Goal: Task Accomplishment & Management: Manage account settings

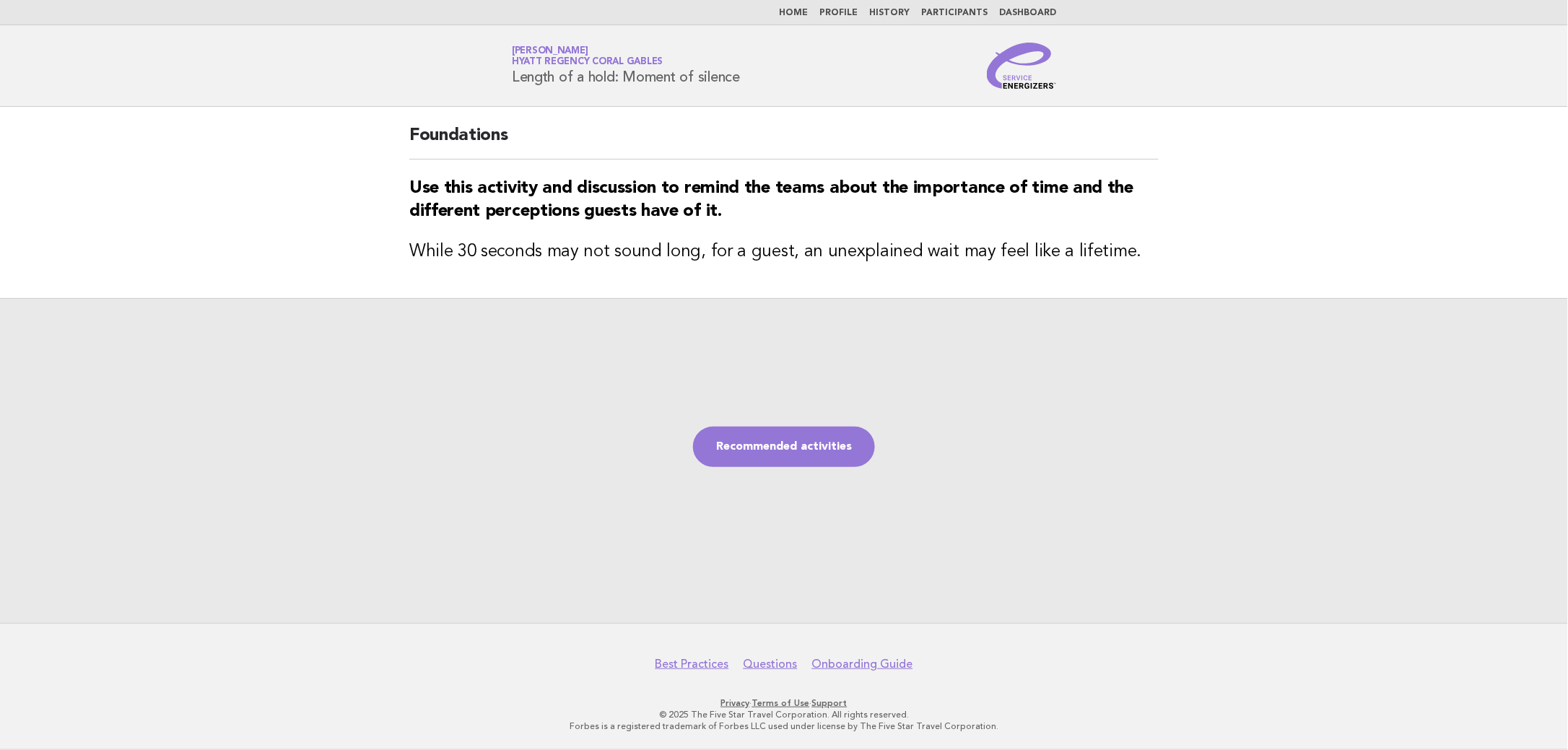
click at [798, 16] on link "Home" at bounding box center [793, 13] width 29 height 8
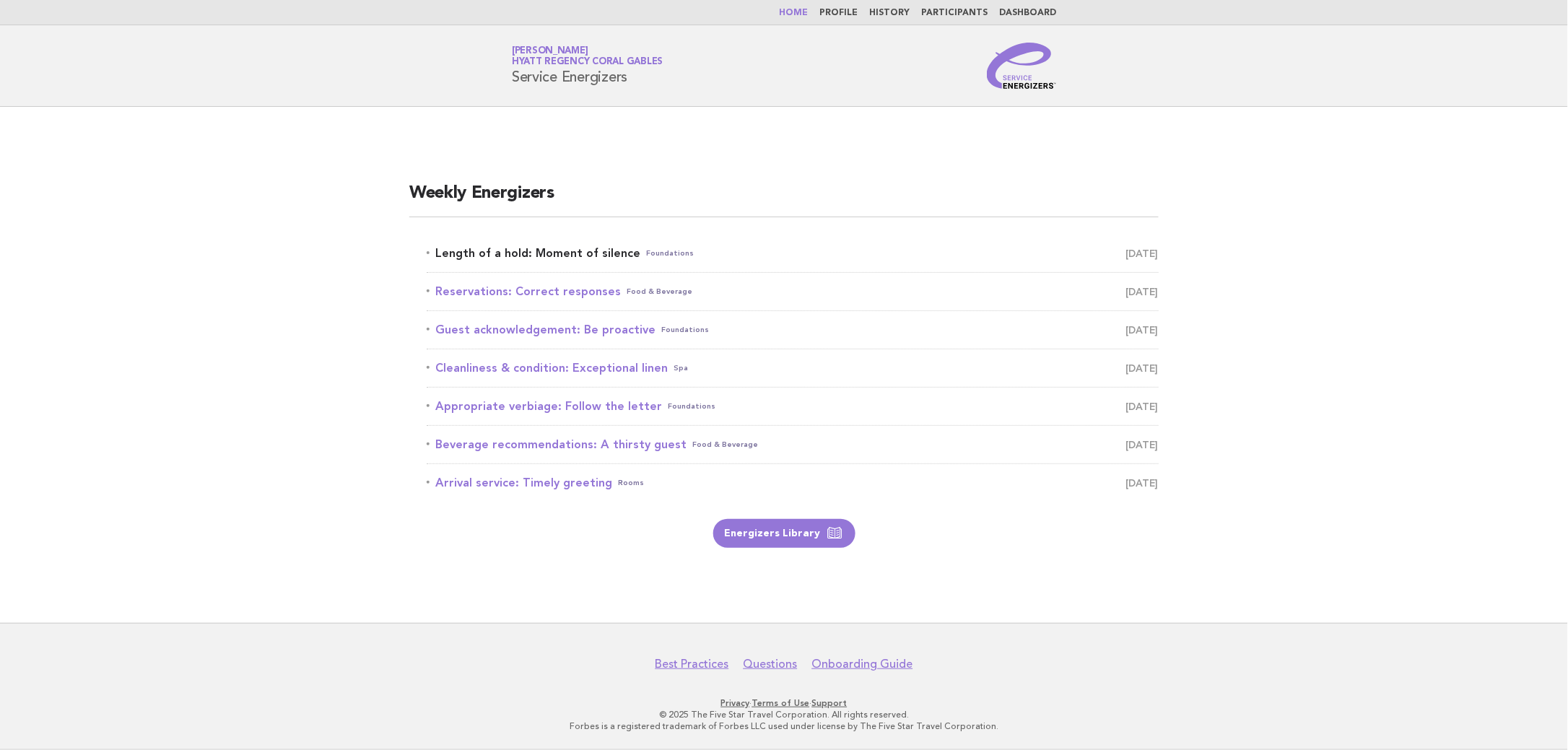
click at [581, 250] on link "Length of a hold: Moment of silence Foundations October 9" at bounding box center [793, 253] width 732 height 20
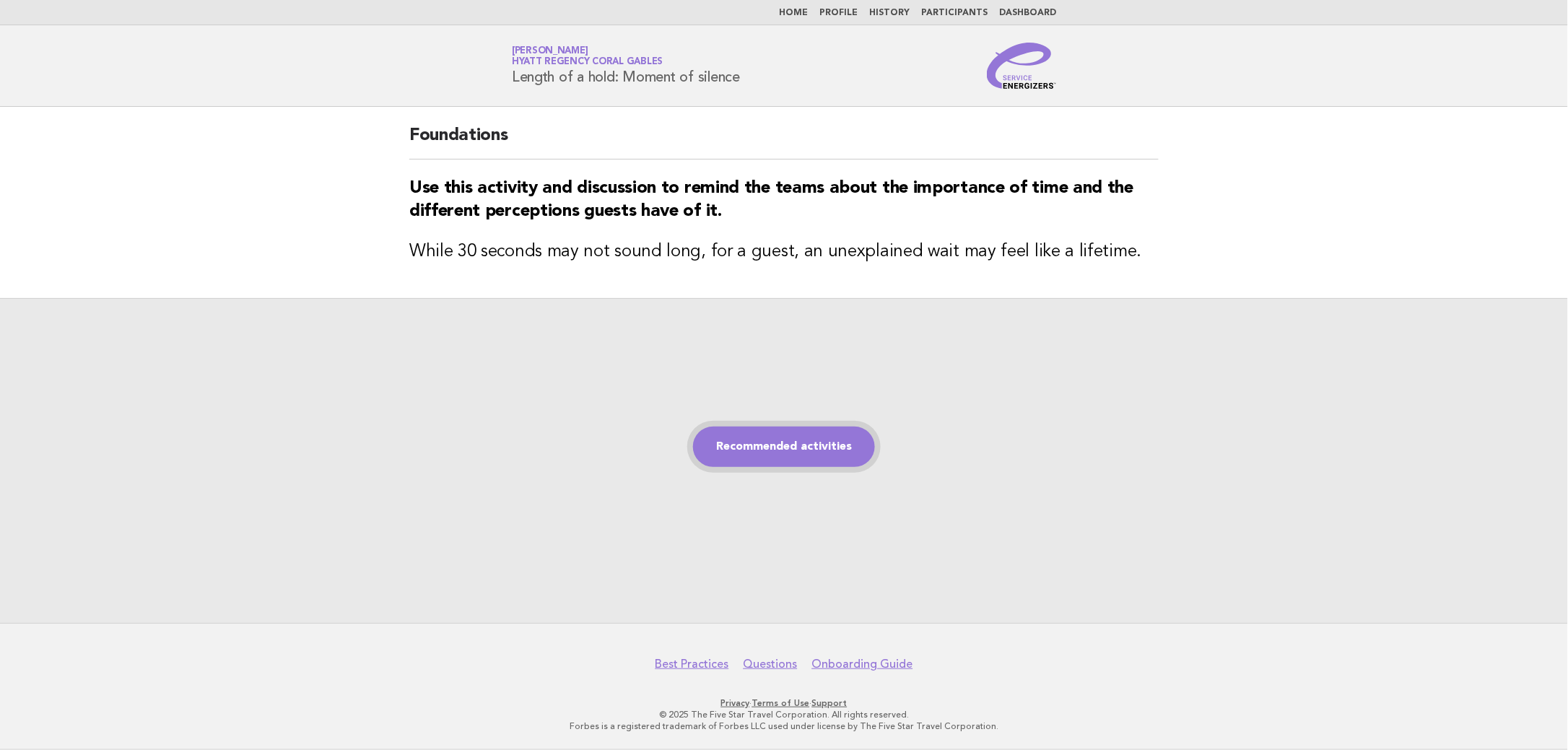
click at [785, 459] on link "Recommended activities" at bounding box center [784, 447] width 182 height 40
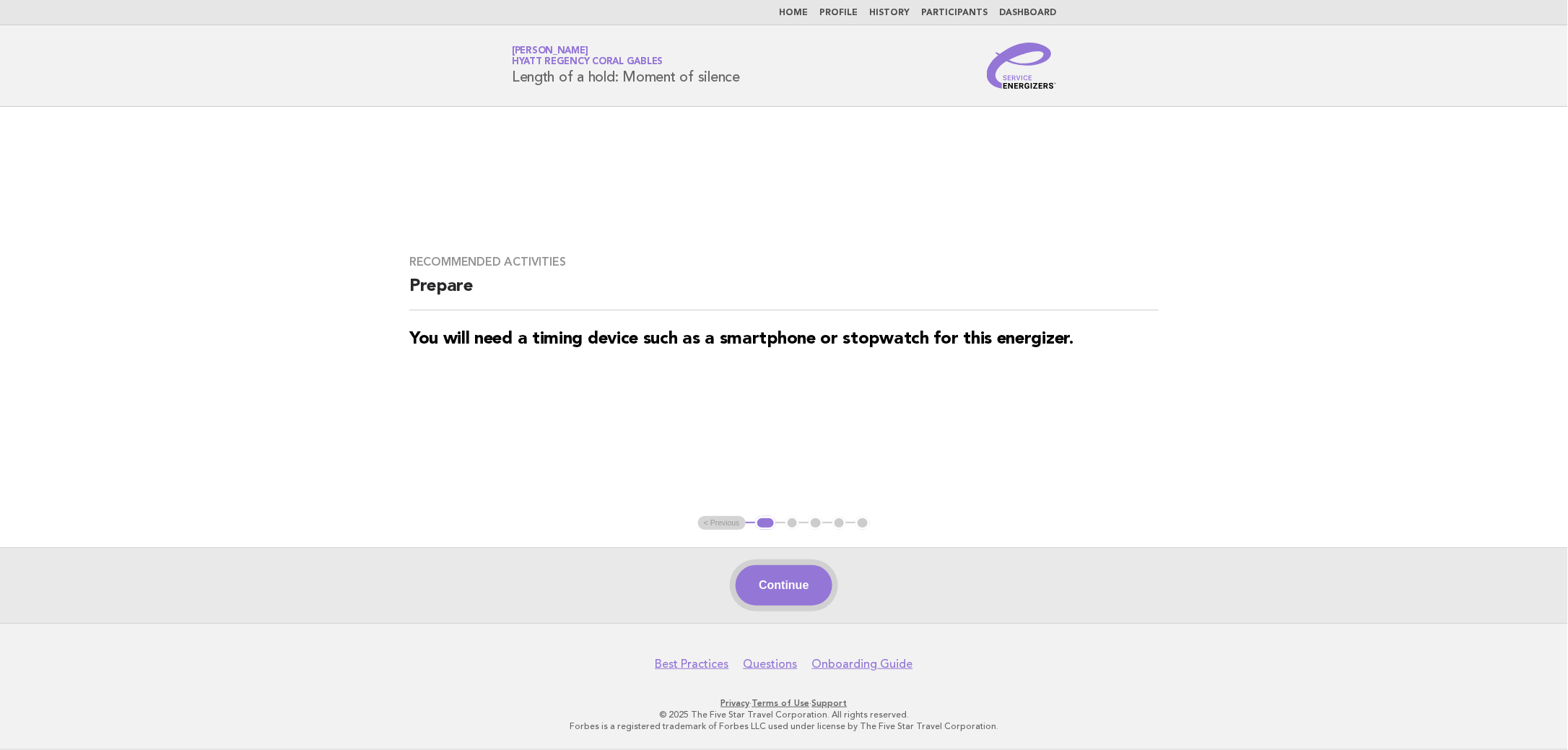
click at [781, 604] on button "Continue" at bounding box center [784, 585] width 96 height 40
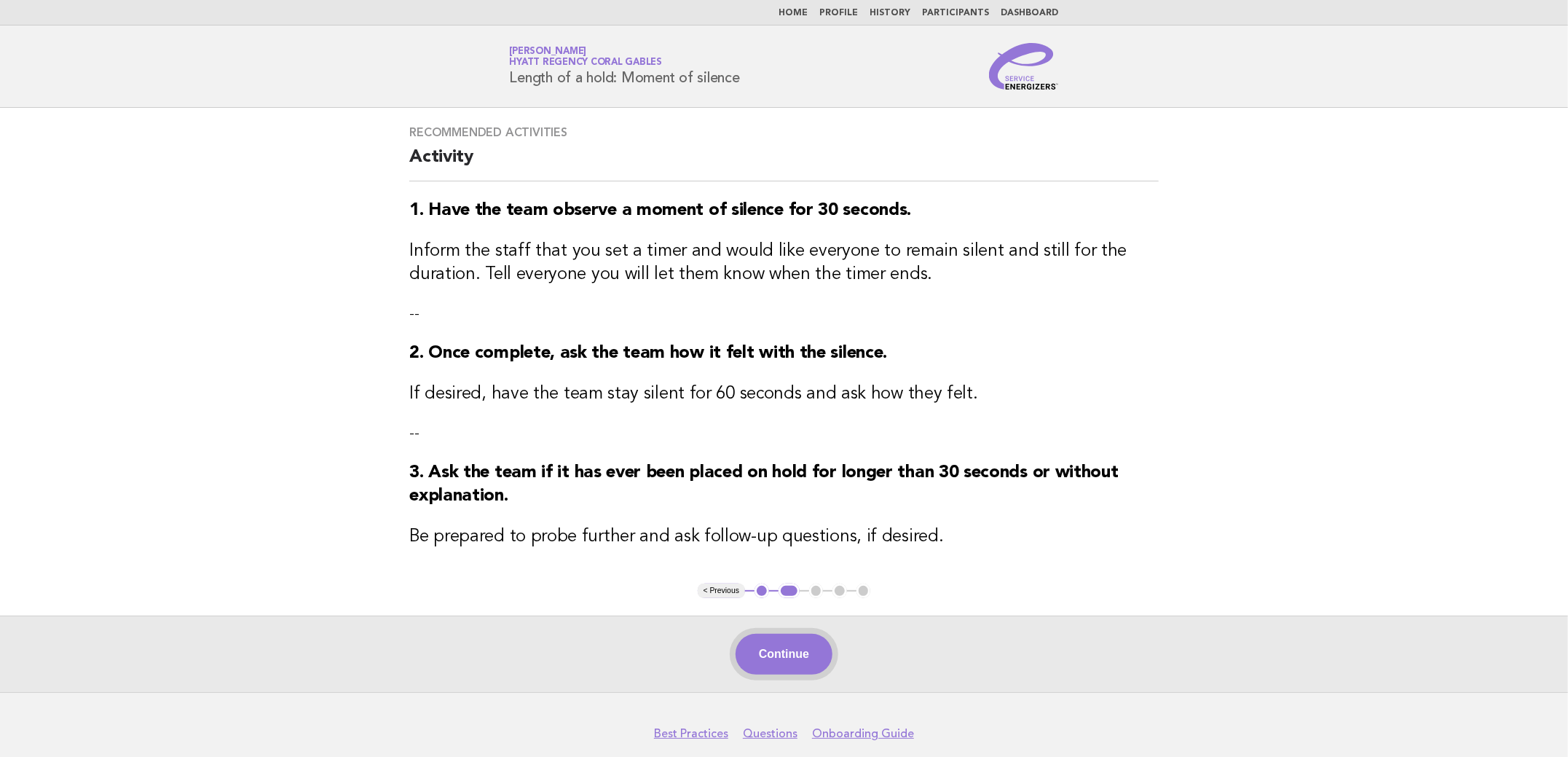
click at [792, 657] on button "Continue" at bounding box center [784, 654] width 97 height 40
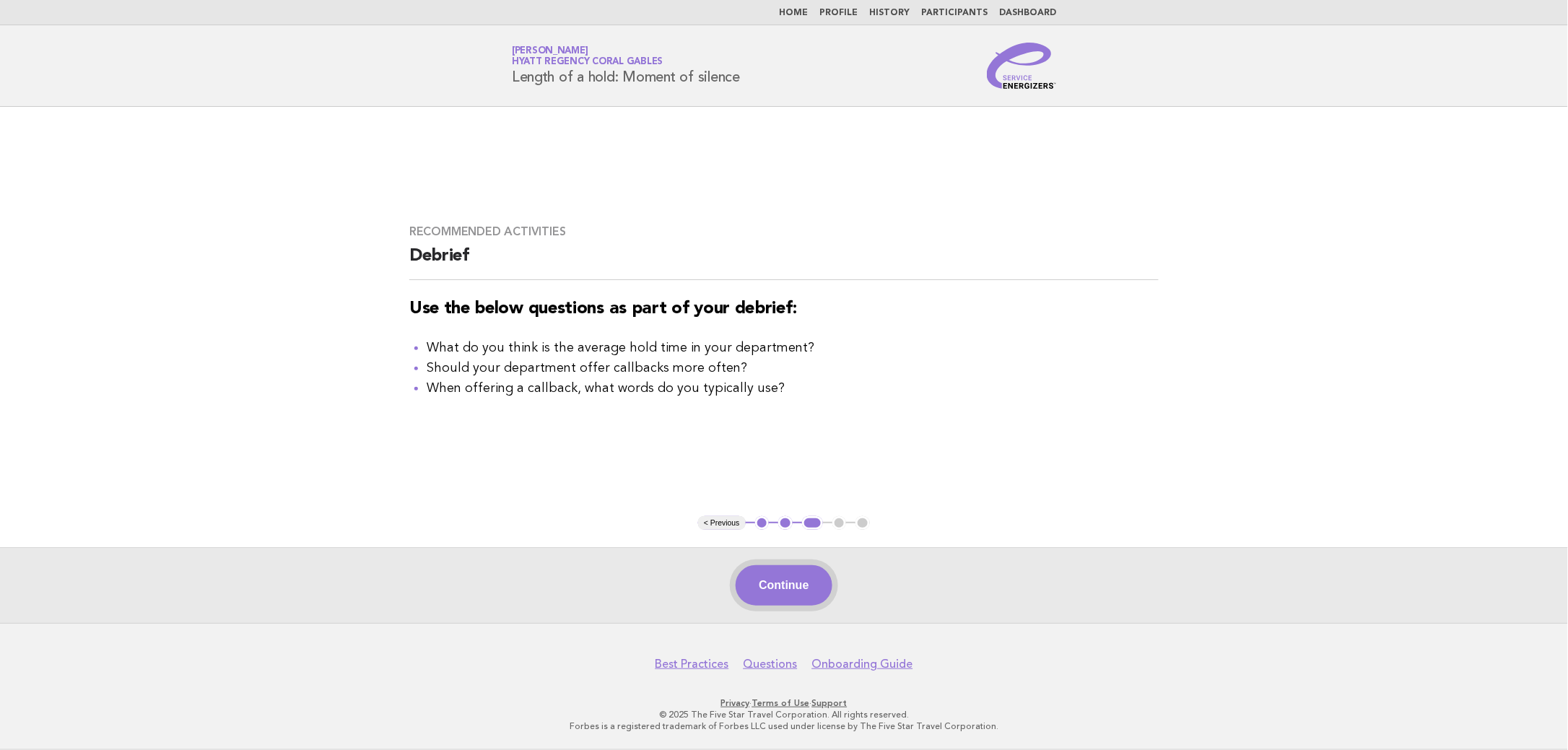
click at [794, 587] on button "Continue" at bounding box center [784, 585] width 96 height 40
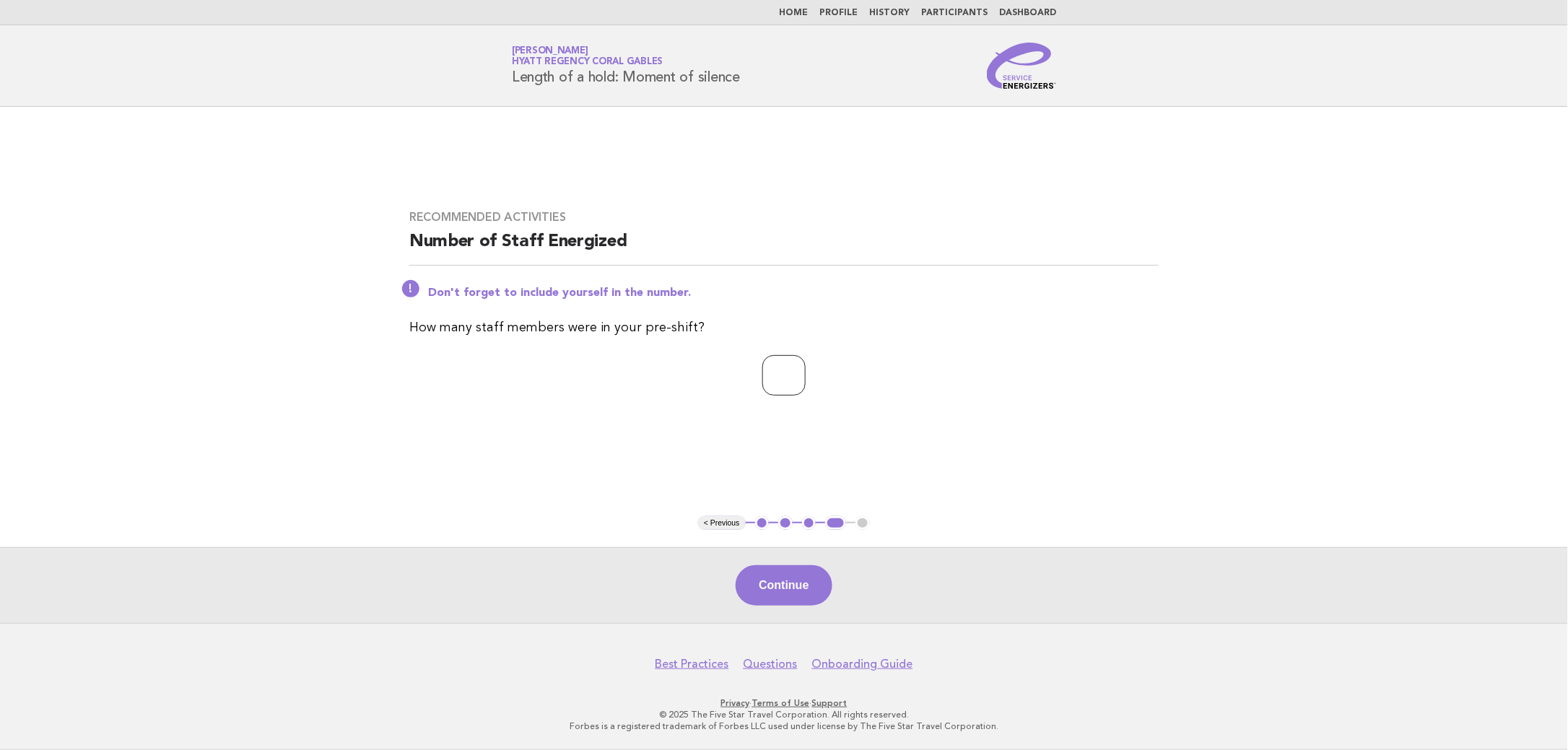
click at [805, 380] on input "*" at bounding box center [784, 375] width 43 height 40
click at [805, 374] on input "*" at bounding box center [784, 375] width 43 height 40
click at [805, 372] on input "*" at bounding box center [784, 375] width 43 height 40
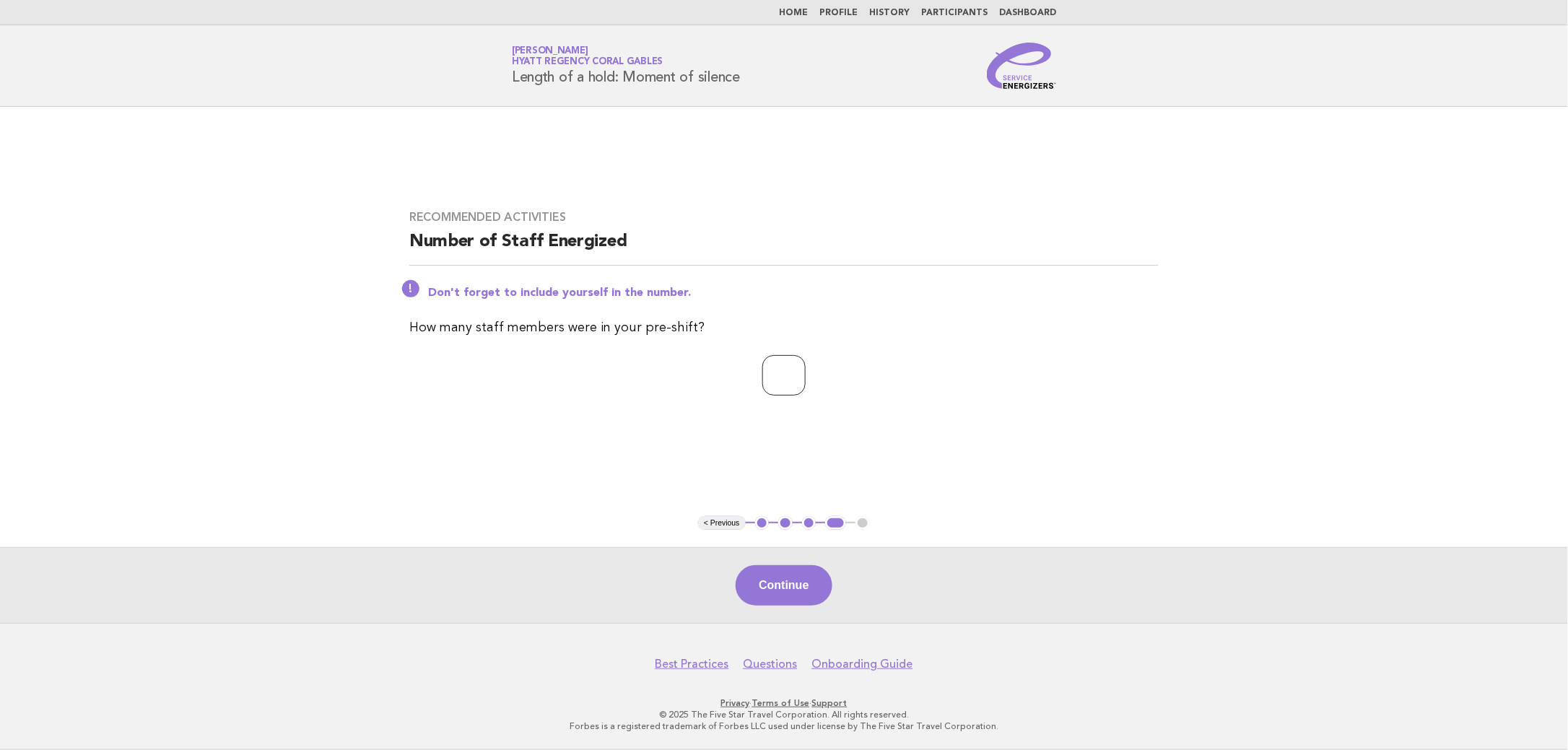
type input "*"
click at [805, 372] on input "*" at bounding box center [784, 375] width 43 height 40
click at [773, 579] on button "Continue" at bounding box center [784, 585] width 96 height 40
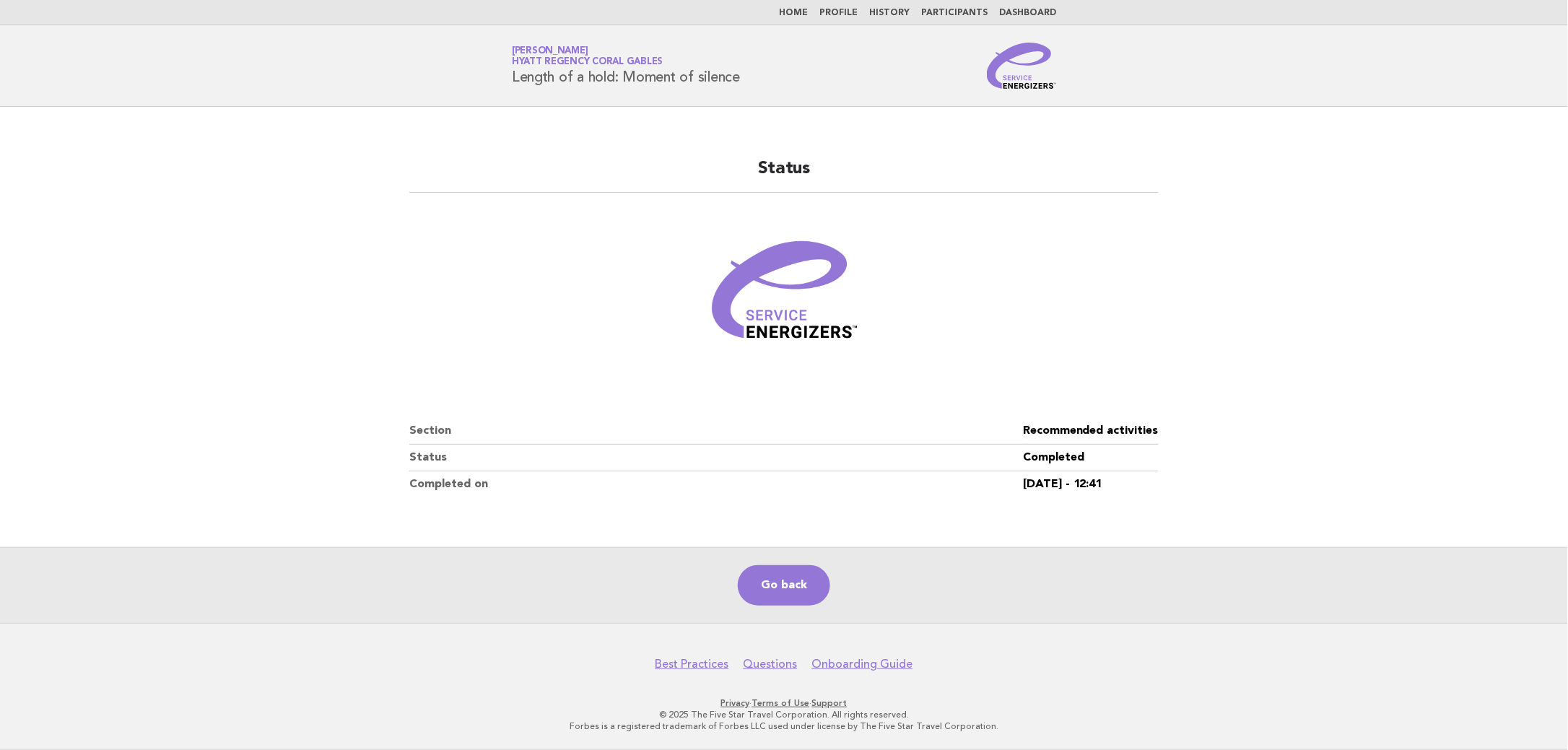
click at [794, 11] on link "Home" at bounding box center [793, 13] width 29 height 8
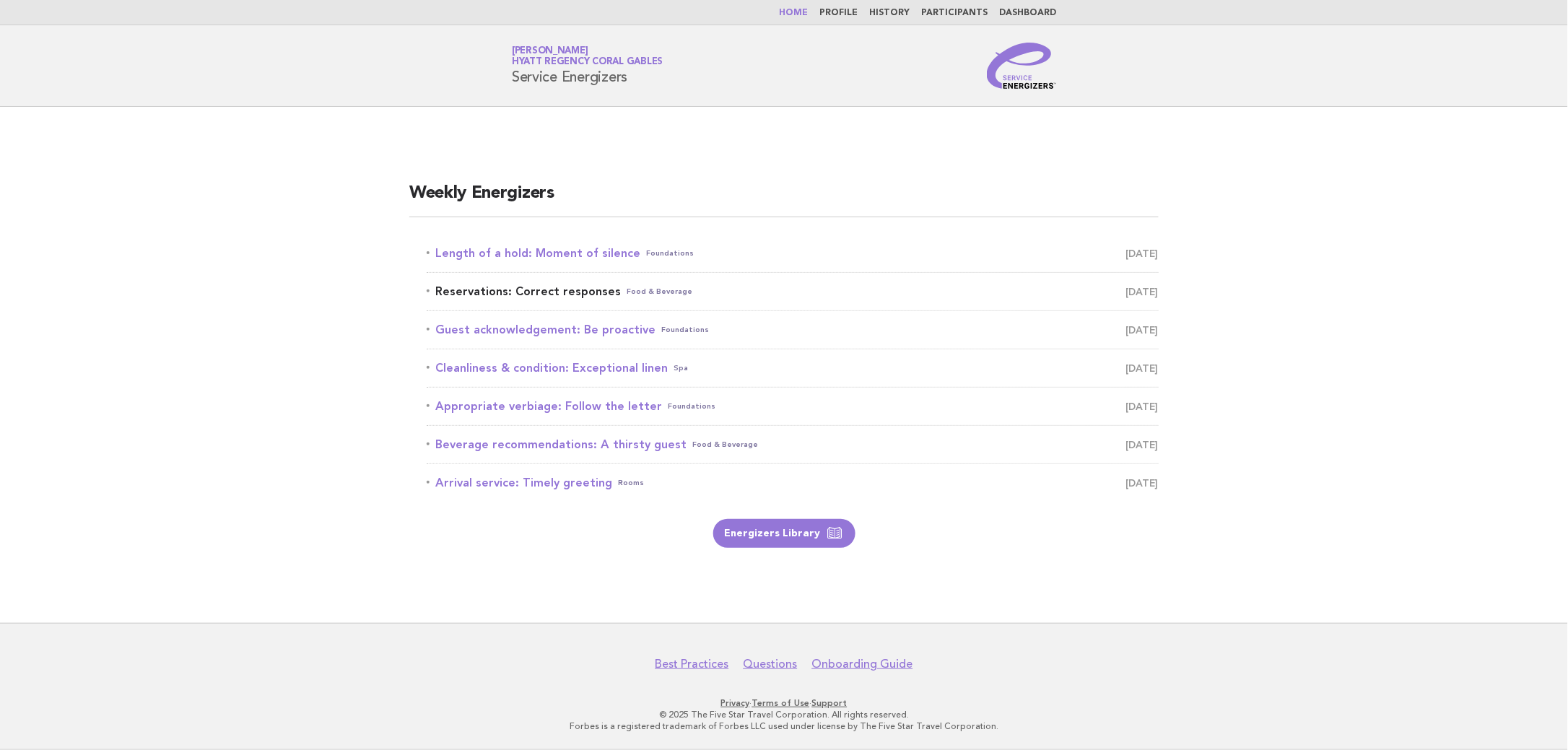
click at [577, 284] on link "Reservations: Correct responses Food & Beverage [DATE]" at bounding box center [793, 291] width 732 height 20
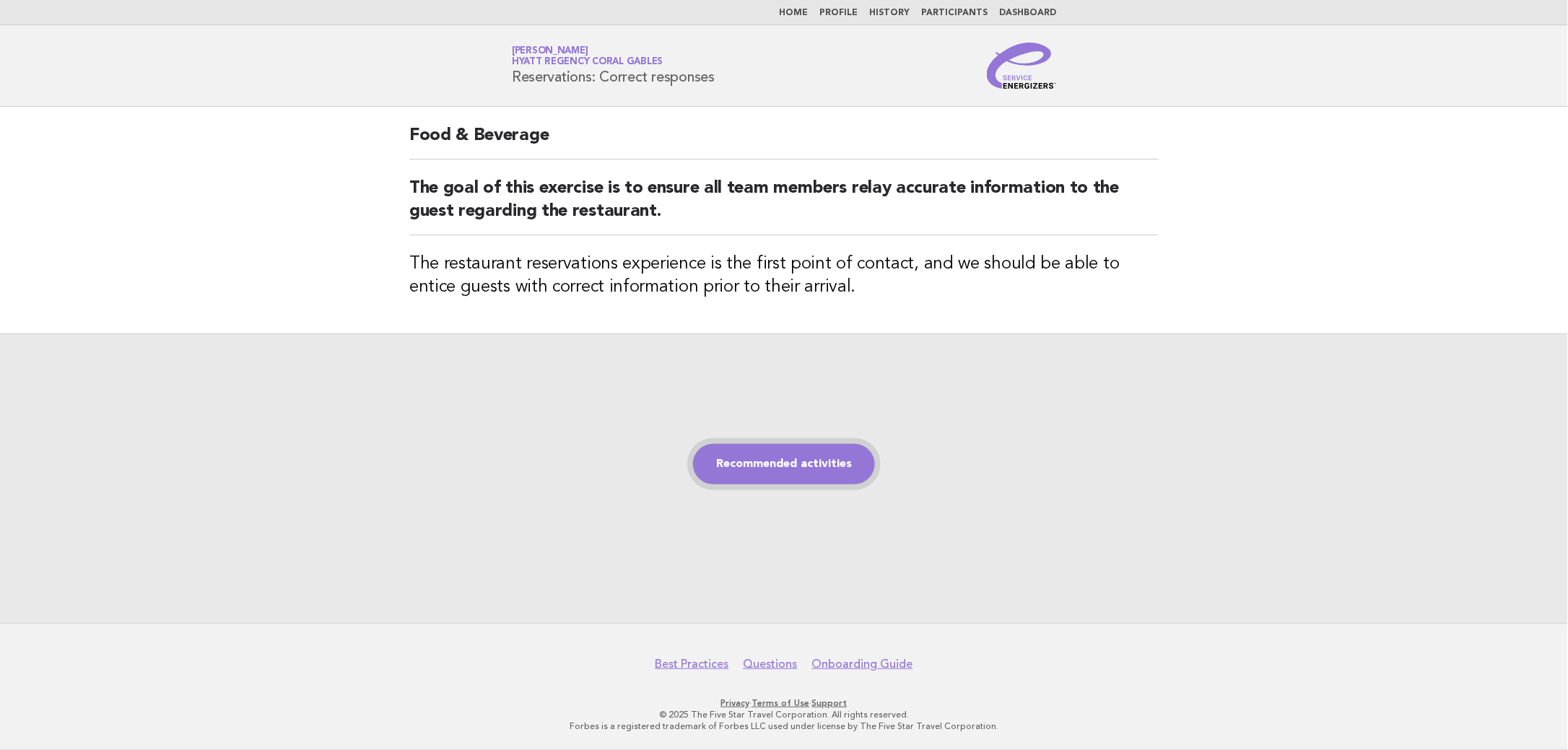
click at [820, 470] on link "Recommended activities" at bounding box center [784, 464] width 182 height 40
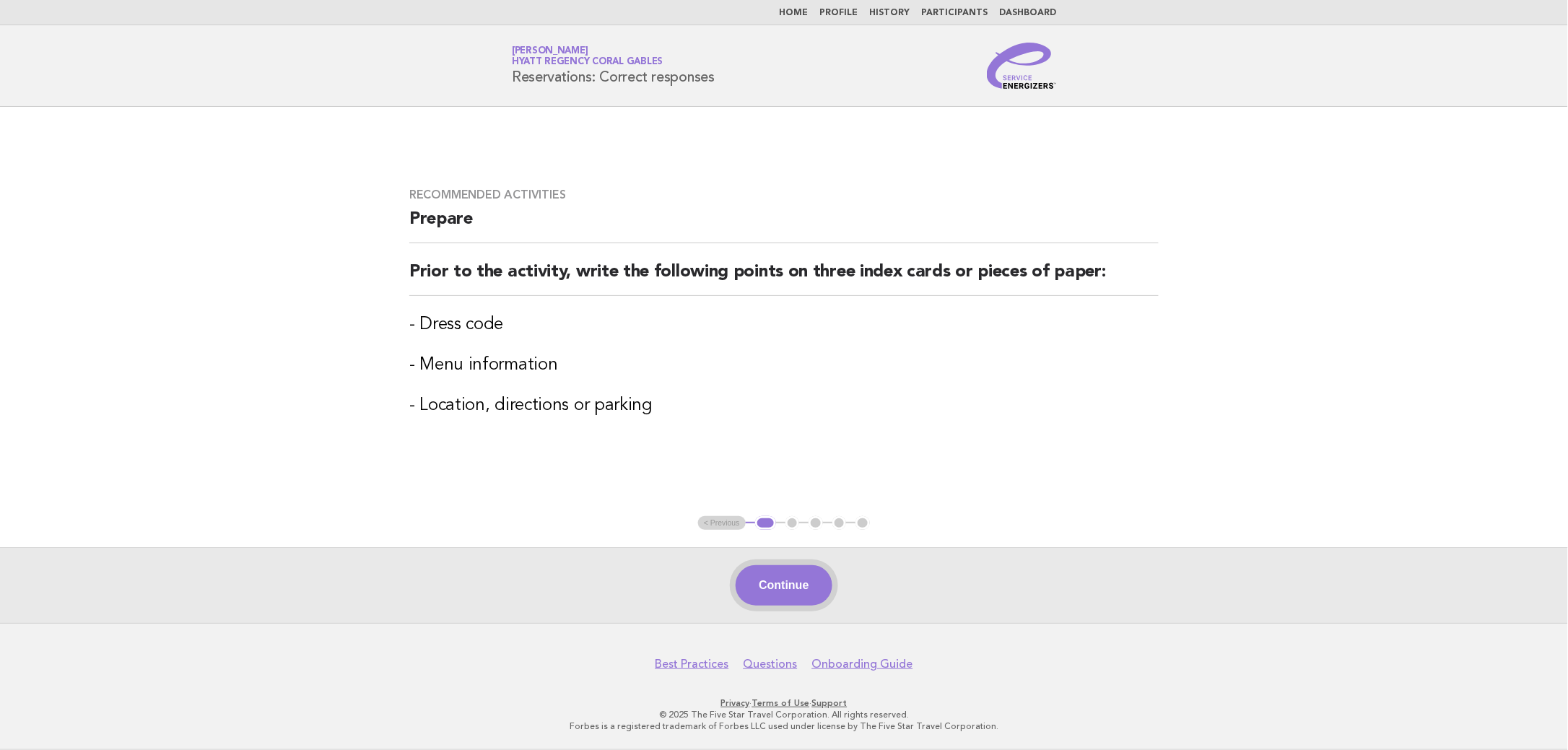
click at [823, 582] on button "Continue" at bounding box center [784, 585] width 96 height 40
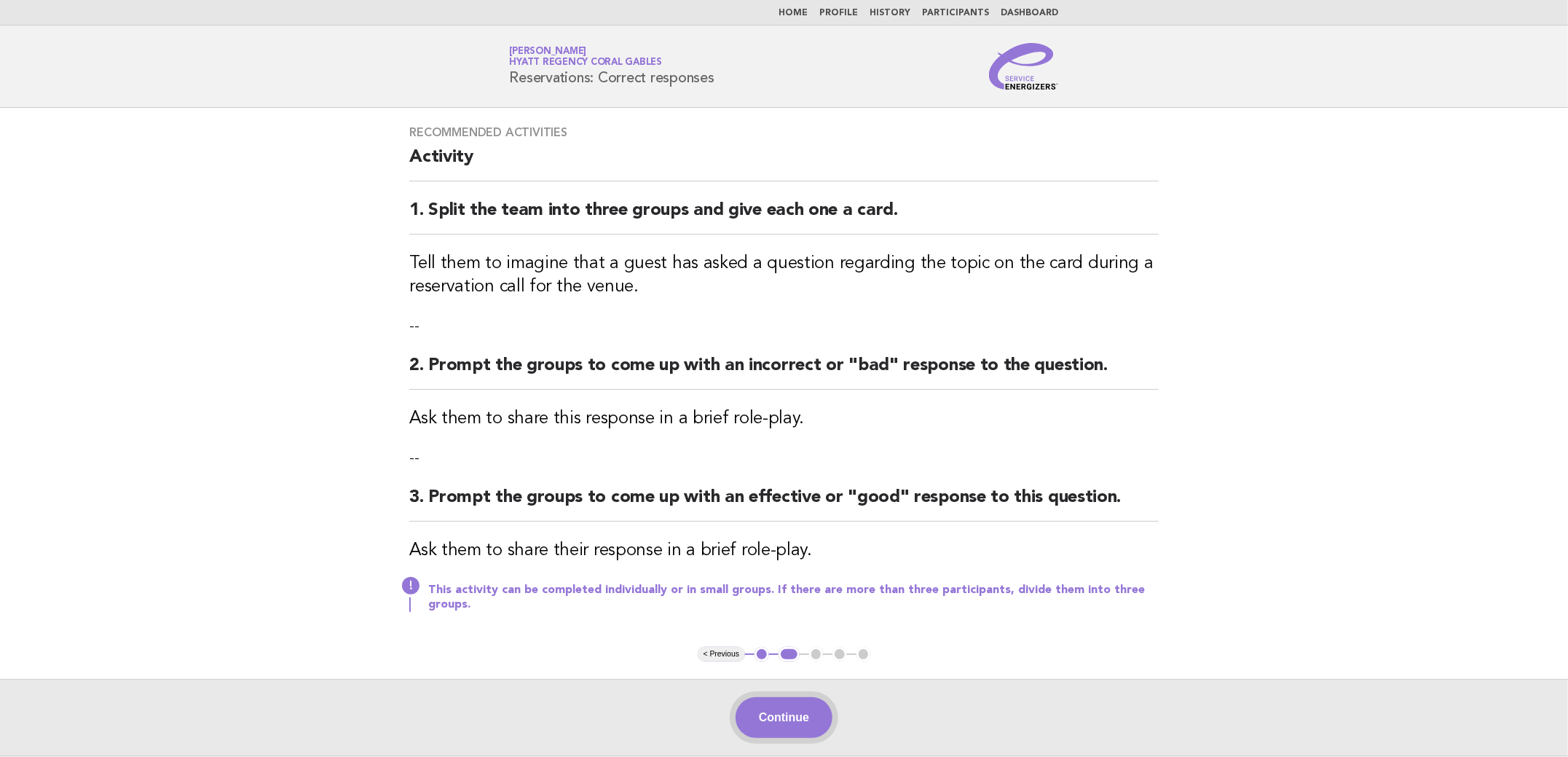
click at [807, 707] on button "Continue" at bounding box center [784, 717] width 97 height 40
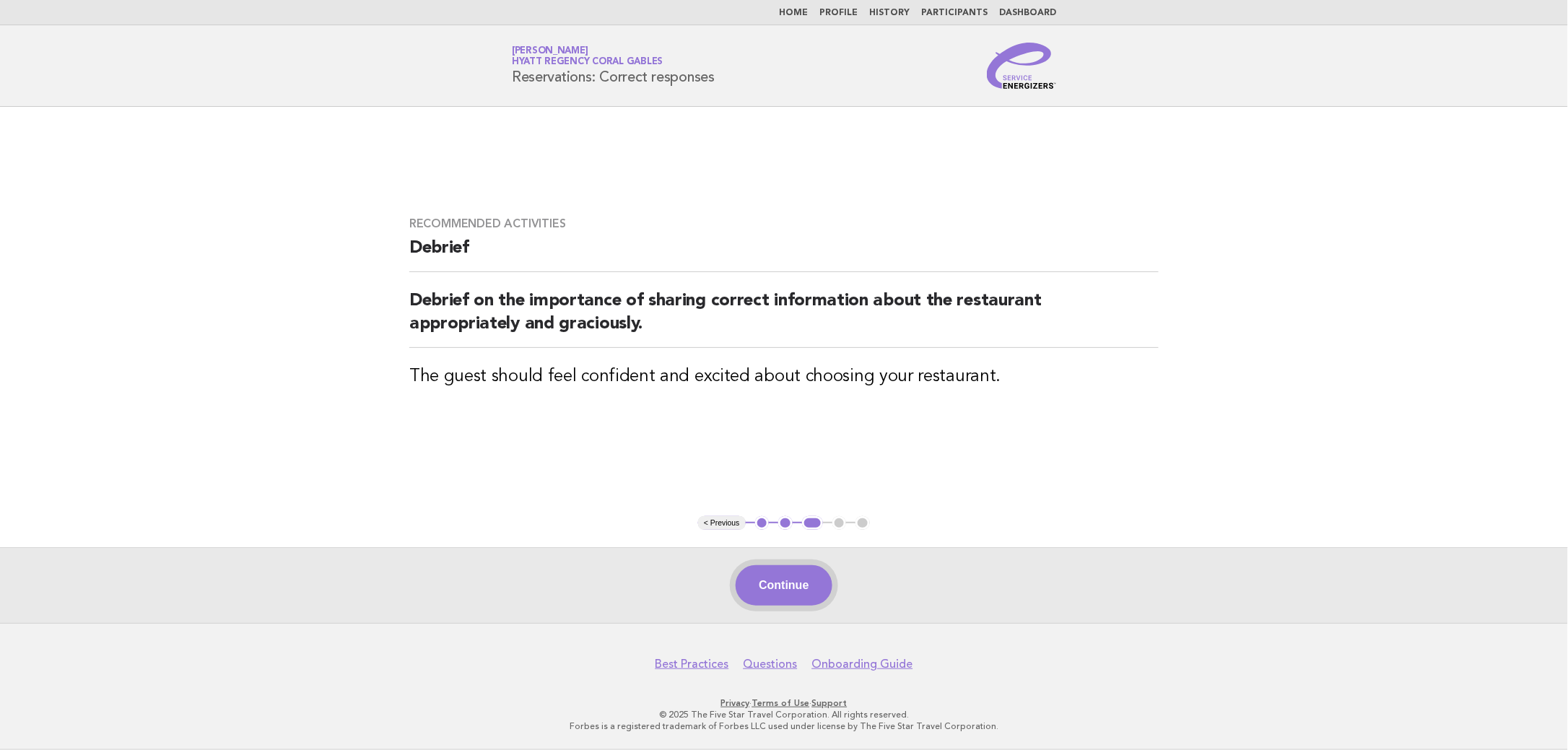
click at [805, 592] on button "Continue" at bounding box center [784, 585] width 96 height 40
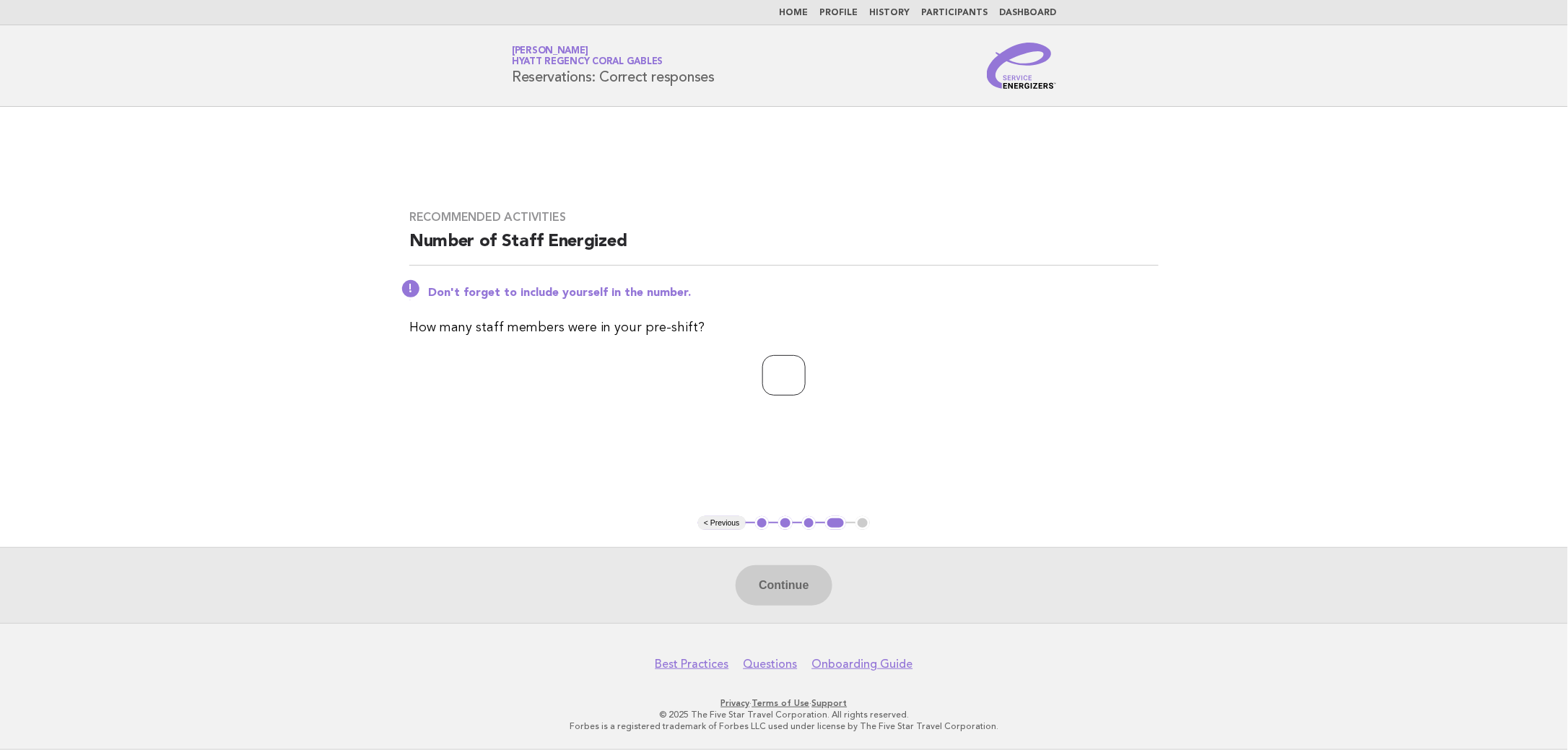
click at [805, 370] on input "*" at bounding box center [784, 375] width 43 height 40
type input "*"
click at [805, 370] on input "*" at bounding box center [784, 375] width 43 height 40
click at [786, 592] on button "Continue" at bounding box center [784, 585] width 96 height 40
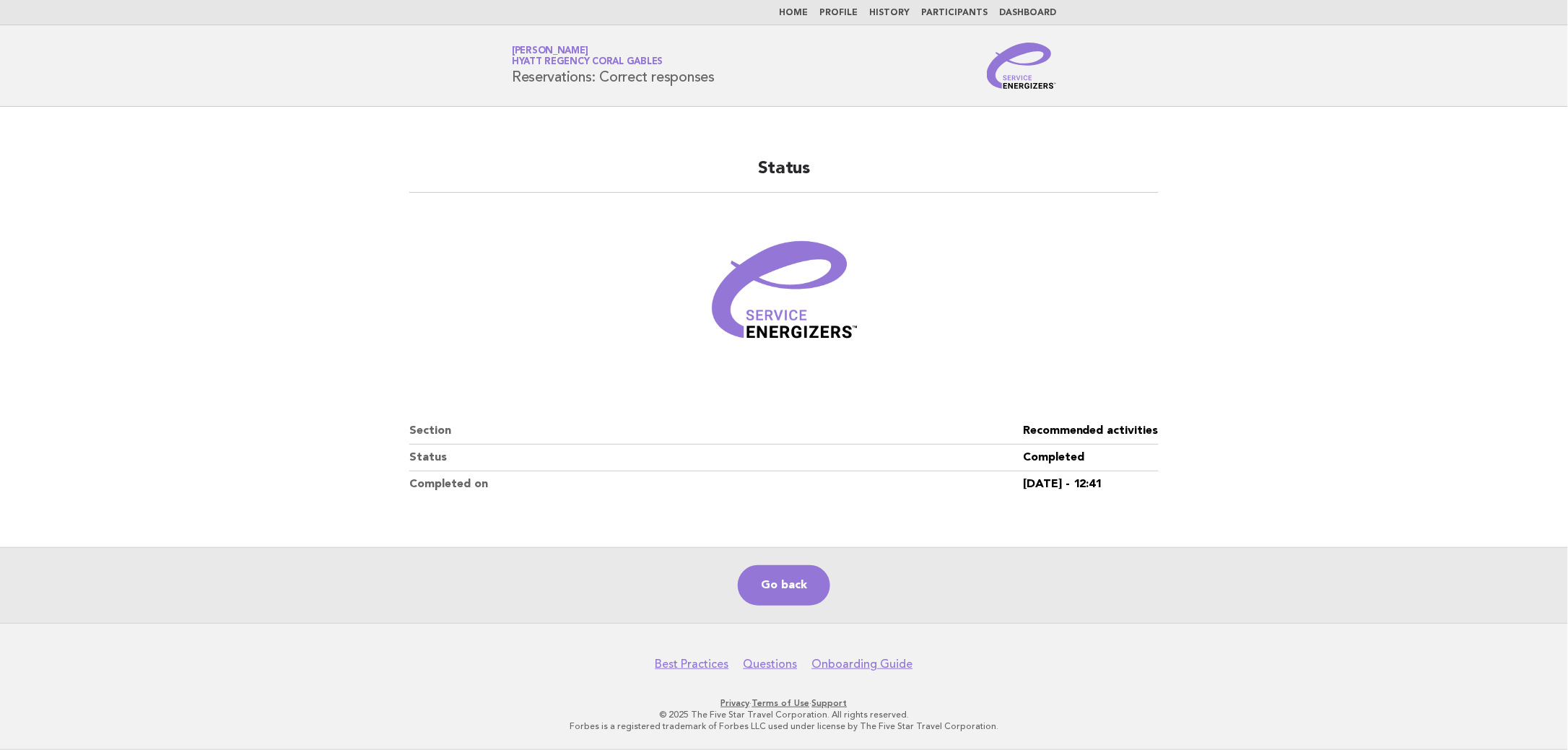
click at [808, 13] on link "Home" at bounding box center [793, 13] width 29 height 8
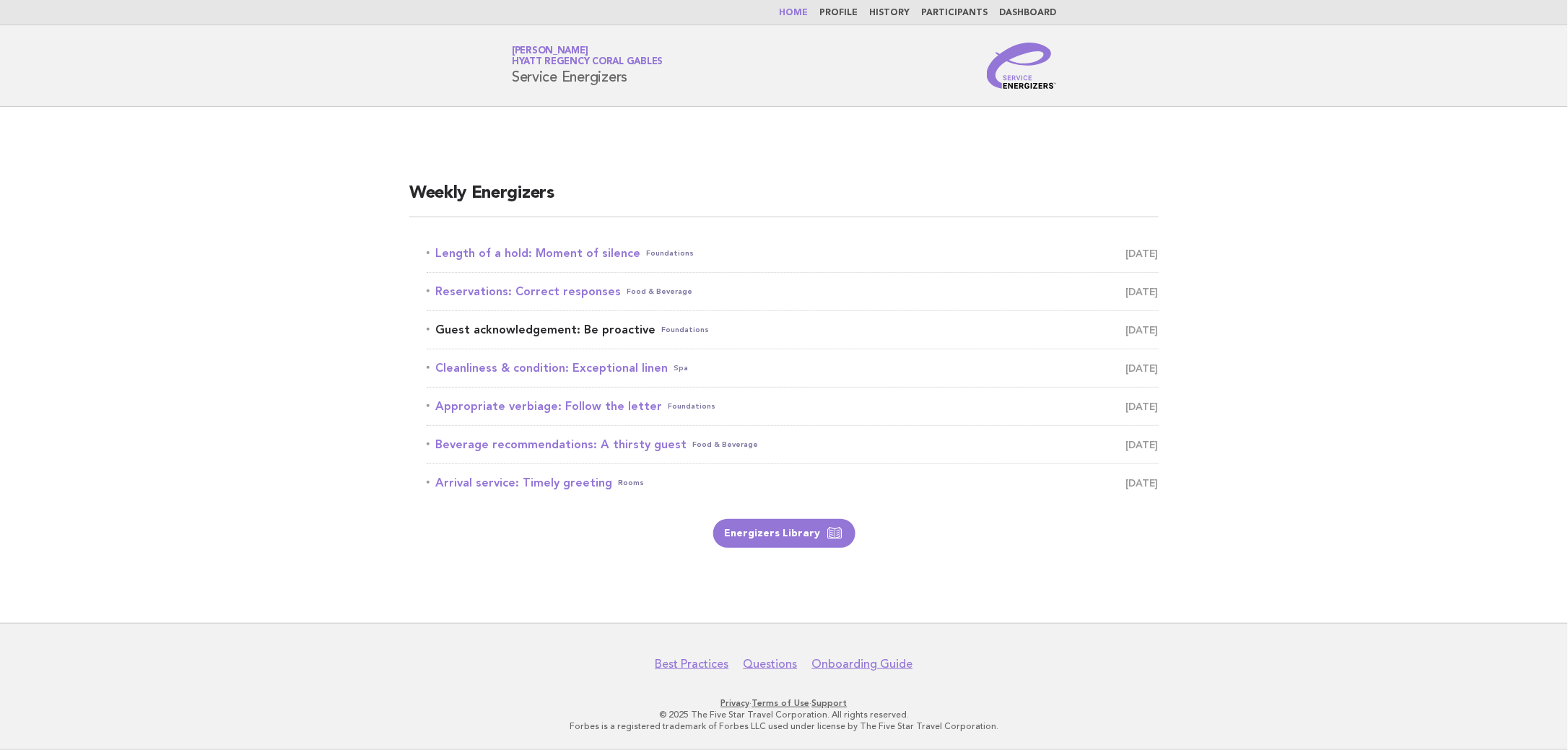
click at [632, 327] on link "Guest acknowledgement: Be proactive Foundations [DATE]" at bounding box center [793, 330] width 732 height 20
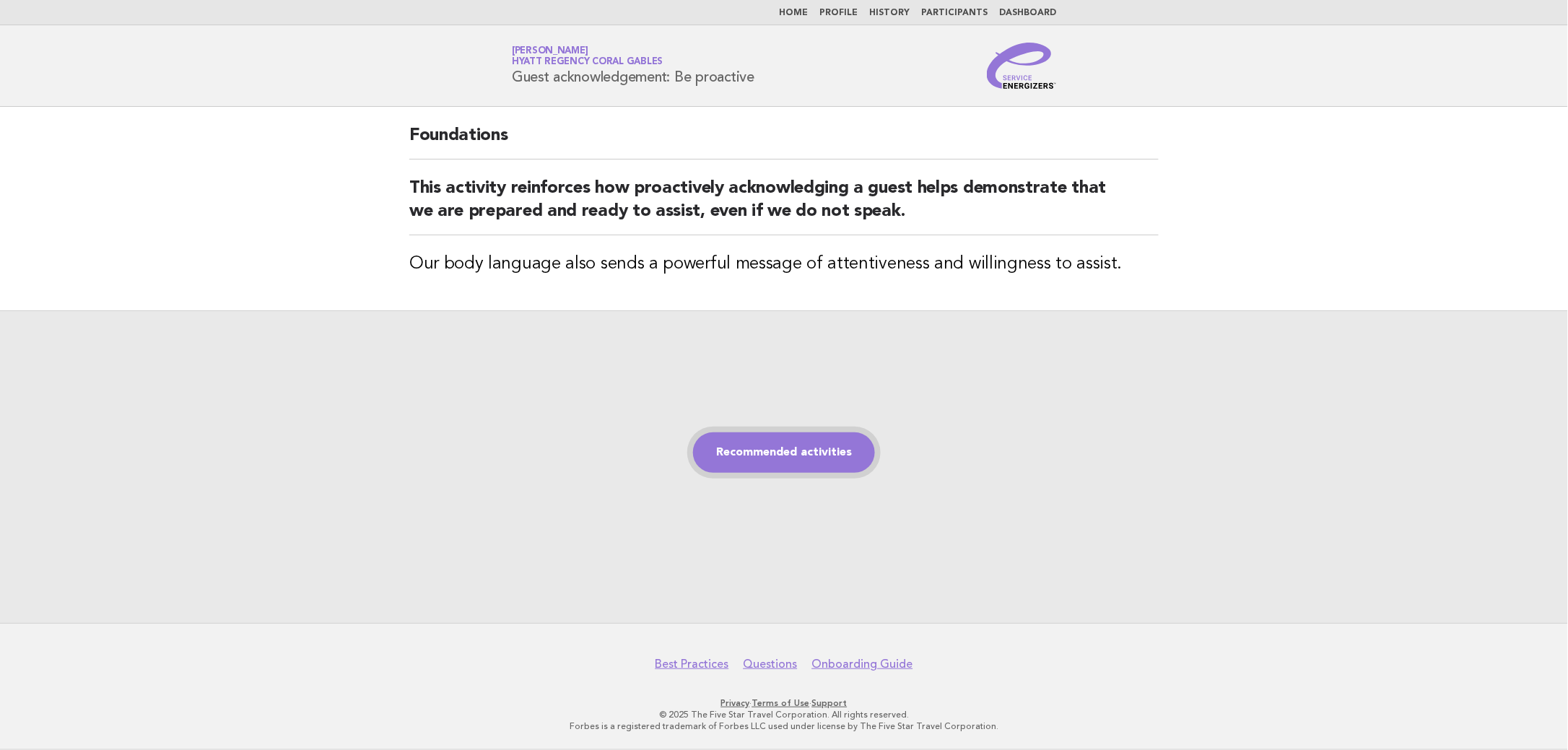
click at [837, 448] on link "Recommended activities" at bounding box center [784, 453] width 182 height 40
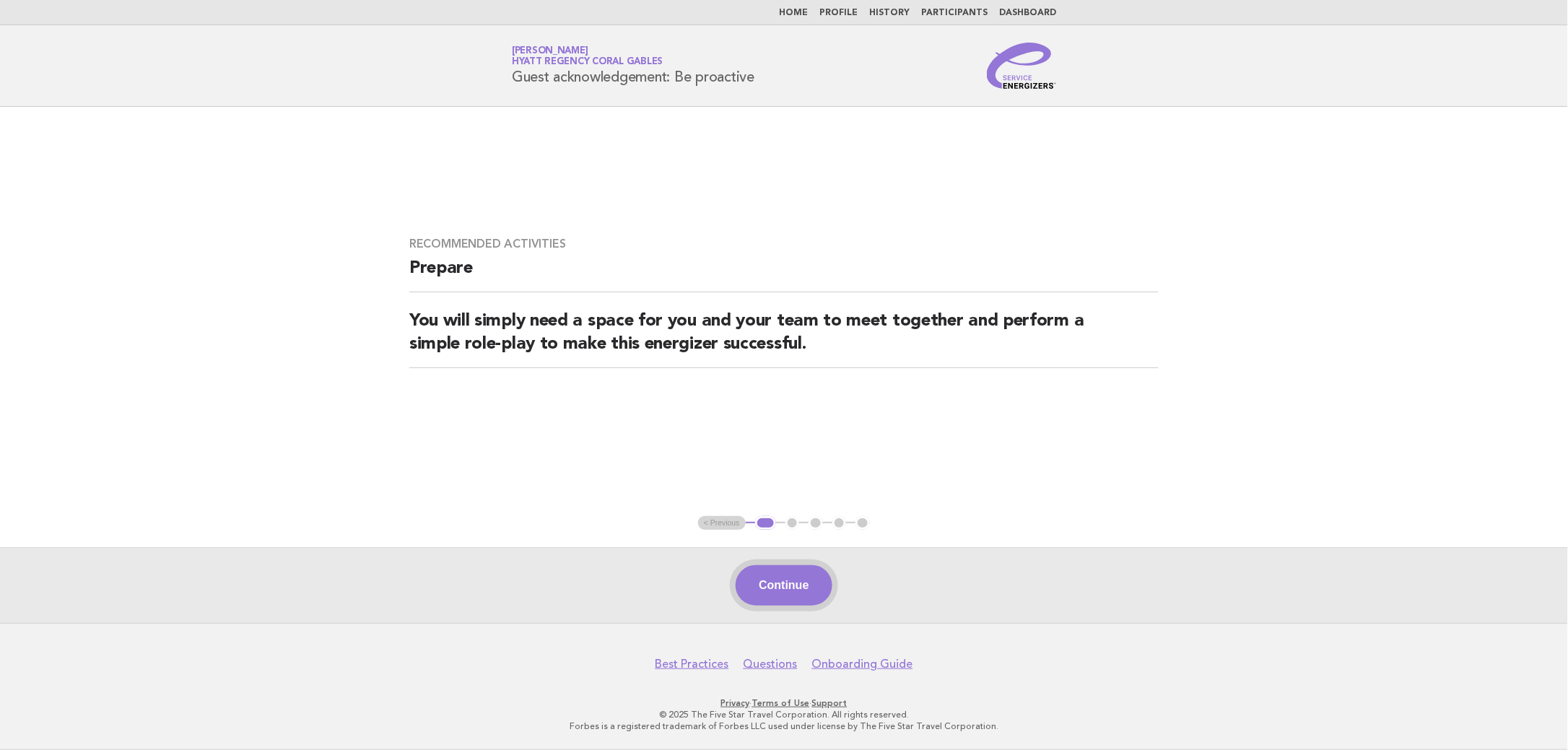
click at [789, 595] on button "Continue" at bounding box center [784, 585] width 96 height 40
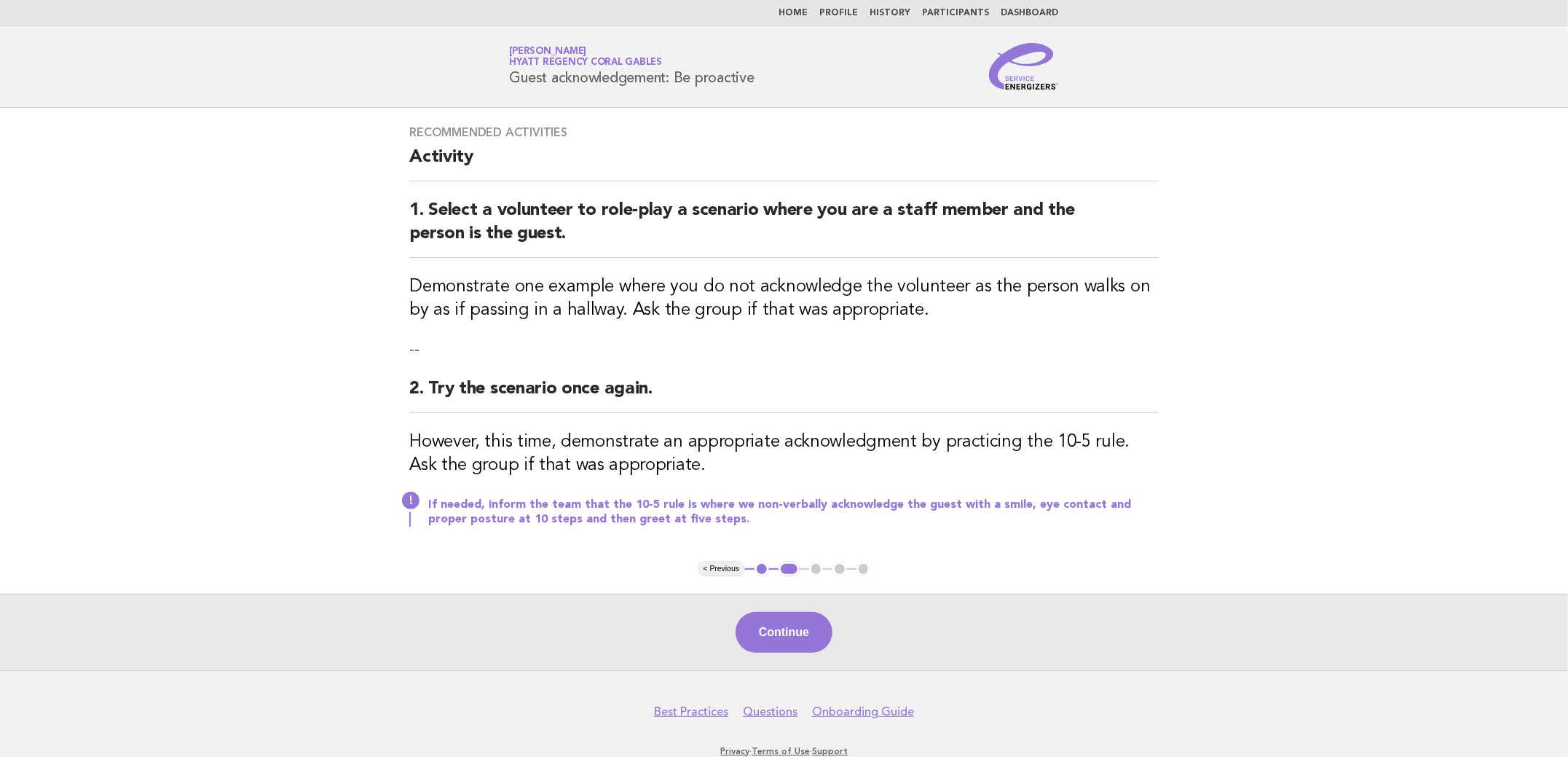
click at [808, 612] on button "Continue" at bounding box center [784, 632] width 97 height 40
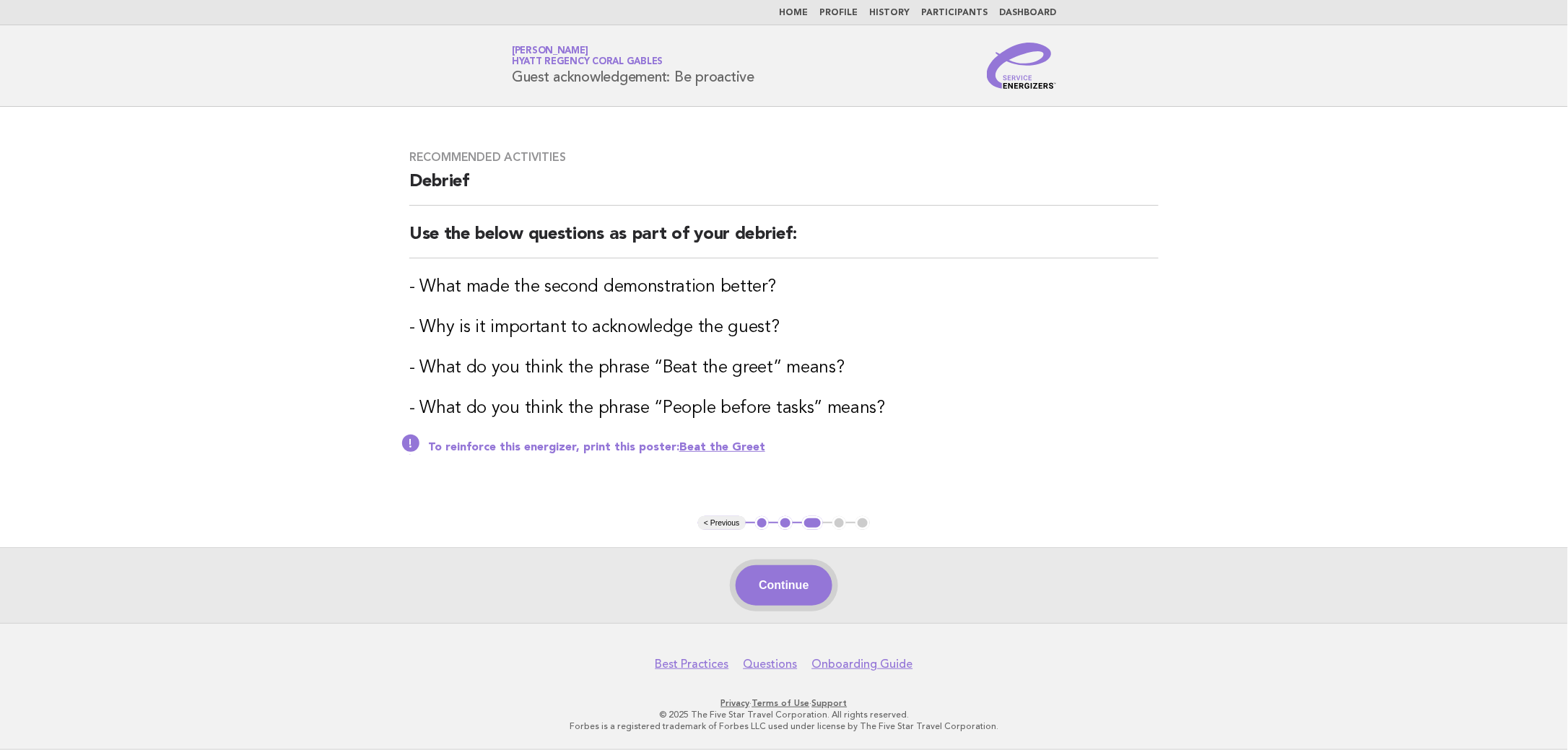
click at [781, 586] on button "Continue" at bounding box center [784, 585] width 96 height 40
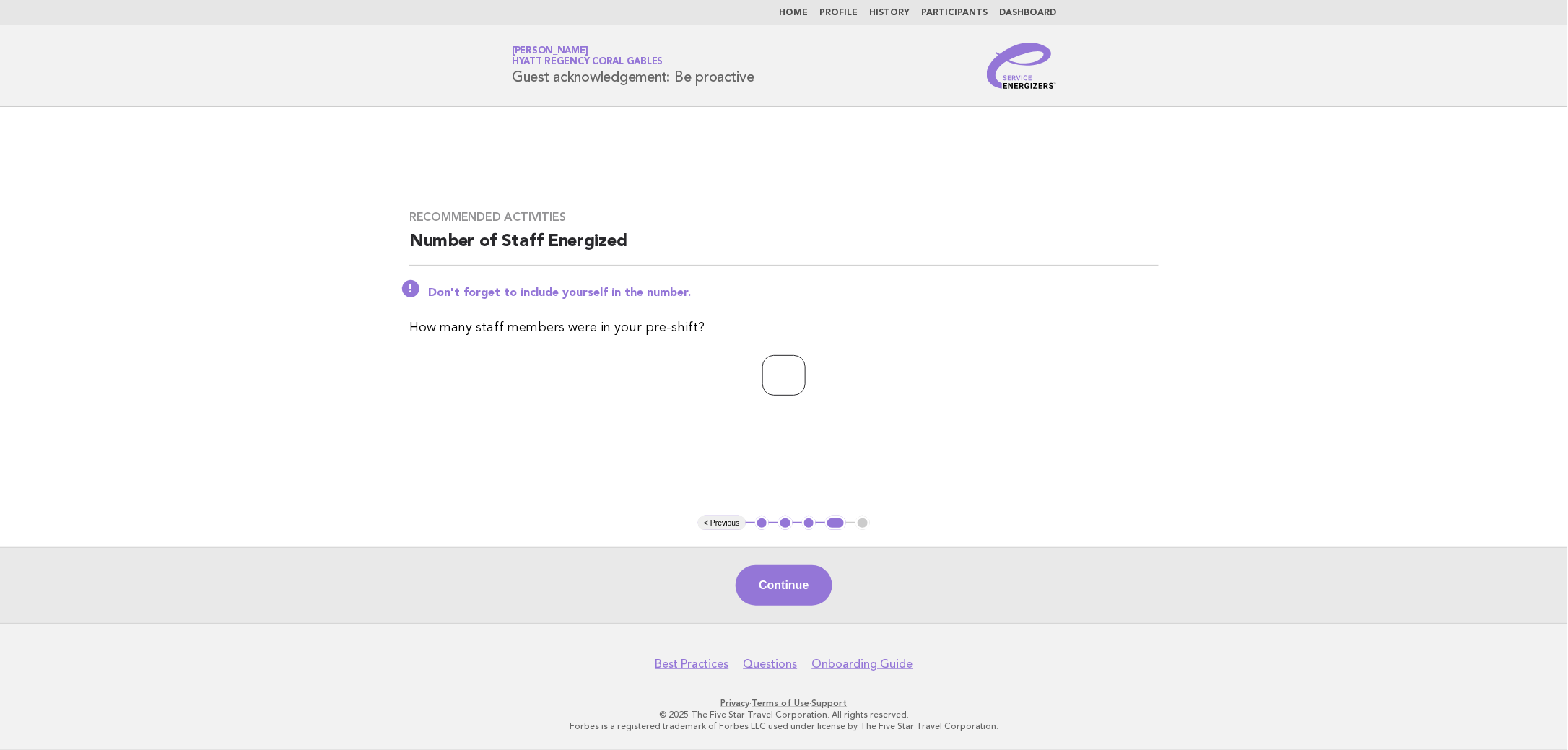
click at [805, 372] on input "*" at bounding box center [784, 375] width 43 height 40
type input "*"
click at [805, 372] on input "*" at bounding box center [784, 375] width 43 height 40
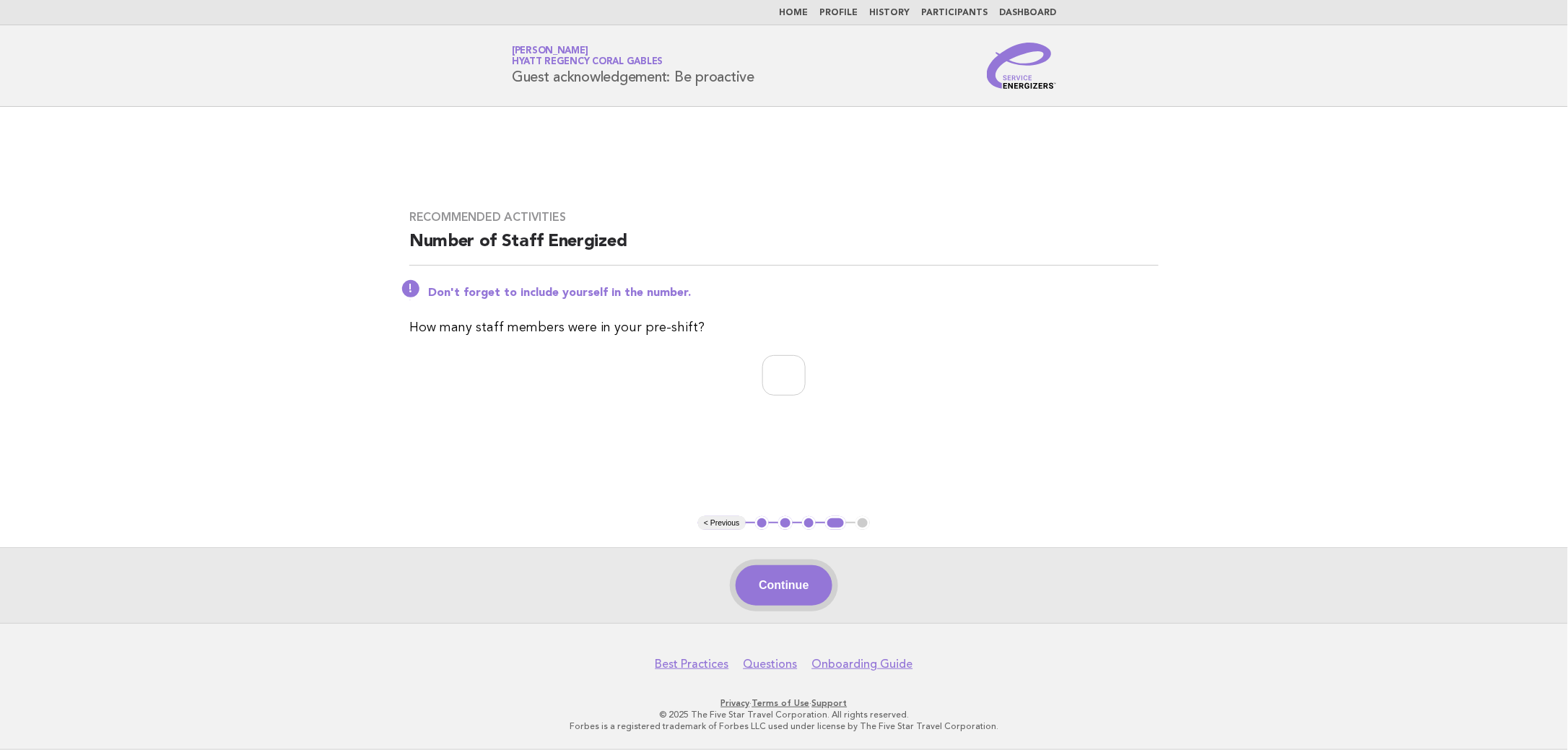
click at [789, 590] on button "Continue" at bounding box center [784, 585] width 96 height 40
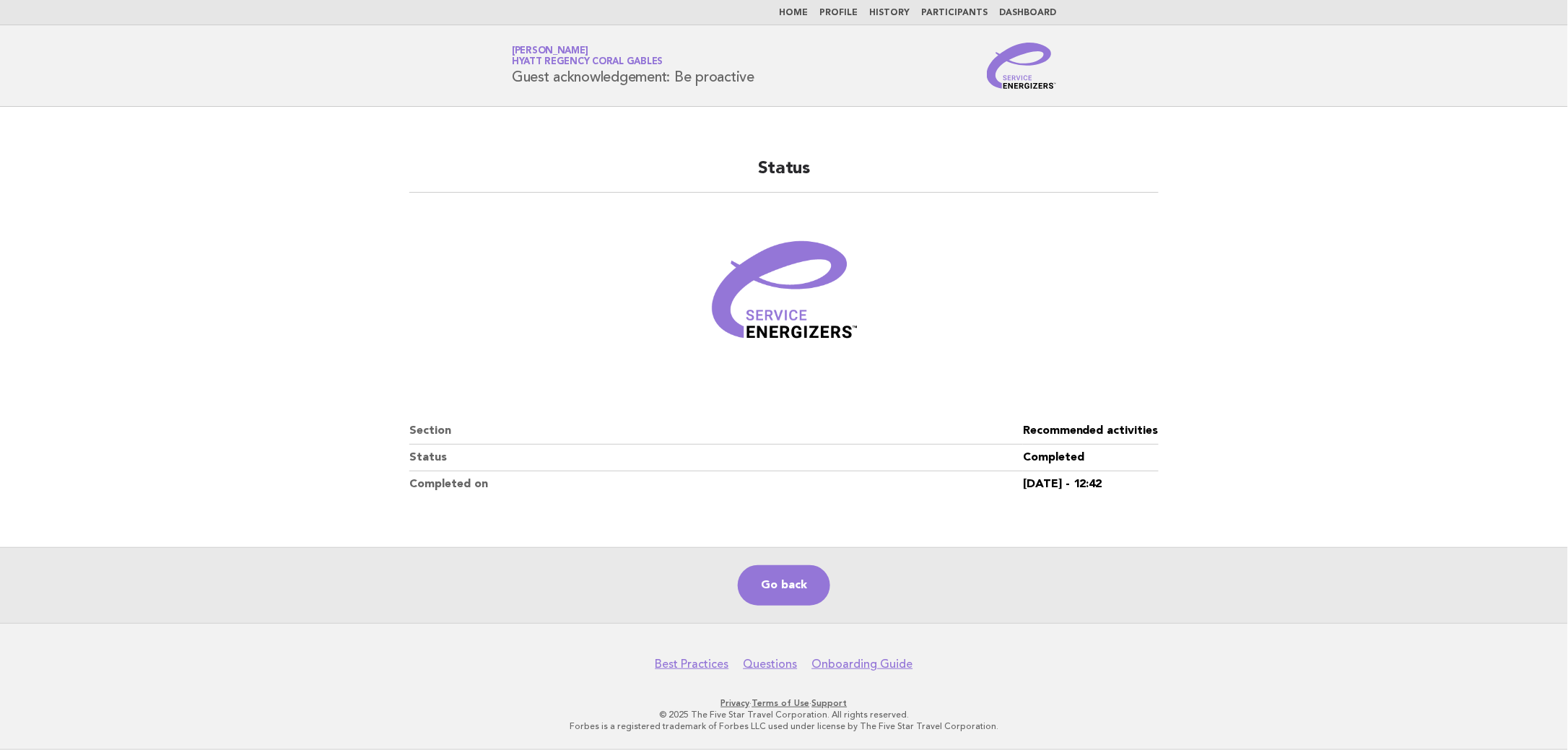
click at [808, 15] on link "Home" at bounding box center [793, 13] width 29 height 8
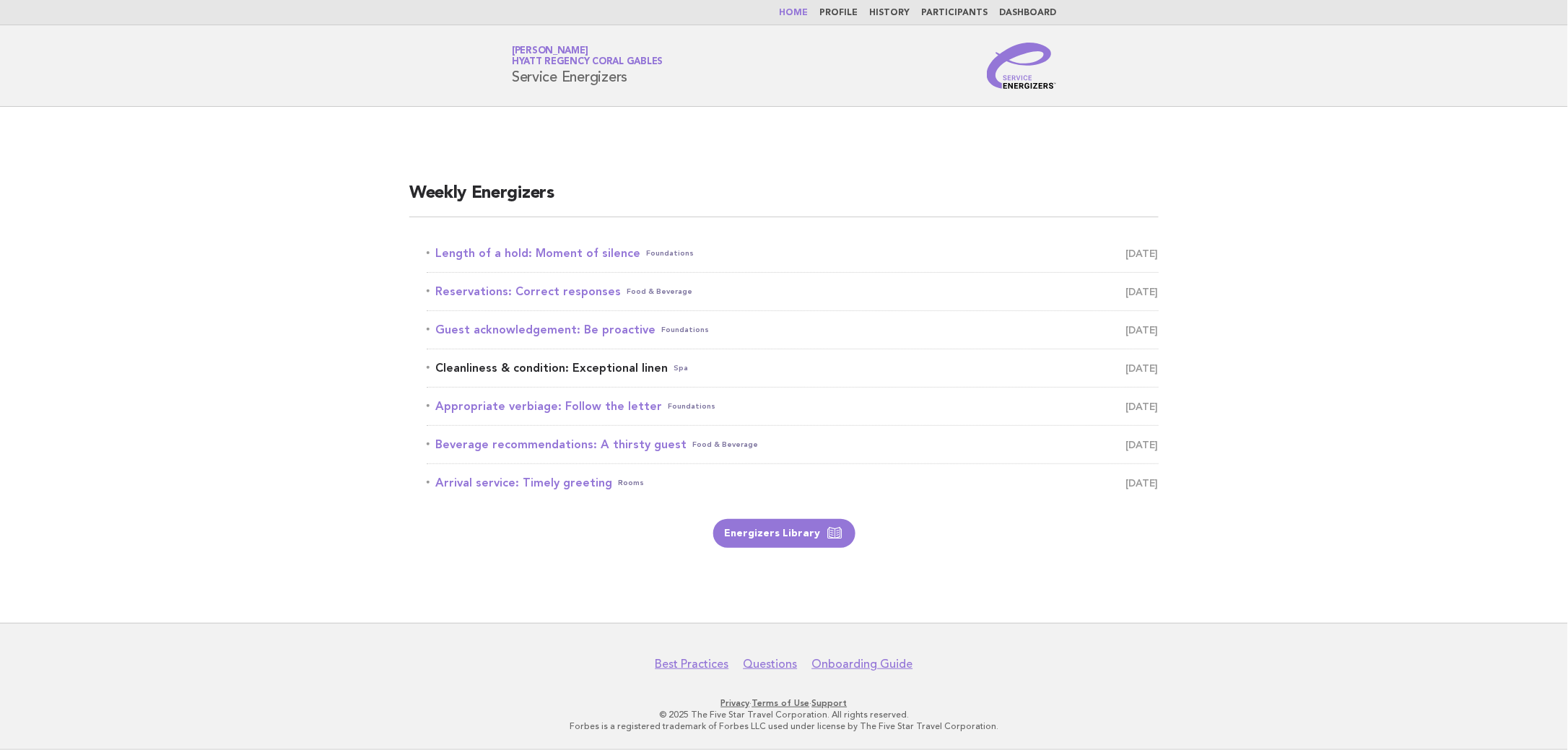
click at [582, 362] on link "Cleanliness & condition: Exceptional linen Spa October 12" at bounding box center [793, 368] width 732 height 20
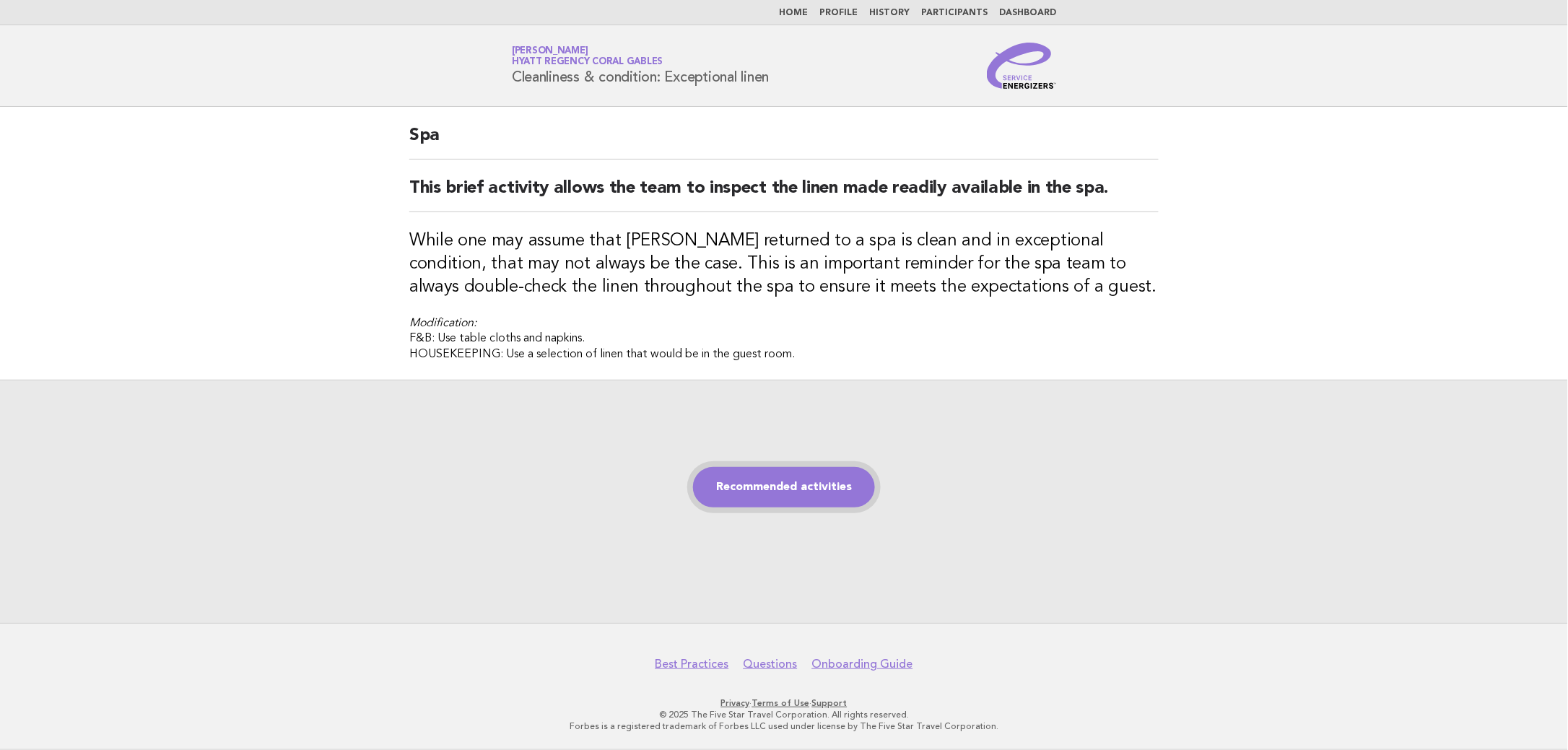
click at [825, 489] on link "Recommended activities" at bounding box center [784, 487] width 182 height 40
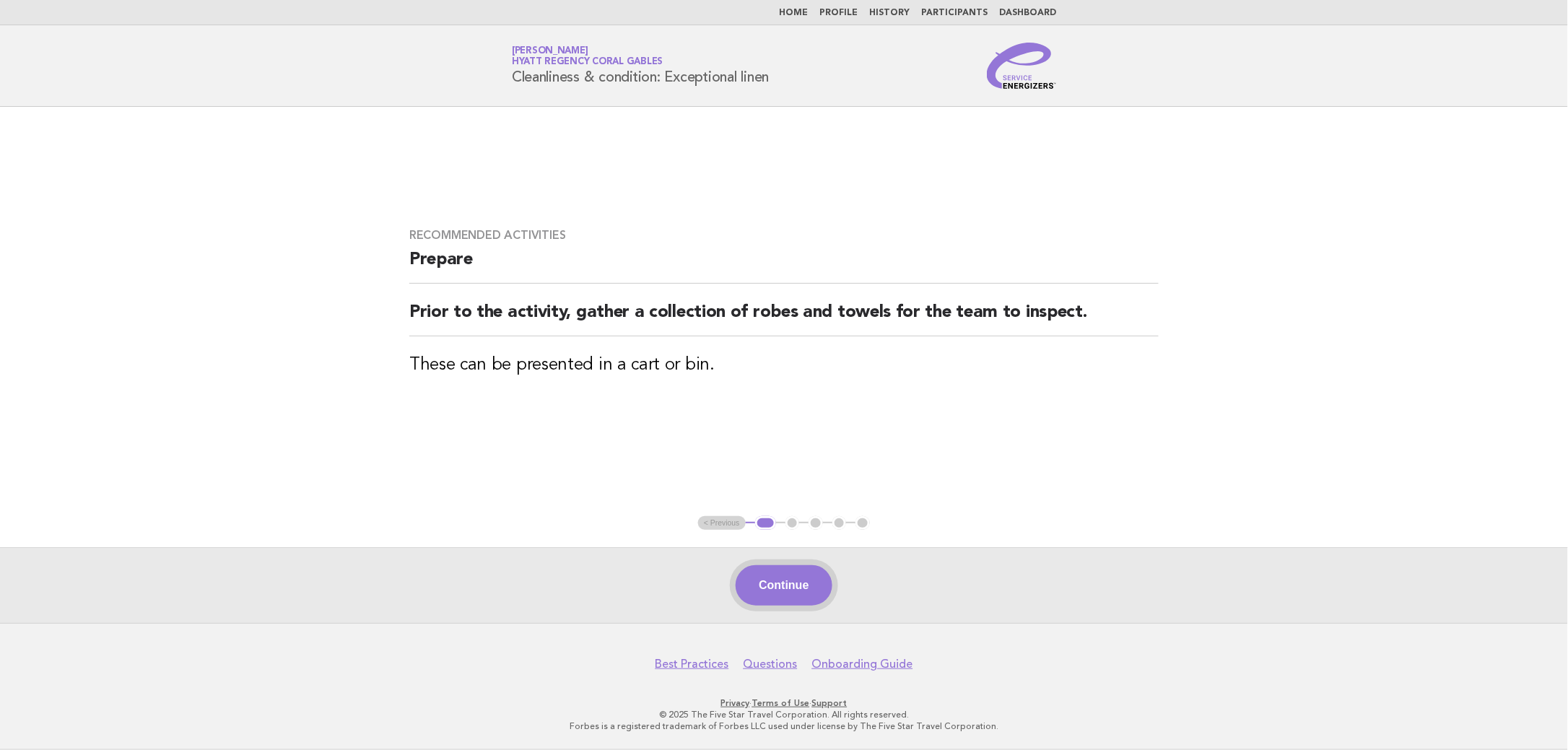
click at [806, 604] on button "Continue" at bounding box center [784, 585] width 96 height 40
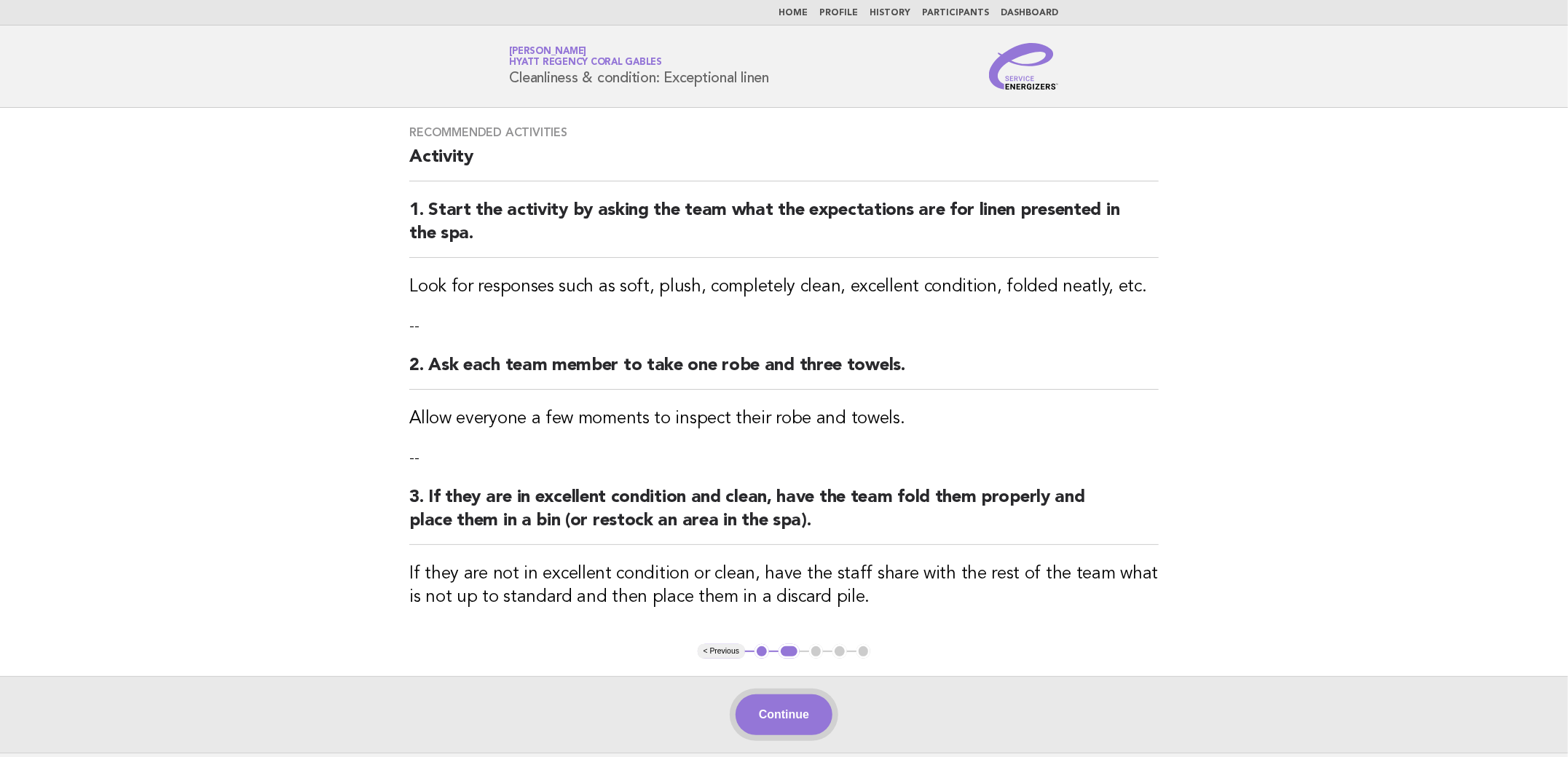
click at [770, 700] on button "Continue" at bounding box center [784, 715] width 97 height 40
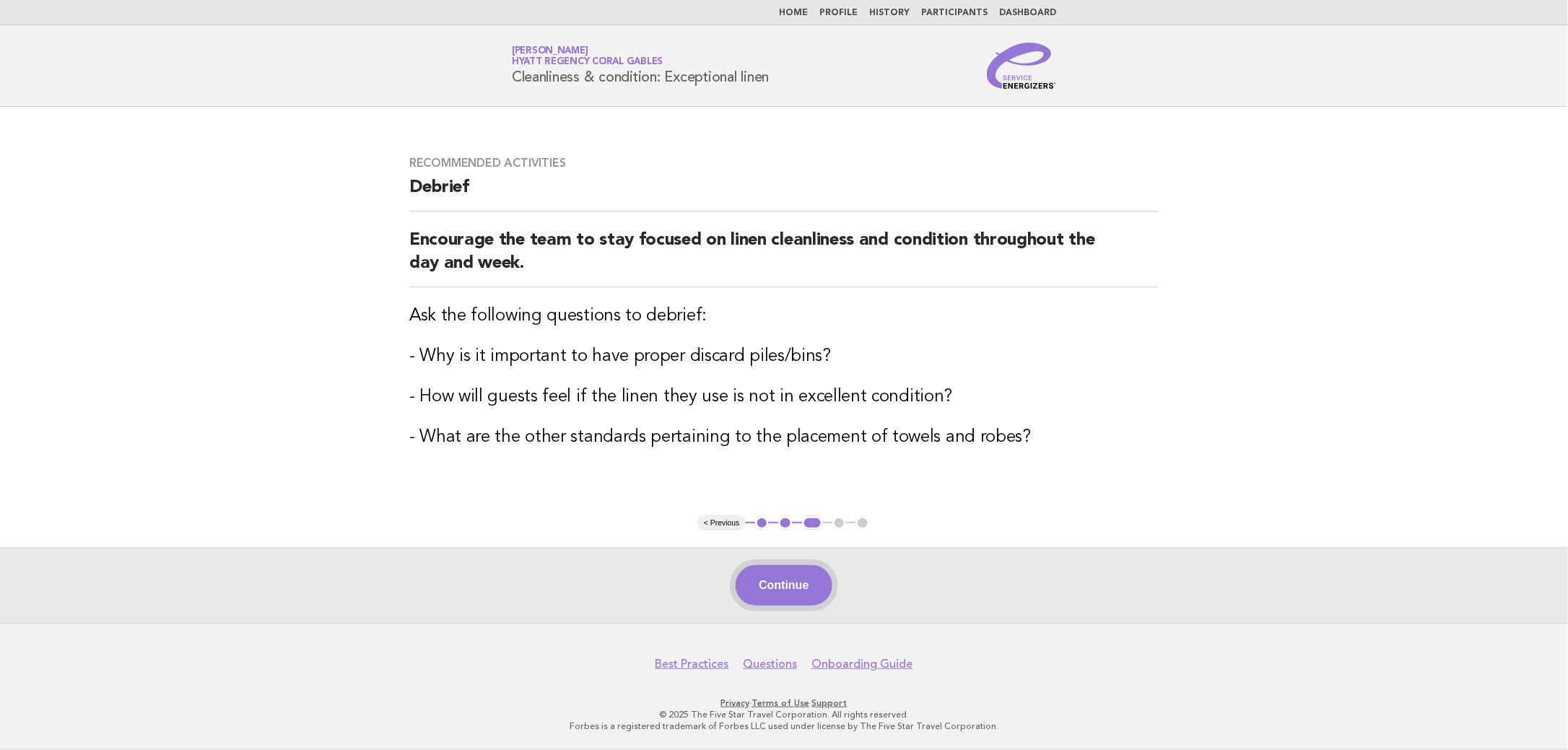
click at [788, 575] on button "Continue" at bounding box center [784, 585] width 96 height 40
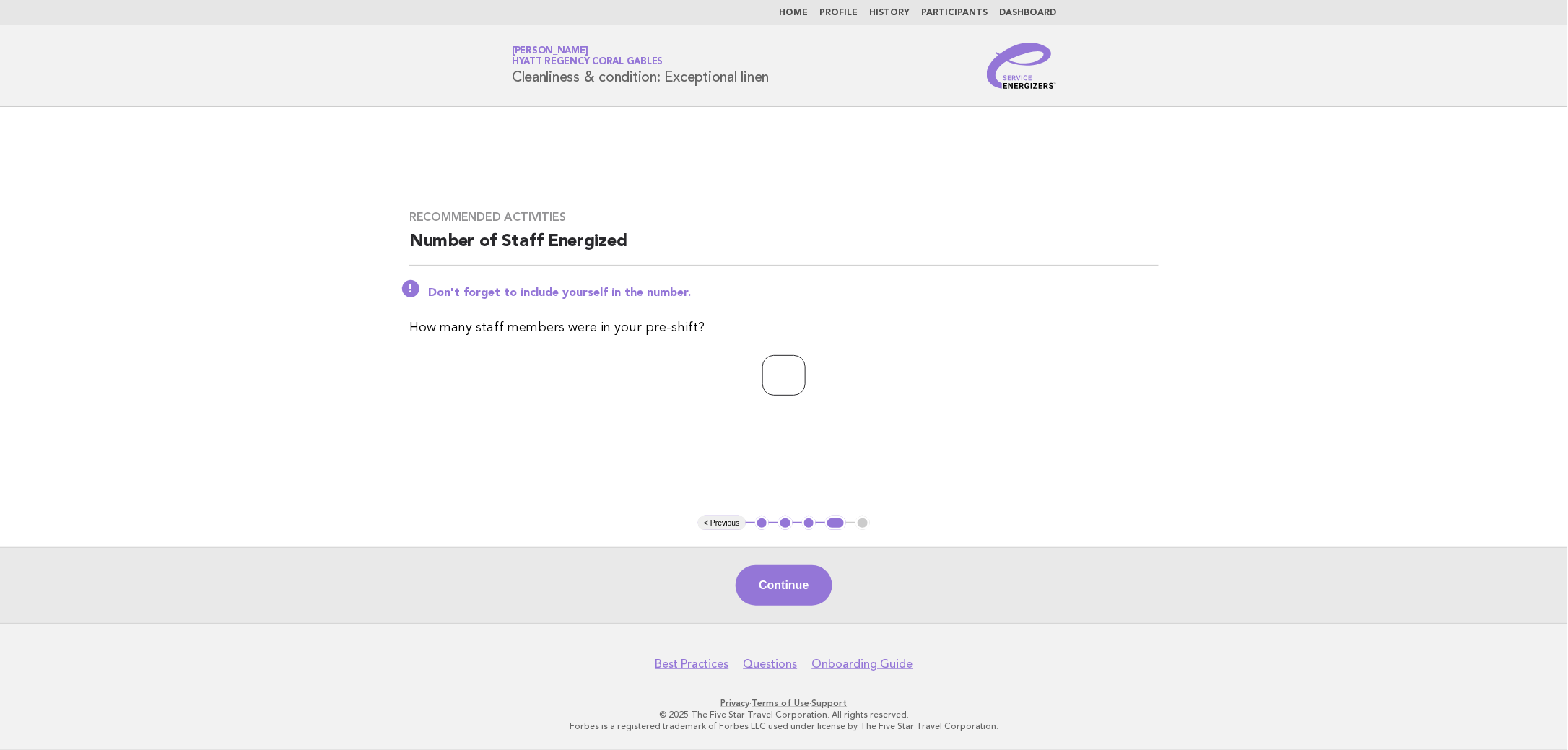
click at [805, 370] on input "*" at bounding box center [784, 375] width 43 height 40
click at [805, 369] on input "*" at bounding box center [784, 375] width 43 height 40
type input "*"
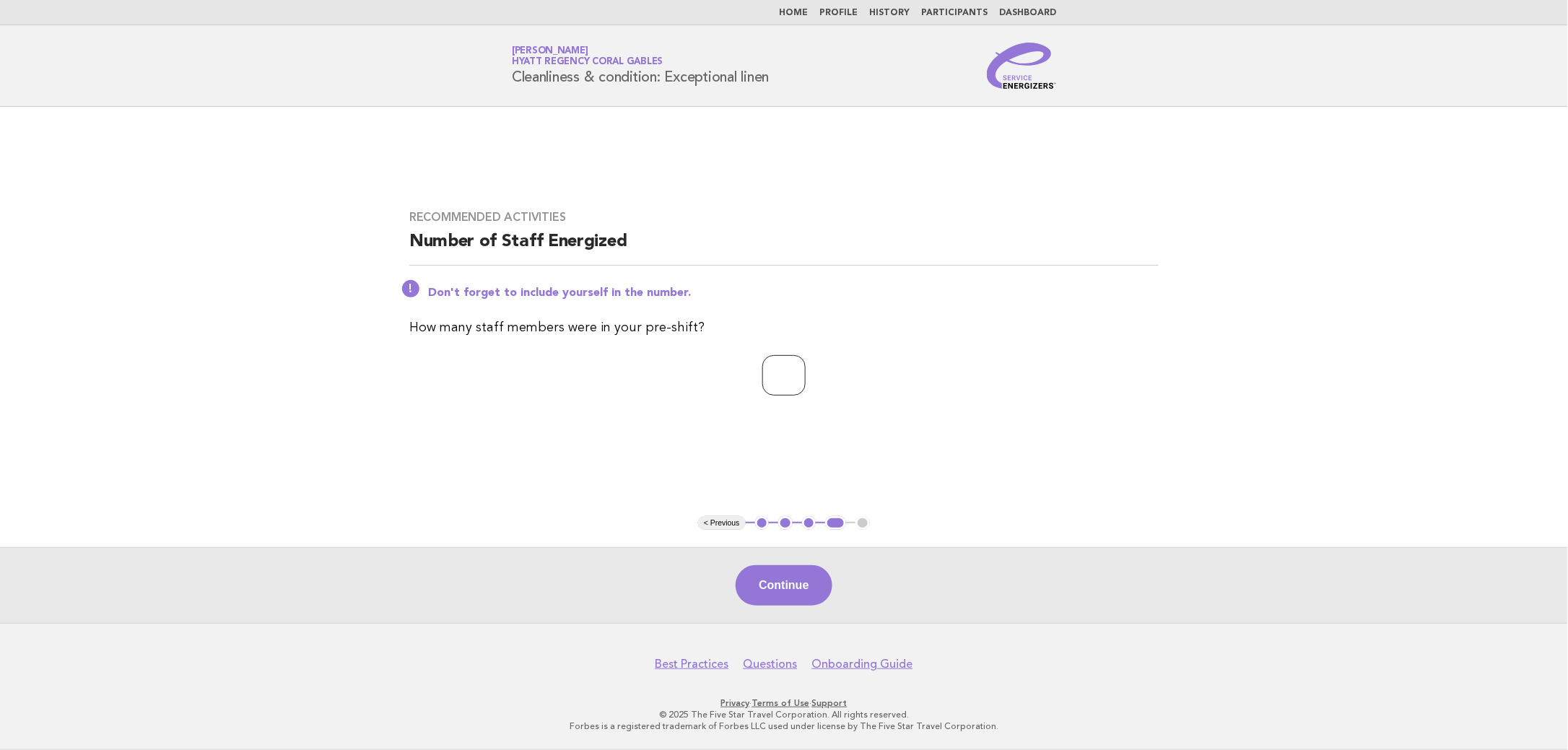
click at [805, 369] on input "*" at bounding box center [784, 375] width 43 height 40
click at [811, 587] on button "Continue" at bounding box center [784, 585] width 96 height 40
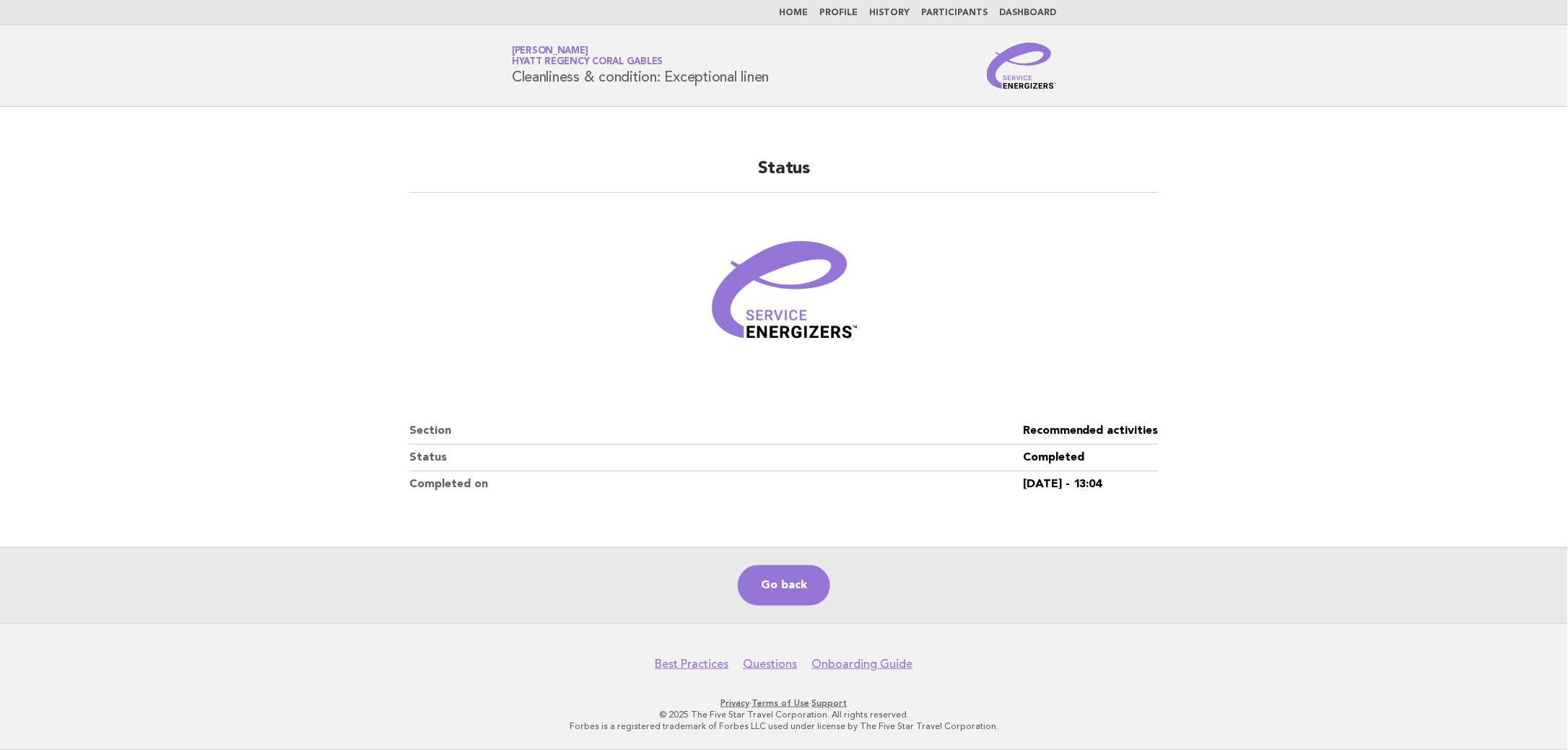
click at [803, 13] on link "Home" at bounding box center [793, 13] width 29 height 8
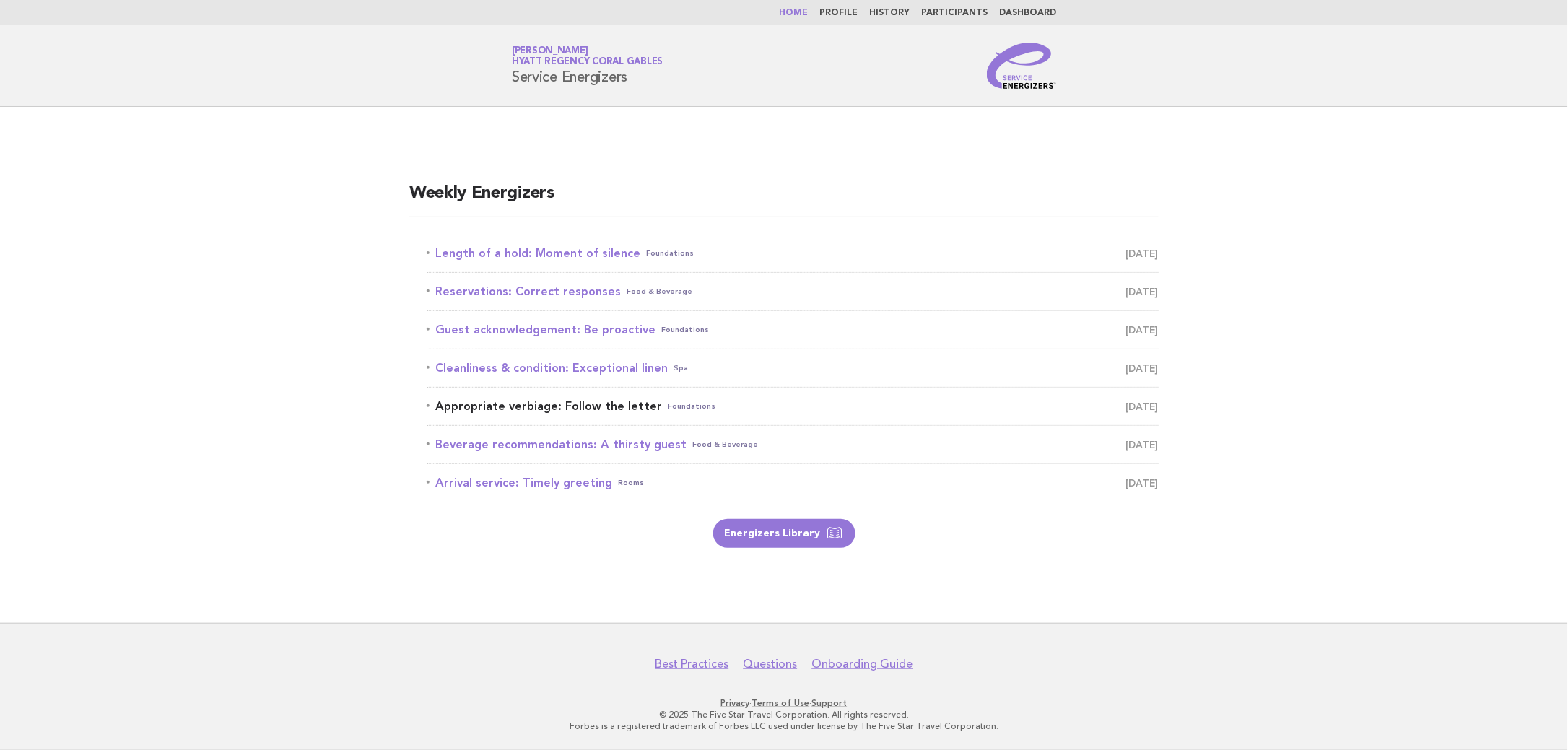
click at [623, 411] on link "Appropriate verbiage: Follow the letter Foundations [DATE]" at bounding box center [793, 406] width 732 height 20
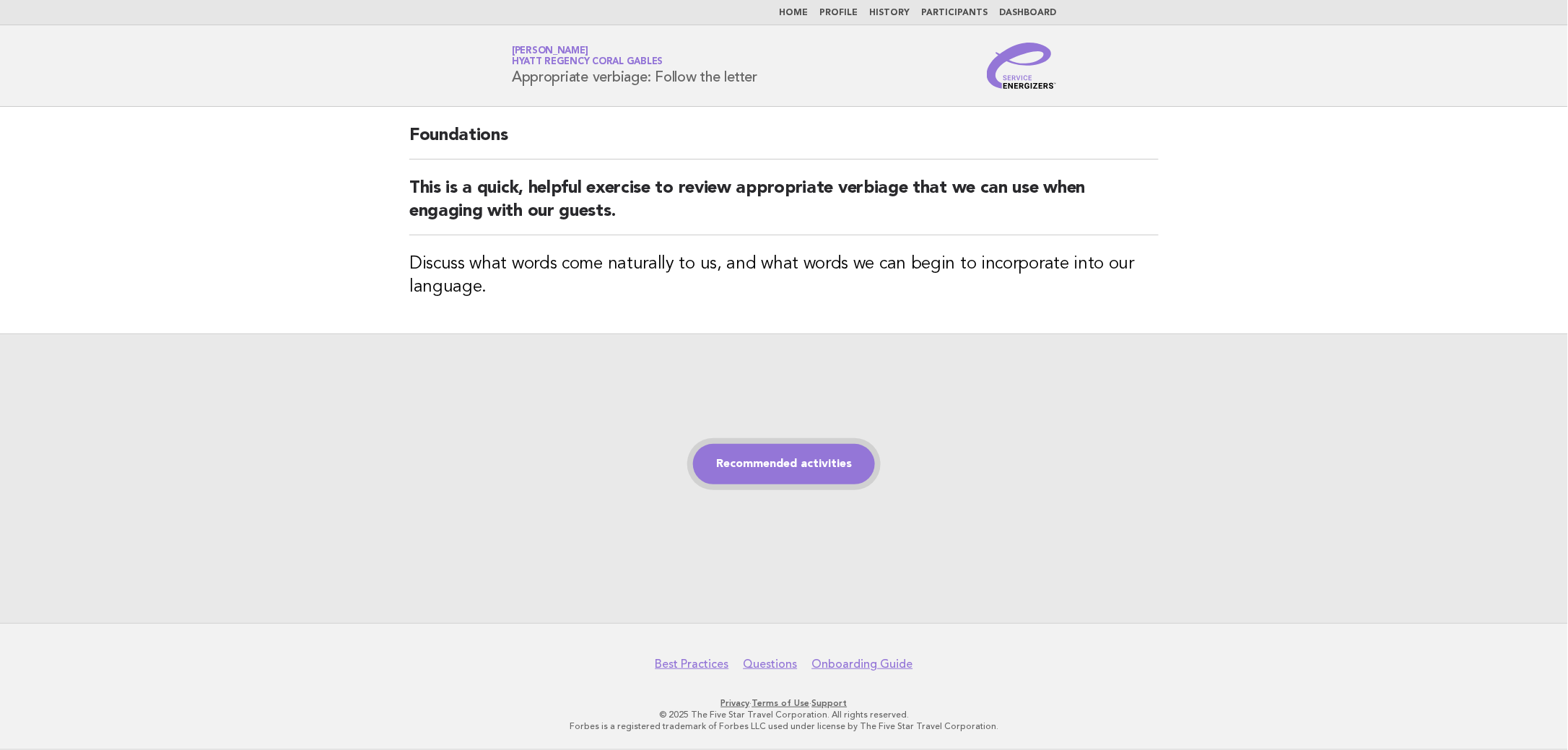
click at [825, 482] on link "Recommended activities" at bounding box center [784, 464] width 182 height 40
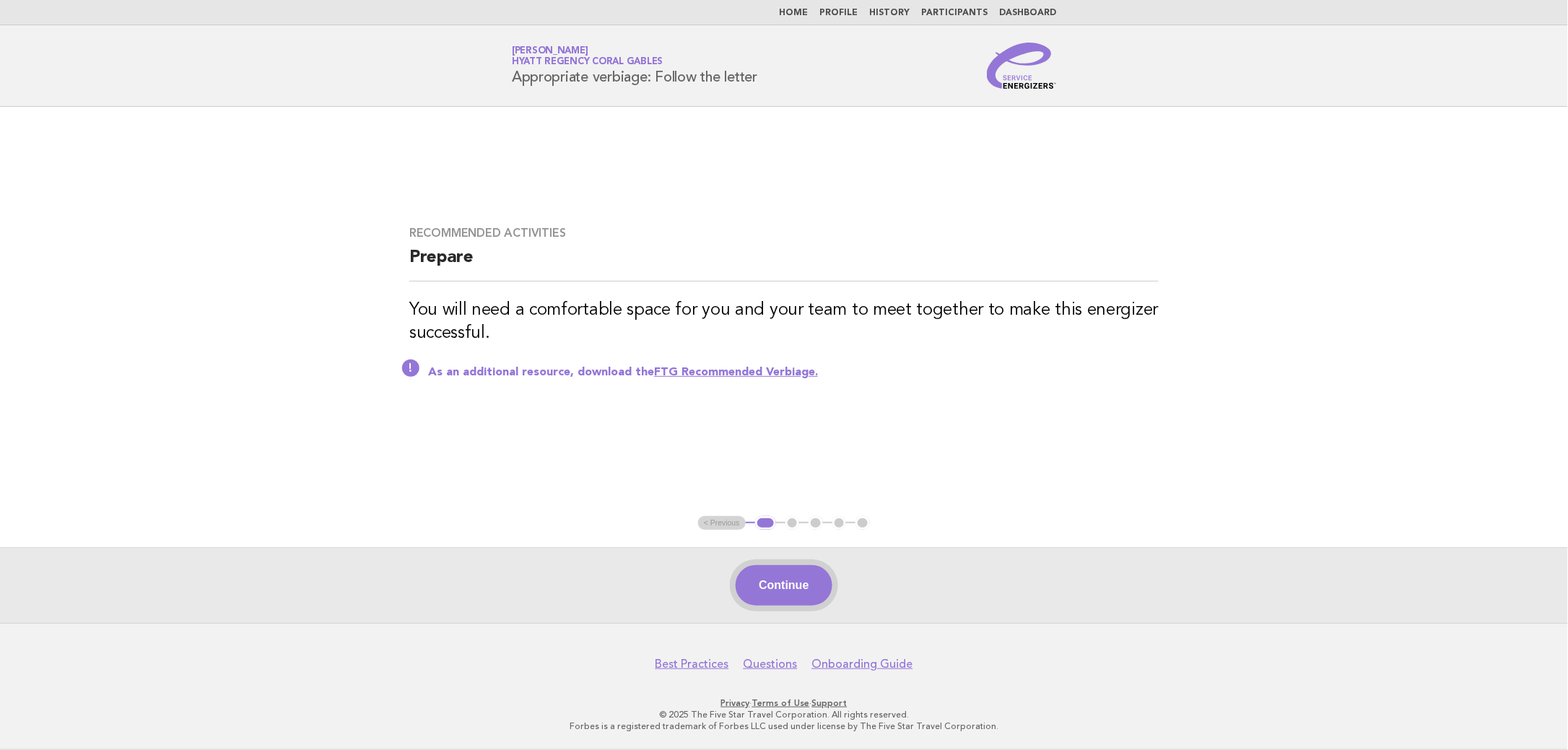
click at [789, 575] on button "Continue" at bounding box center [784, 585] width 96 height 40
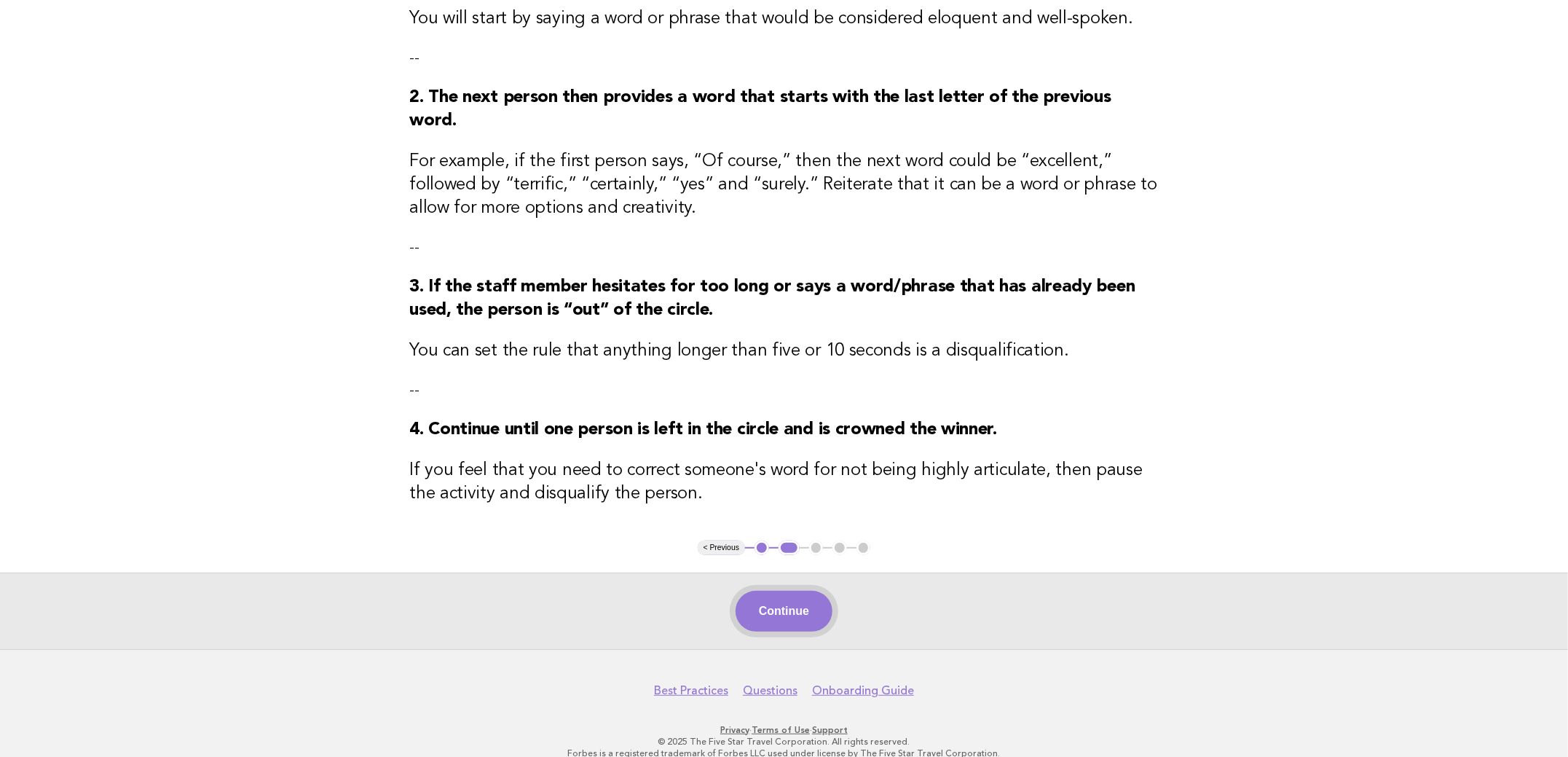
click at [792, 591] on button "Continue" at bounding box center [784, 611] width 97 height 40
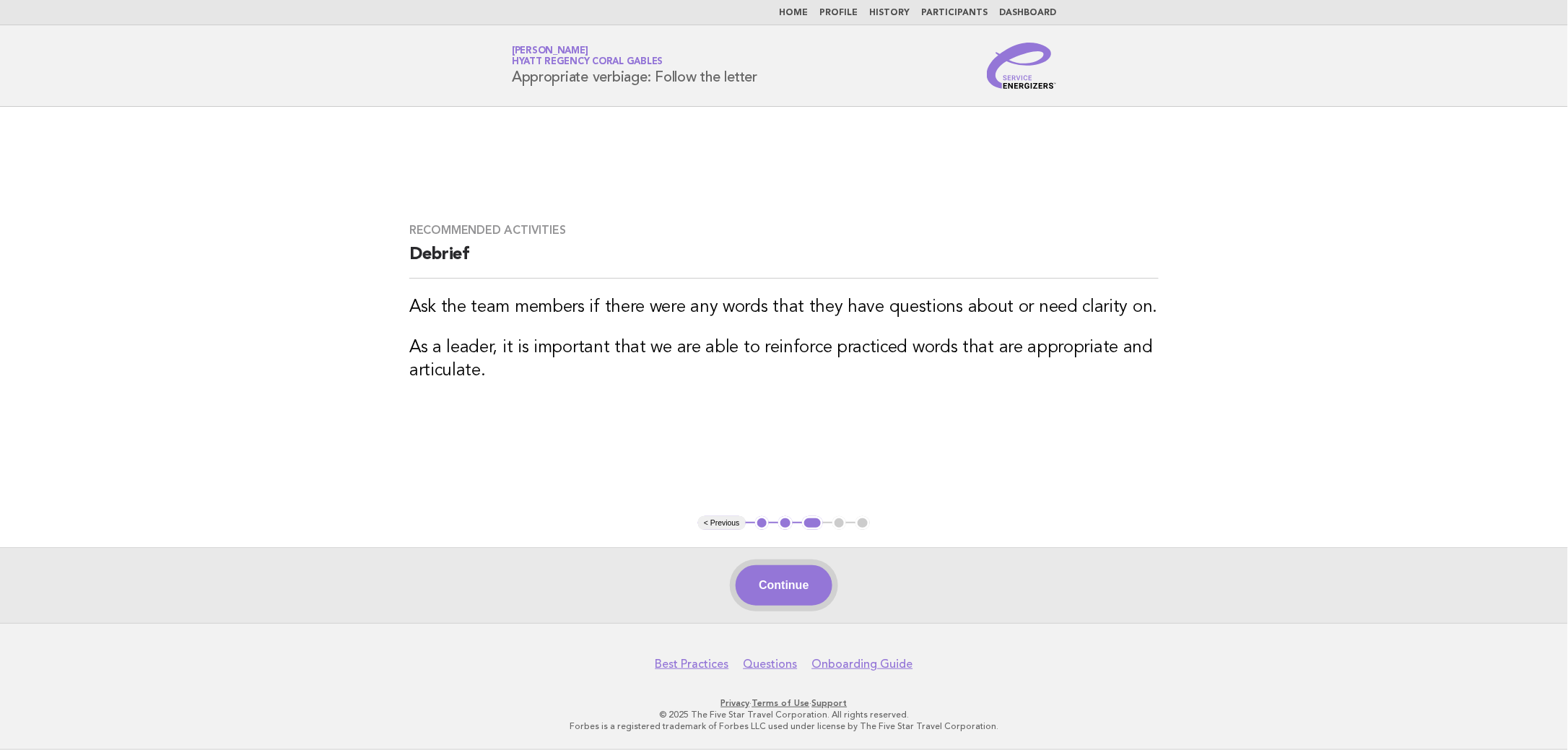
click at [818, 581] on button "Continue" at bounding box center [784, 585] width 96 height 40
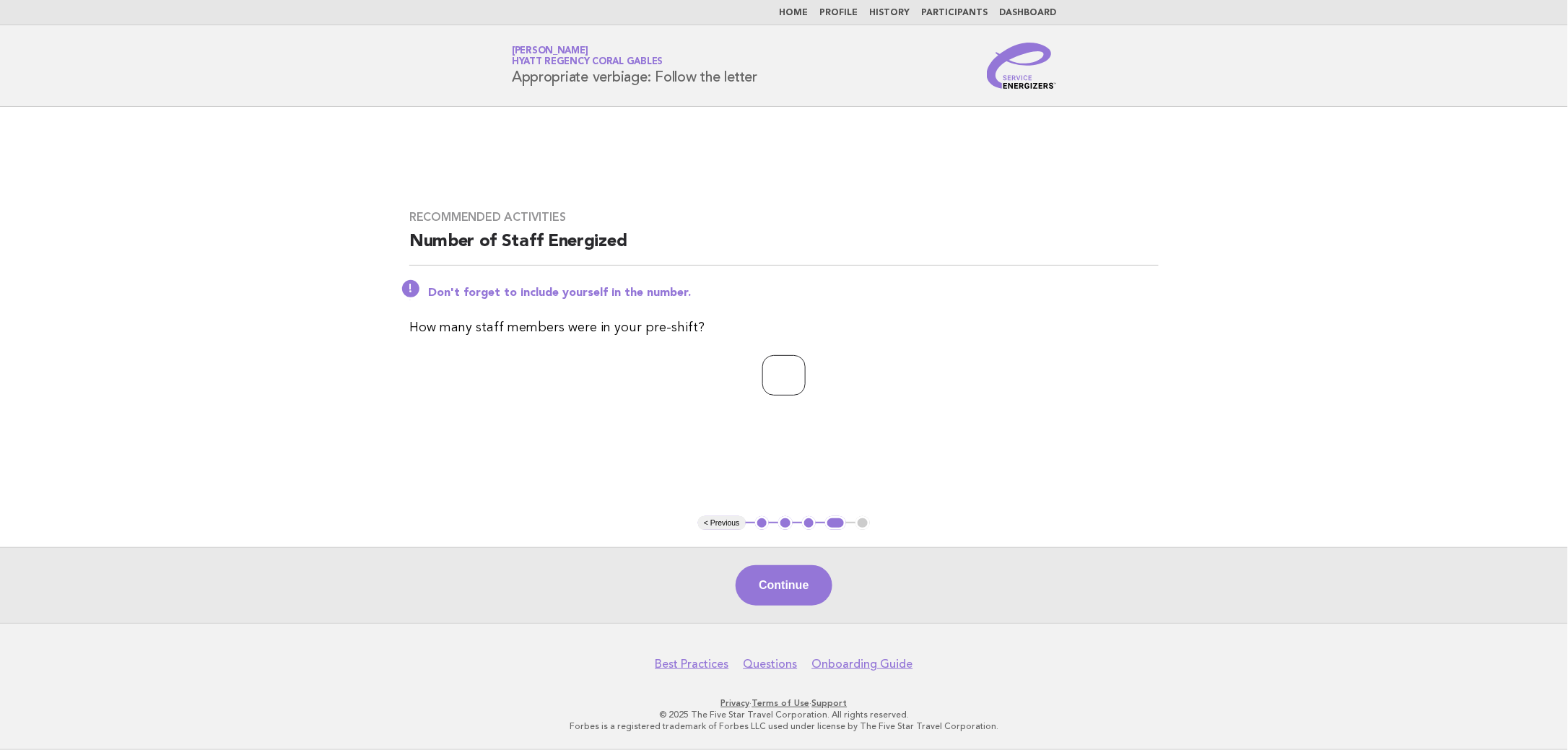
click at [804, 374] on input "*" at bounding box center [784, 375] width 43 height 40
click at [805, 367] on input "*" at bounding box center [784, 375] width 43 height 40
type input "*"
click at [805, 367] on input "*" at bounding box center [784, 375] width 43 height 40
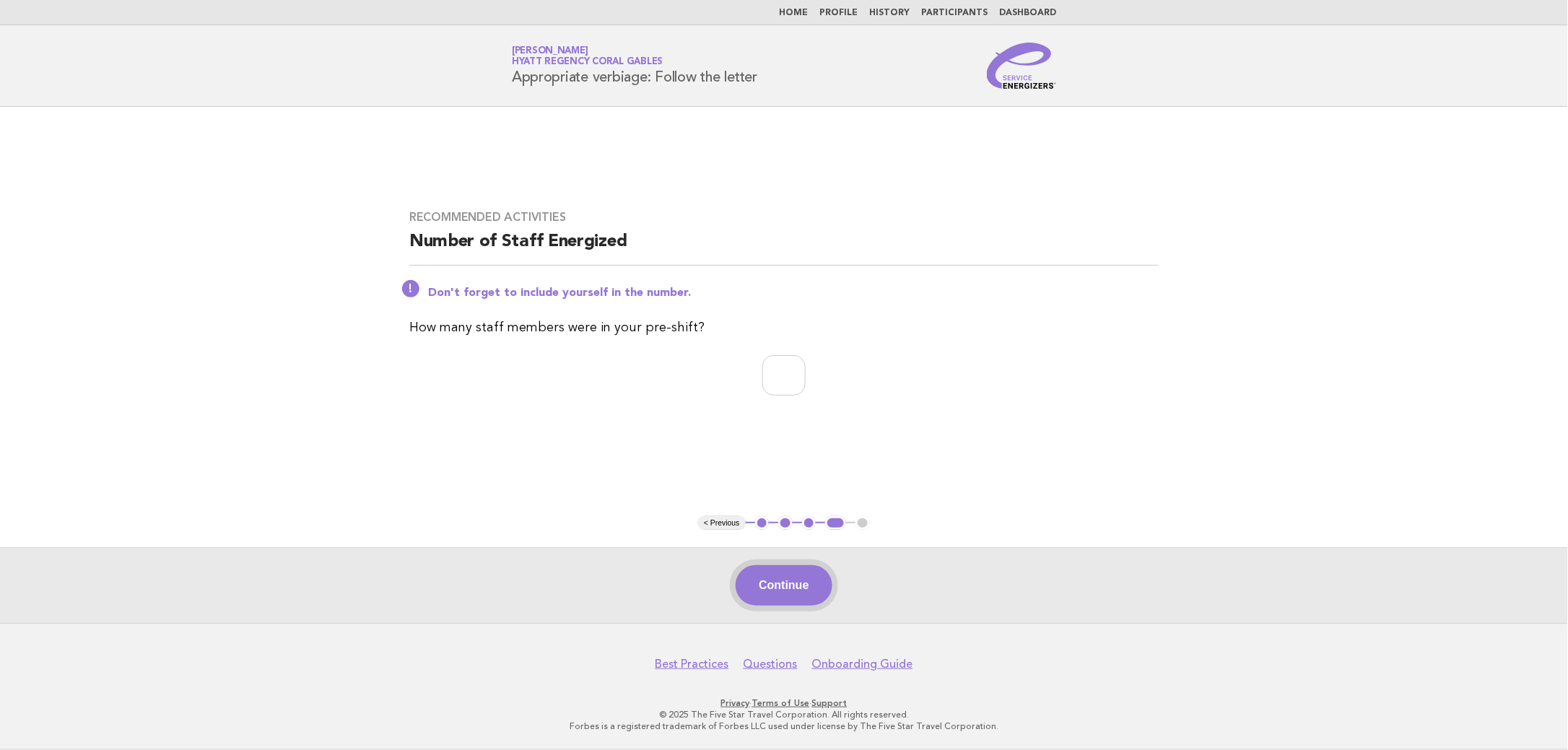
click at [797, 584] on button "Continue" at bounding box center [784, 585] width 96 height 40
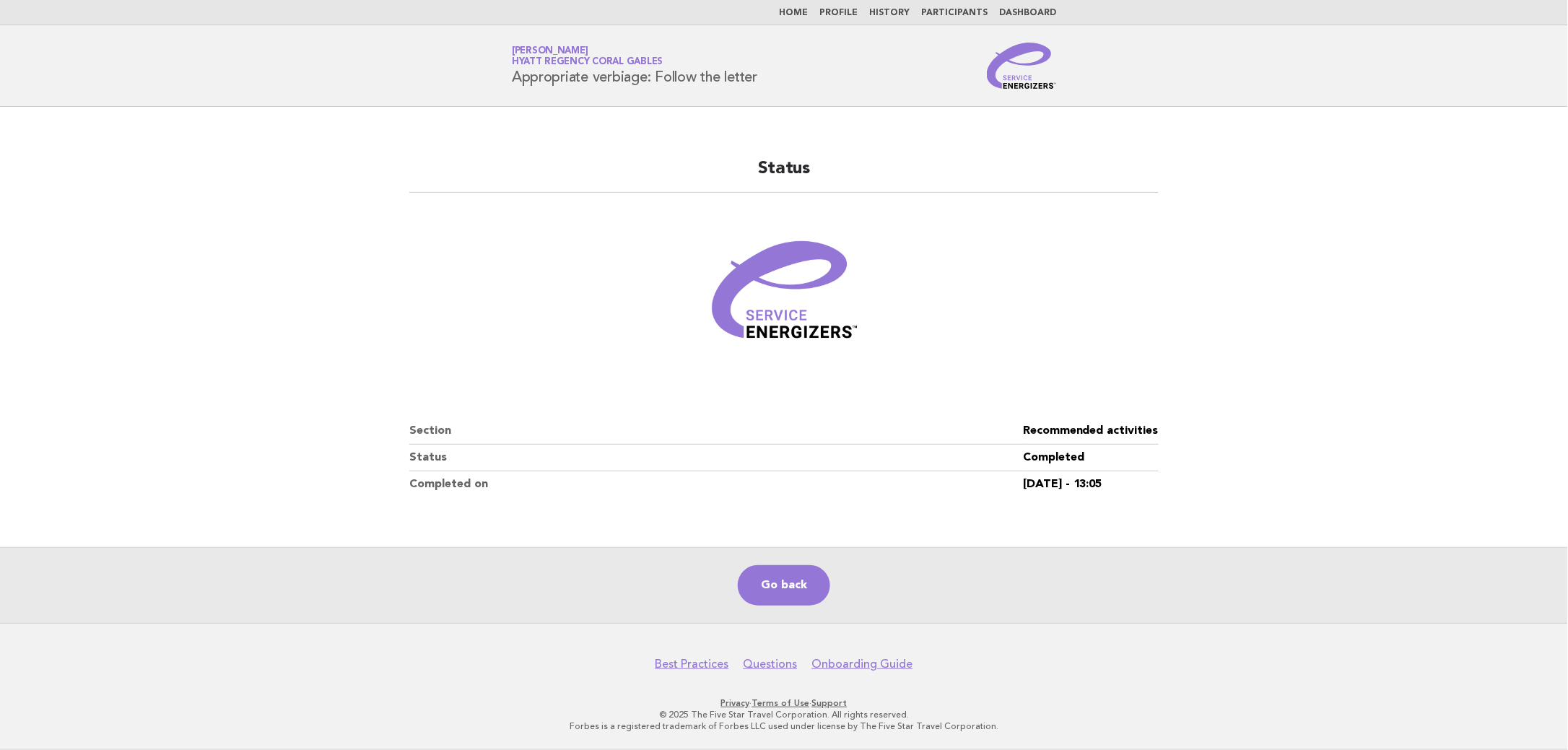
click at [806, 13] on link "Home" at bounding box center [793, 13] width 29 height 8
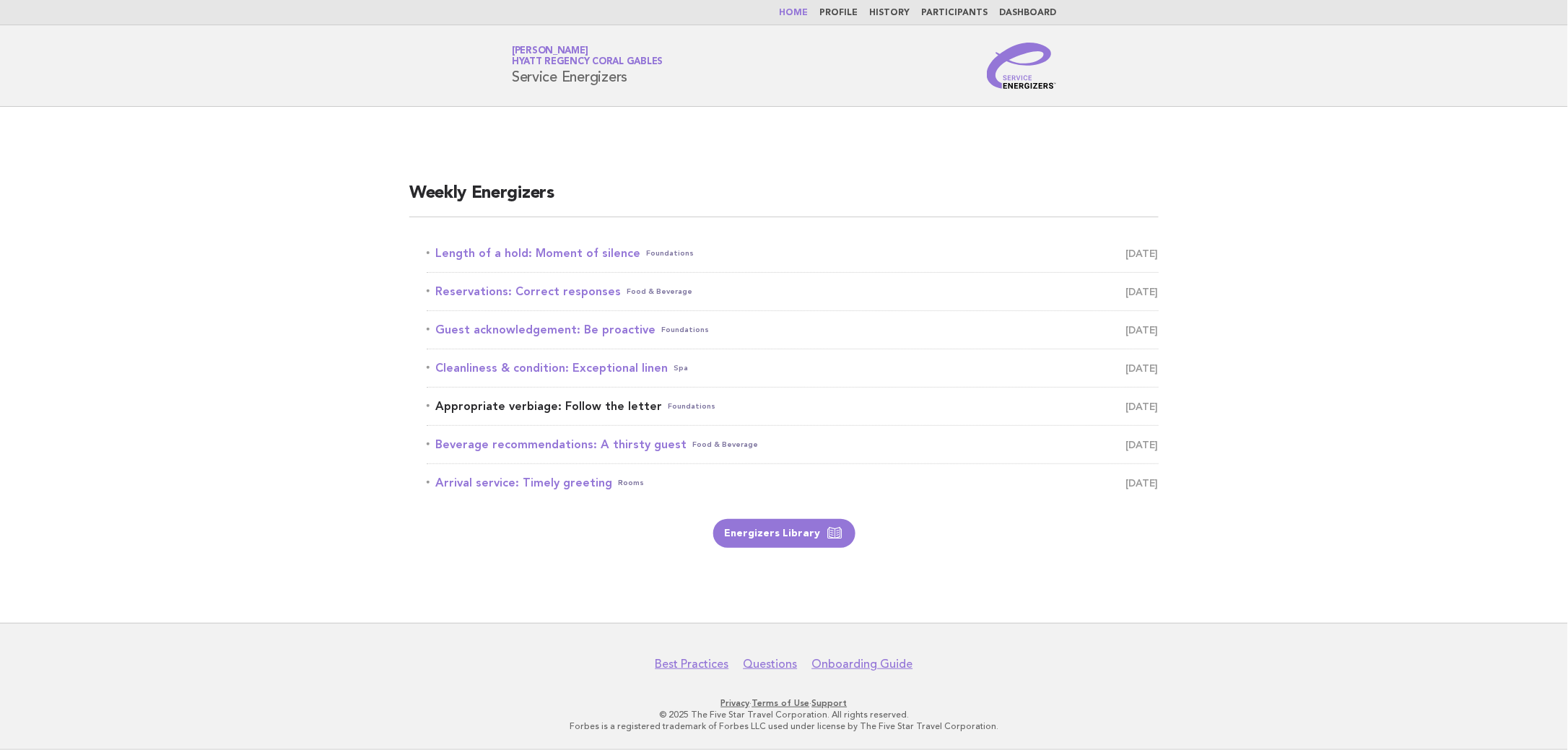
click at [627, 409] on link "Appropriate verbiage: Follow the letter Foundations October 13" at bounding box center [793, 406] width 732 height 20
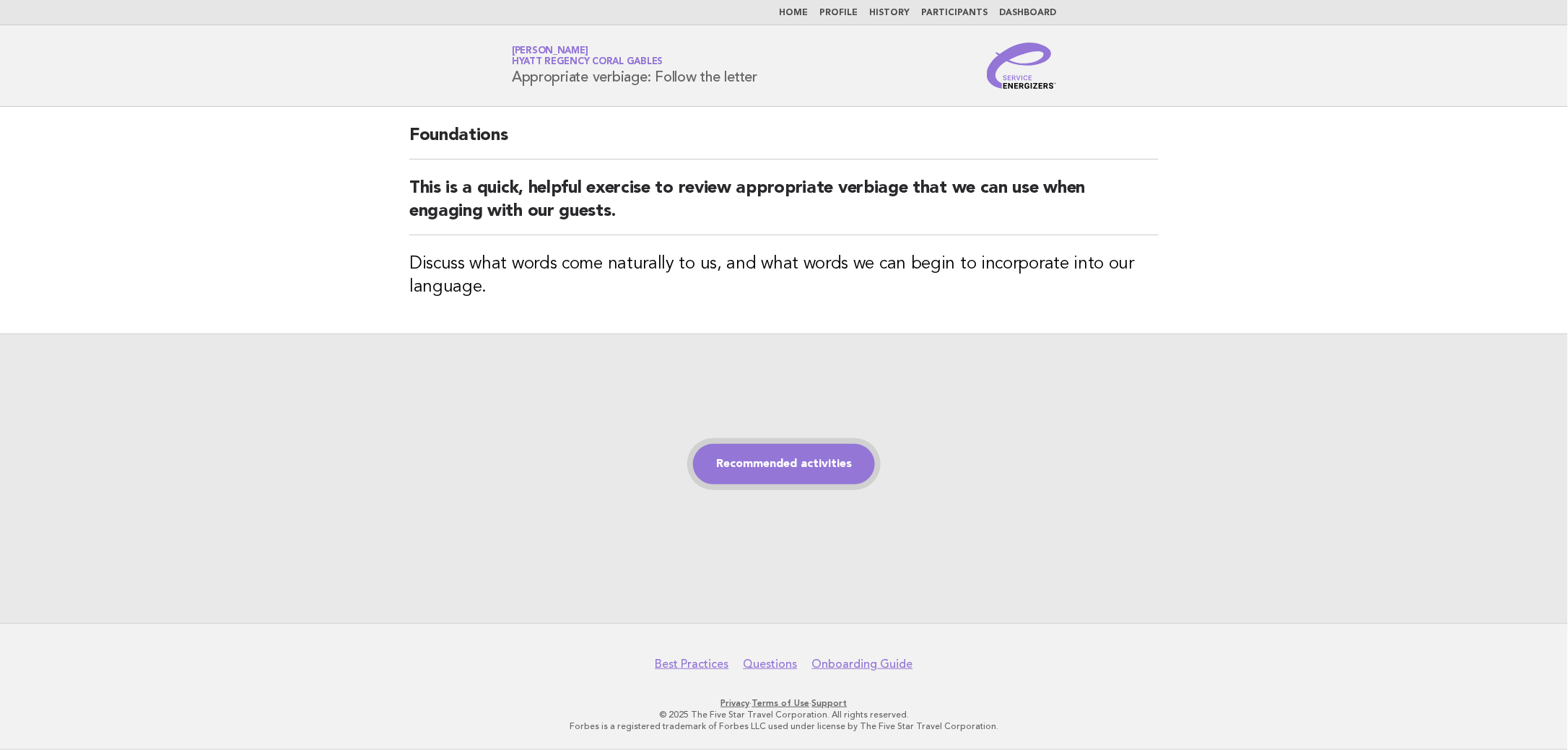
click at [791, 464] on link "Recommended activities" at bounding box center [784, 464] width 182 height 40
click at [879, 462] on div "Recommended activities" at bounding box center [784, 478] width 1568 height 290
click at [821, 464] on link "Recommended activities" at bounding box center [784, 464] width 182 height 40
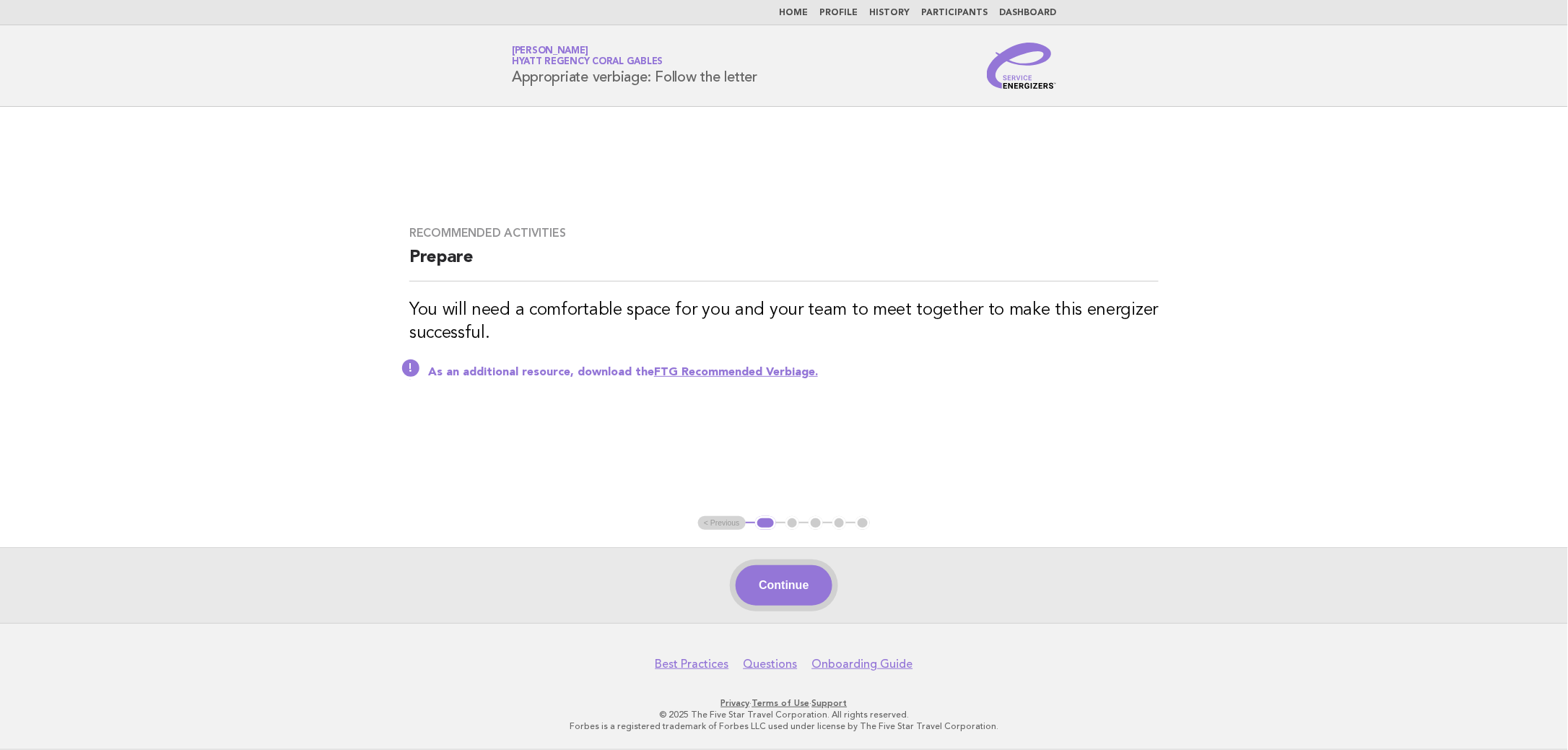
click at [757, 594] on button "Continue" at bounding box center [784, 585] width 96 height 40
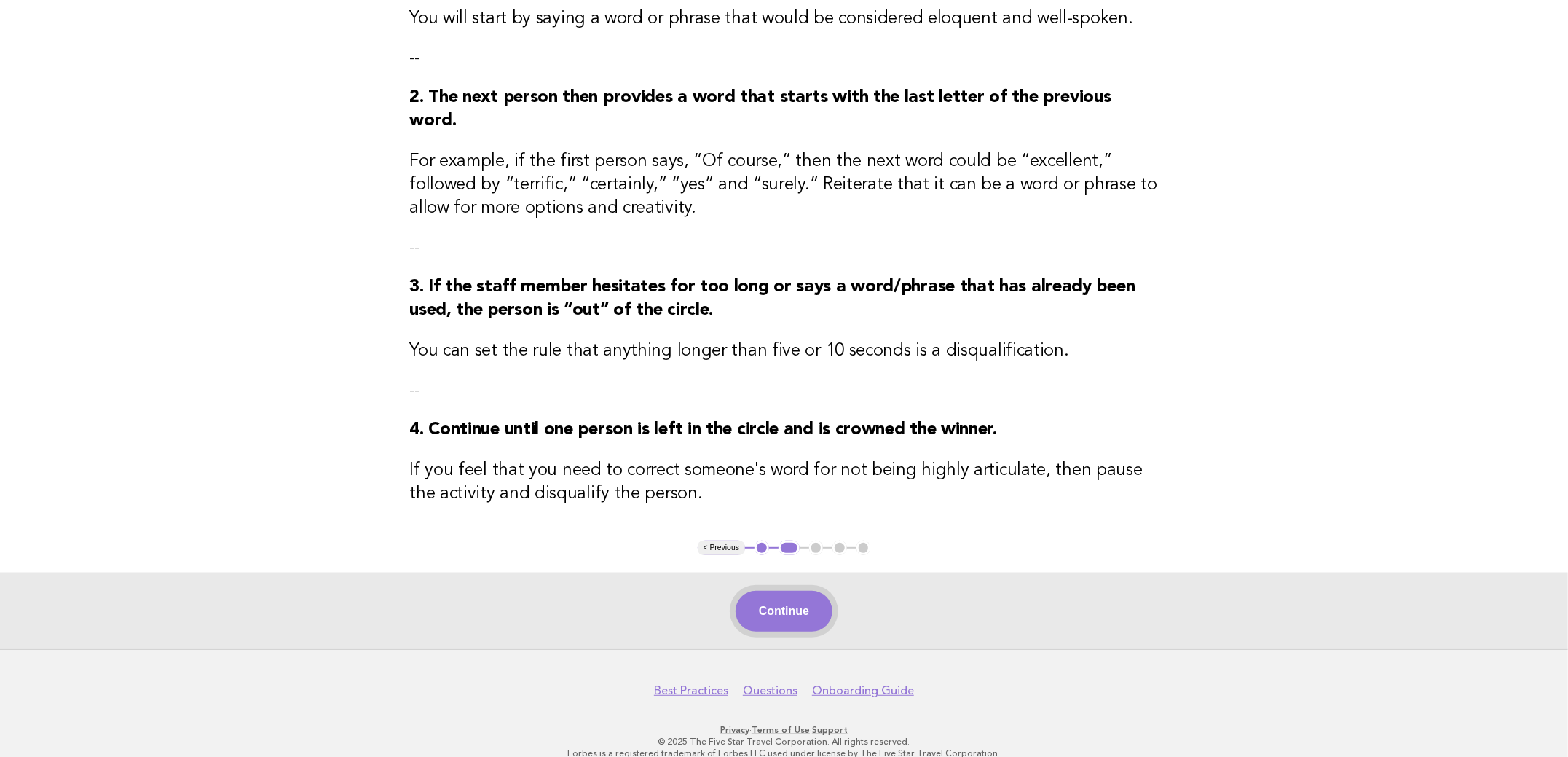
click at [771, 597] on button "Continue" at bounding box center [784, 611] width 97 height 40
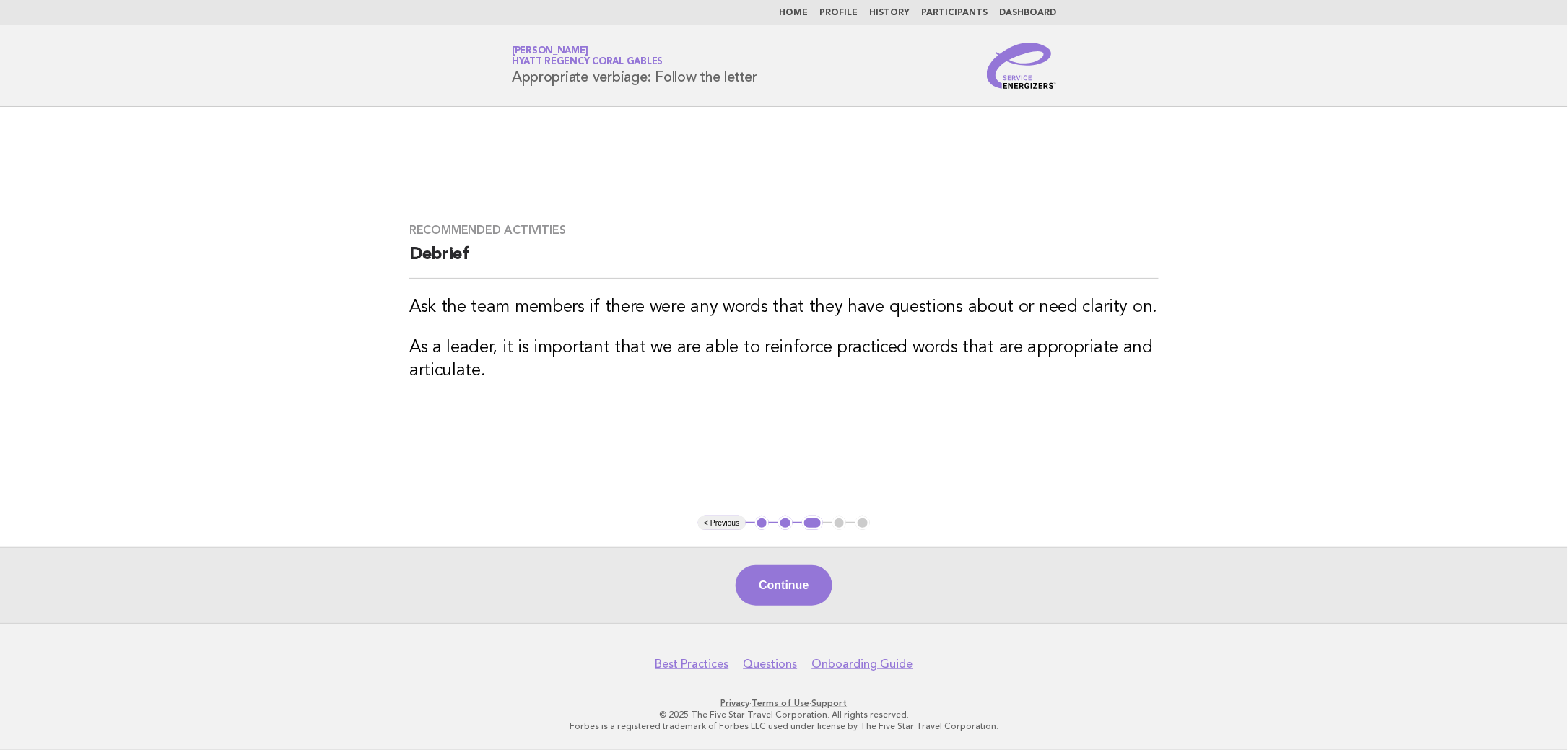
click at [778, 560] on div "Continue" at bounding box center [784, 585] width 1568 height 76
click at [784, 568] on button "Continue" at bounding box center [784, 585] width 96 height 40
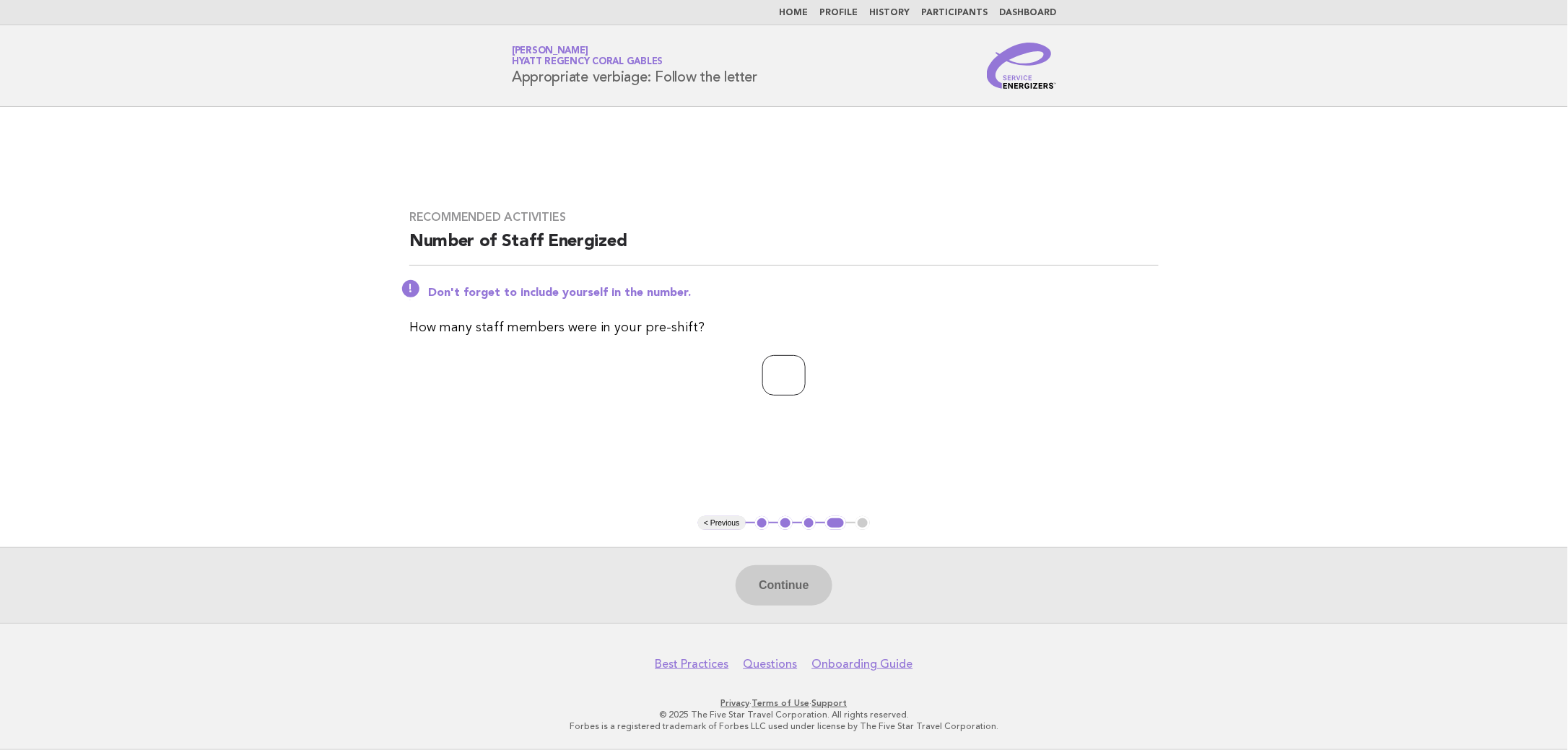
click at [805, 369] on input "*" at bounding box center [784, 375] width 43 height 40
type input "*"
click at [805, 369] on input "*" at bounding box center [784, 375] width 43 height 40
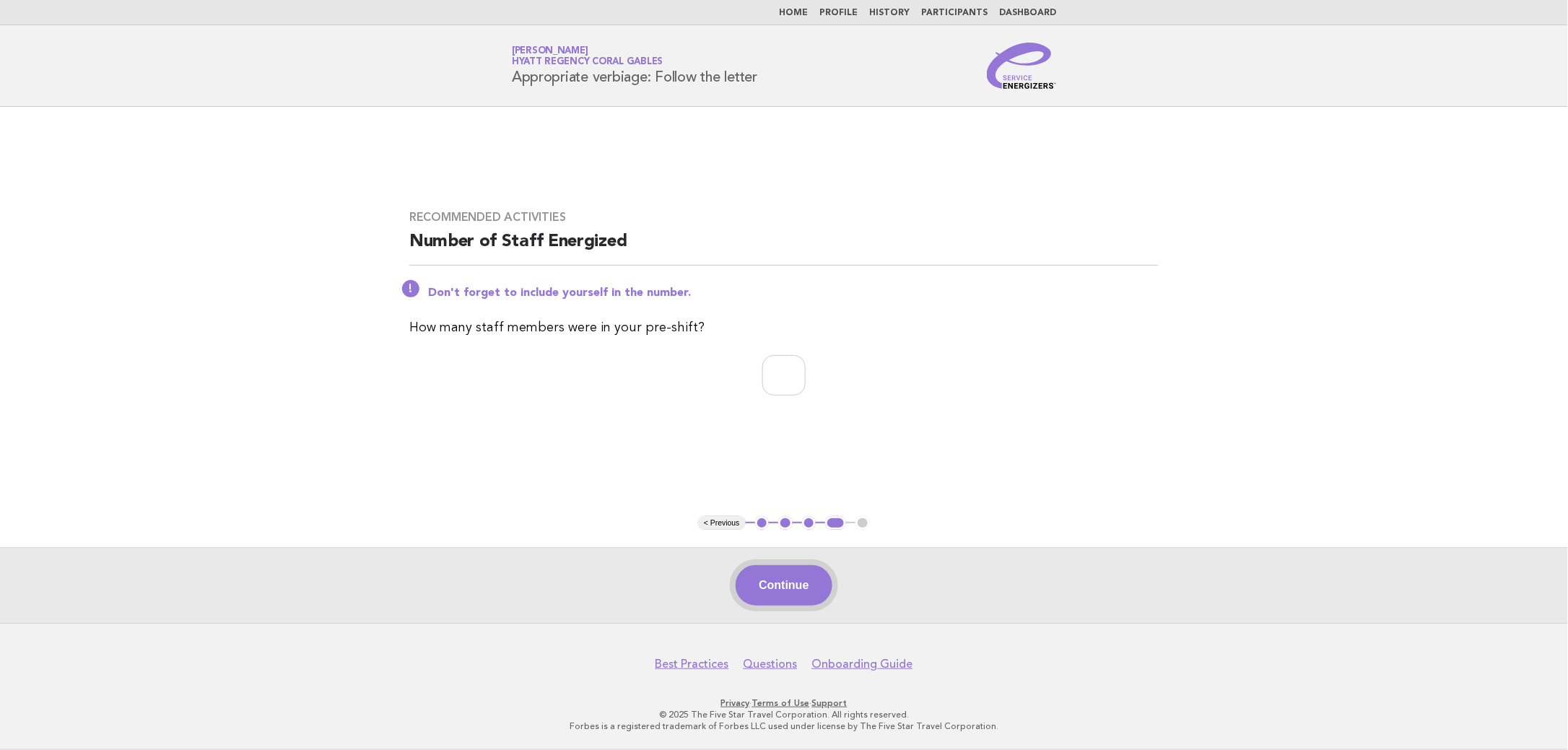
click at [788, 576] on button "Continue" at bounding box center [784, 585] width 96 height 40
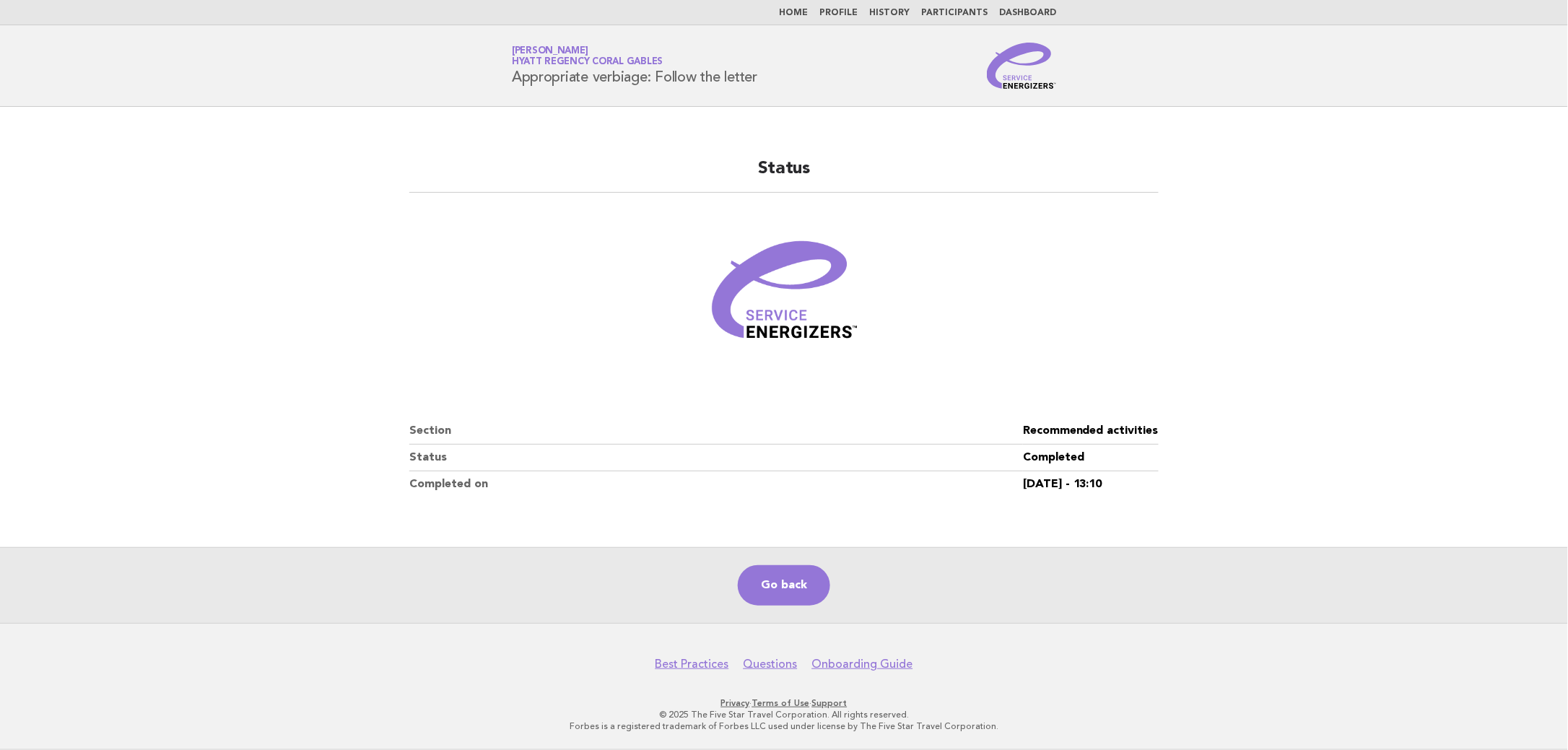
click at [808, 10] on link "Home" at bounding box center [793, 13] width 29 height 8
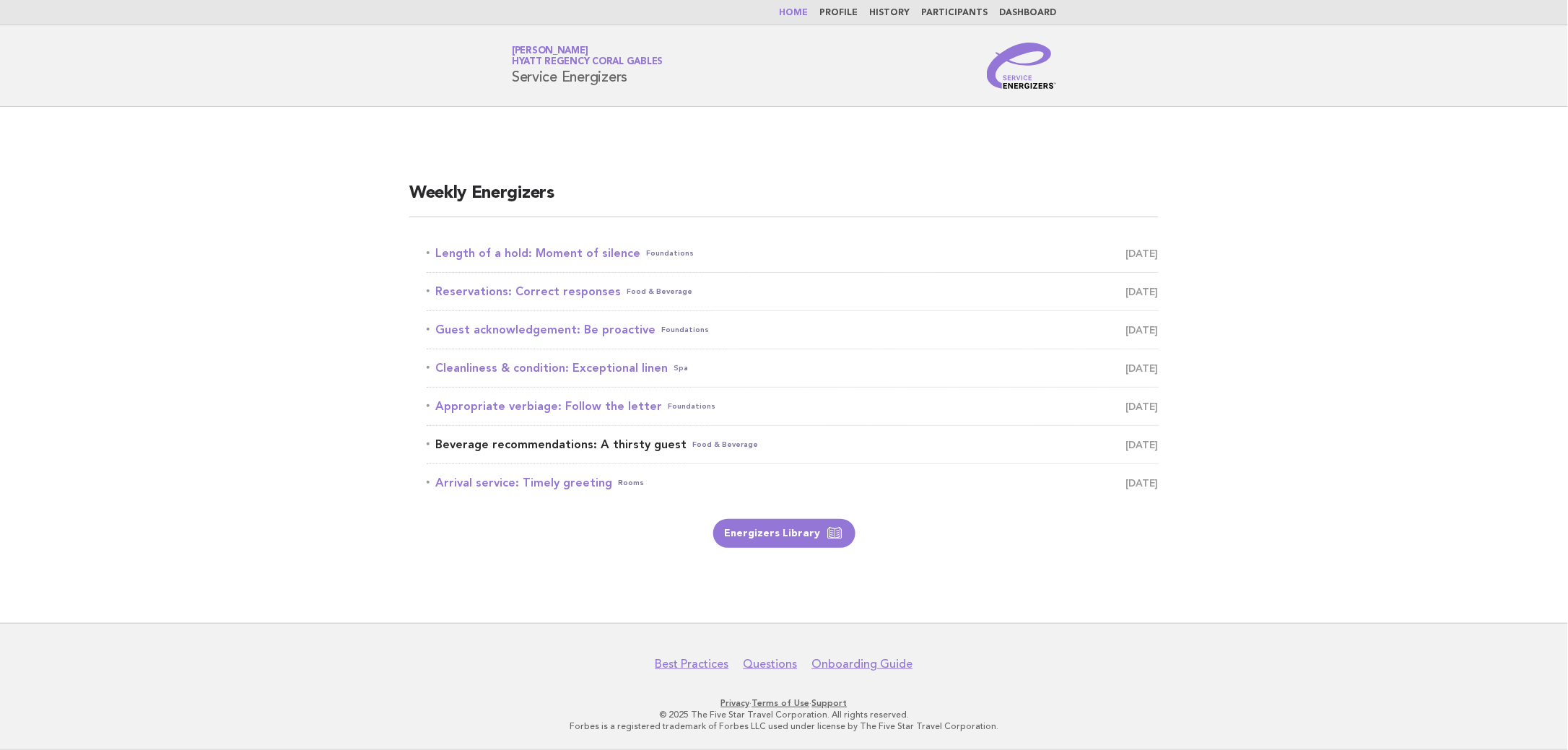
click at [557, 445] on link "Beverage recommendations: A thirsty guest Food & Beverage [DATE]" at bounding box center [793, 444] width 732 height 20
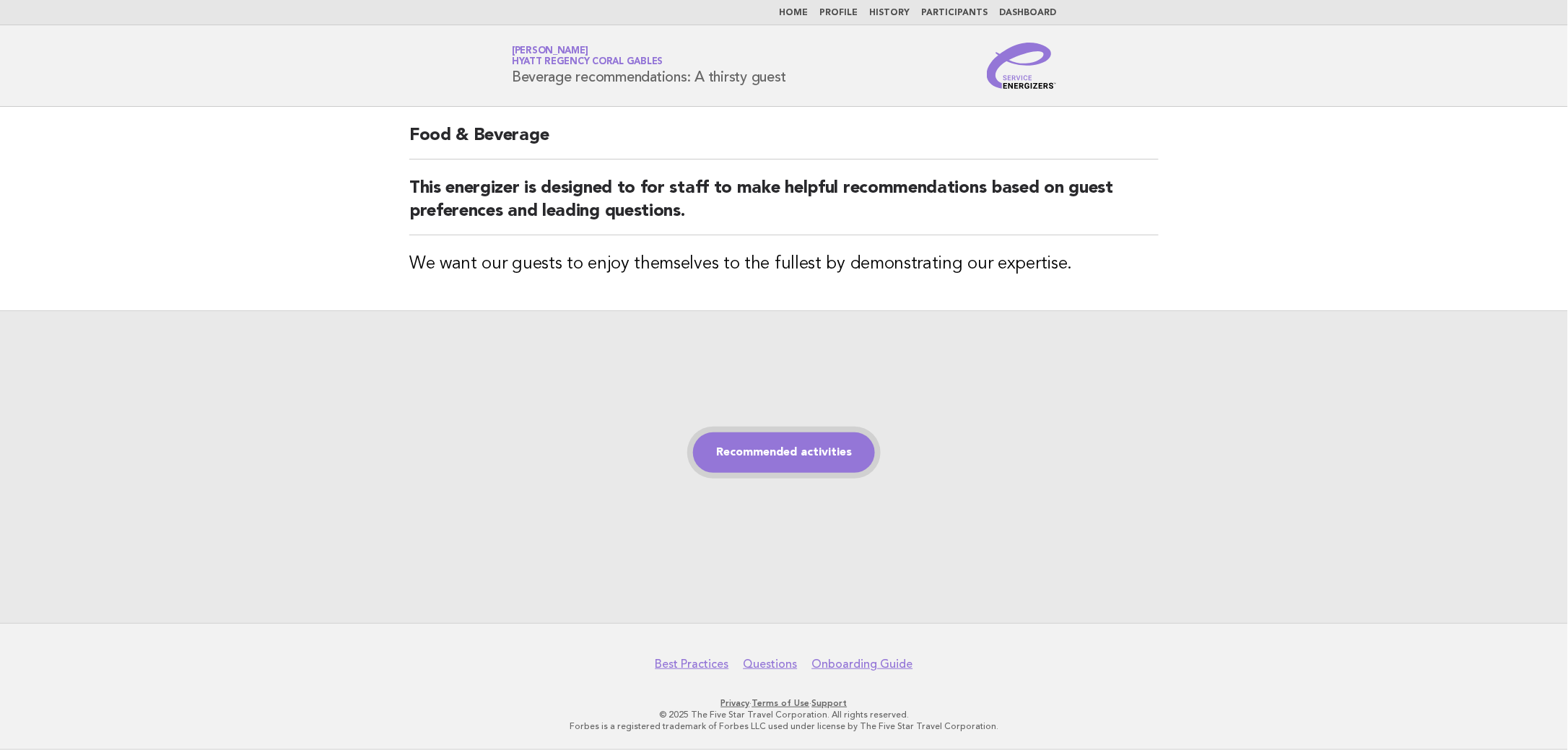
click at [804, 451] on link "Recommended activities" at bounding box center [784, 453] width 182 height 40
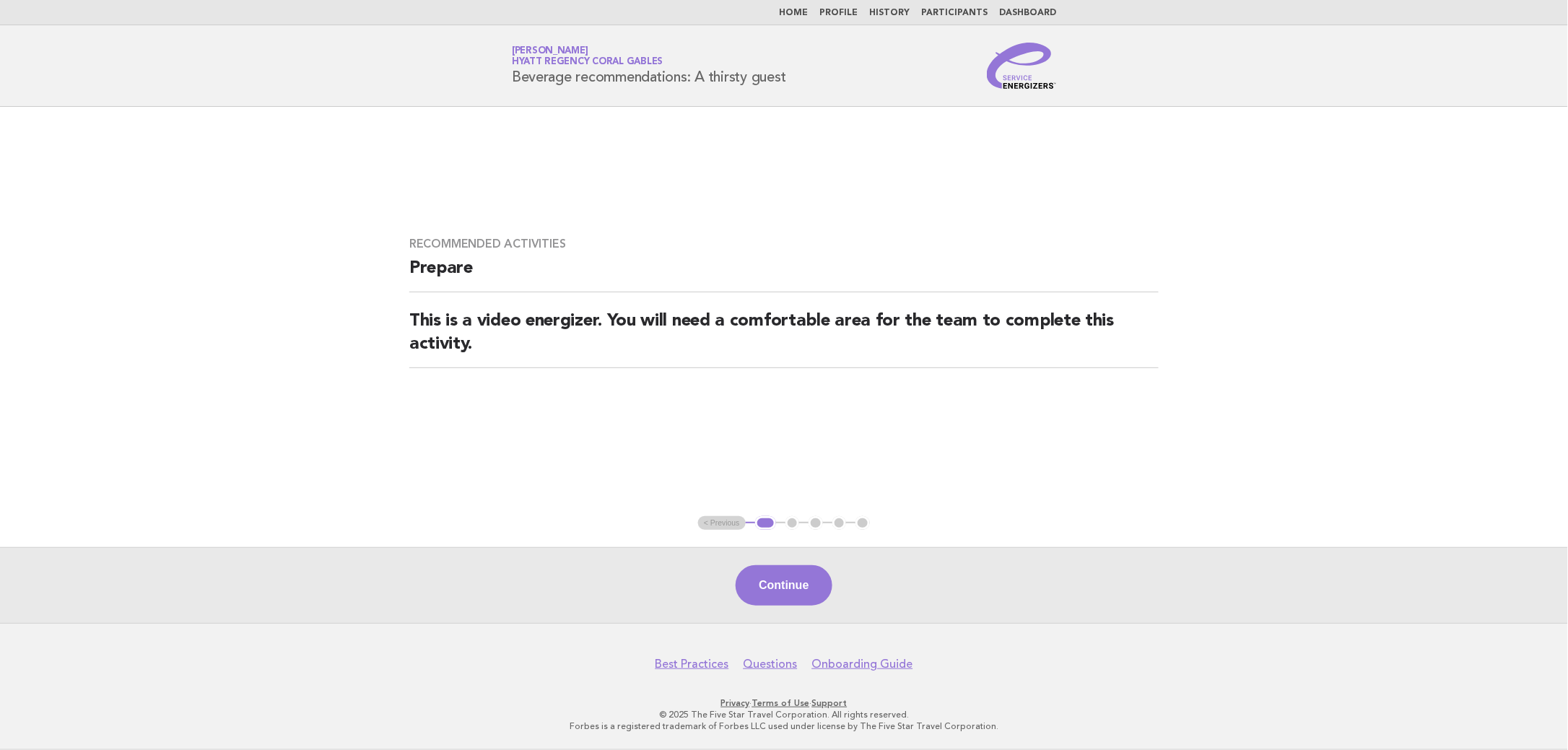
click at [764, 607] on div "Continue" at bounding box center [784, 585] width 1568 height 76
click at [764, 590] on button "Continue" at bounding box center [784, 585] width 96 height 40
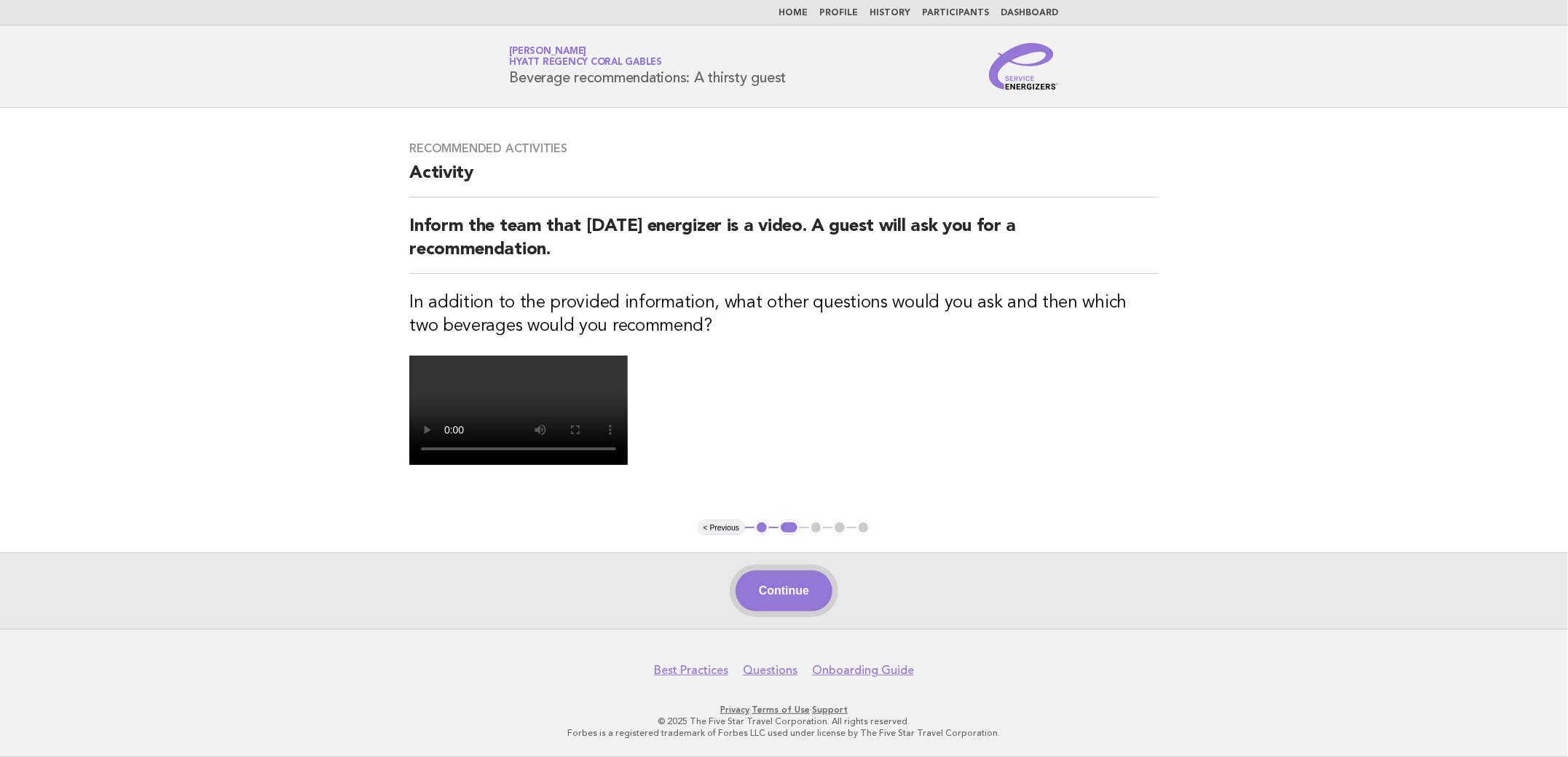
click at [780, 583] on button "Continue" at bounding box center [784, 591] width 97 height 40
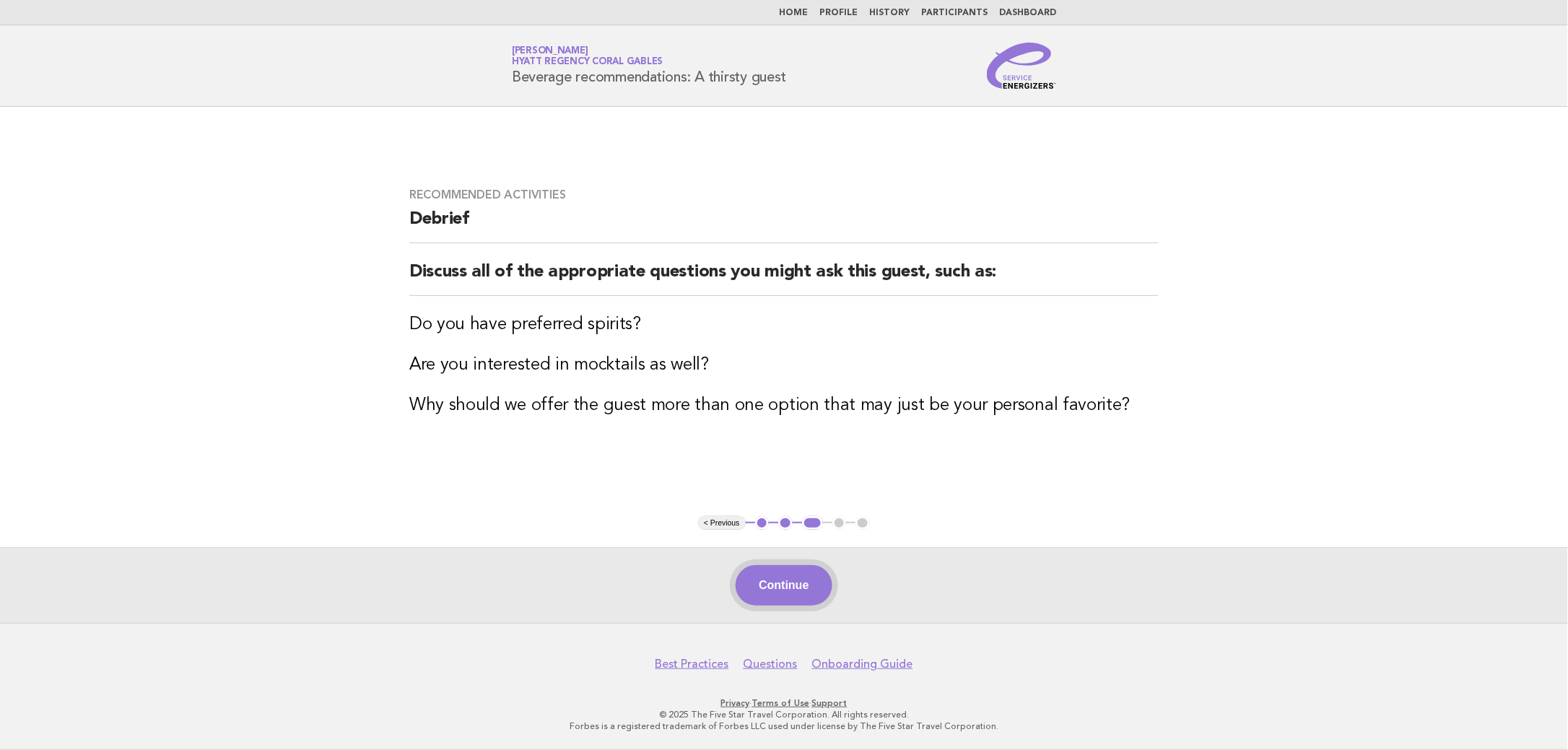
click at [757, 587] on button "Continue" at bounding box center [784, 585] width 96 height 40
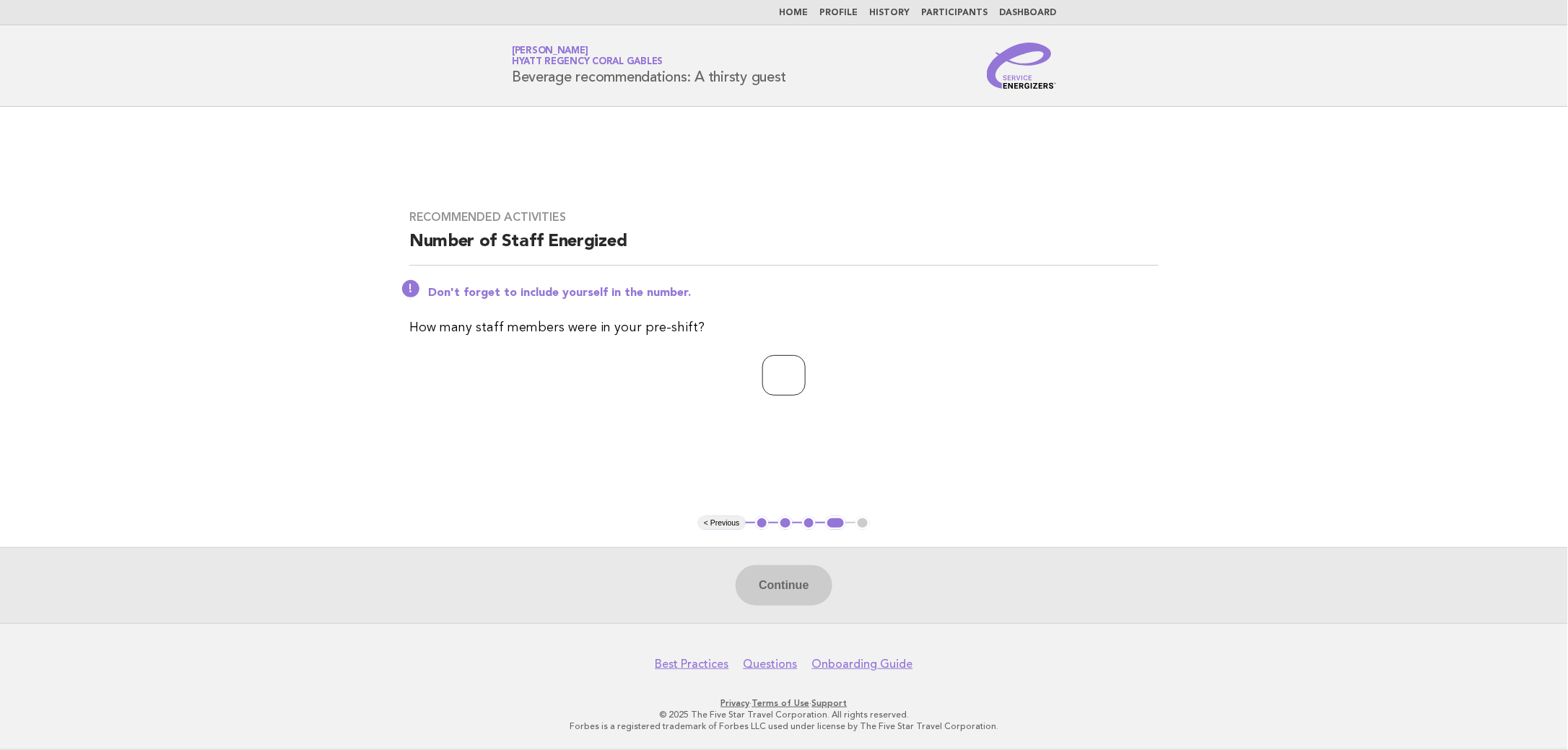
click at [805, 373] on input "*" at bounding box center [784, 375] width 43 height 40
type input "*"
click at [805, 373] on input "*" at bounding box center [784, 375] width 43 height 40
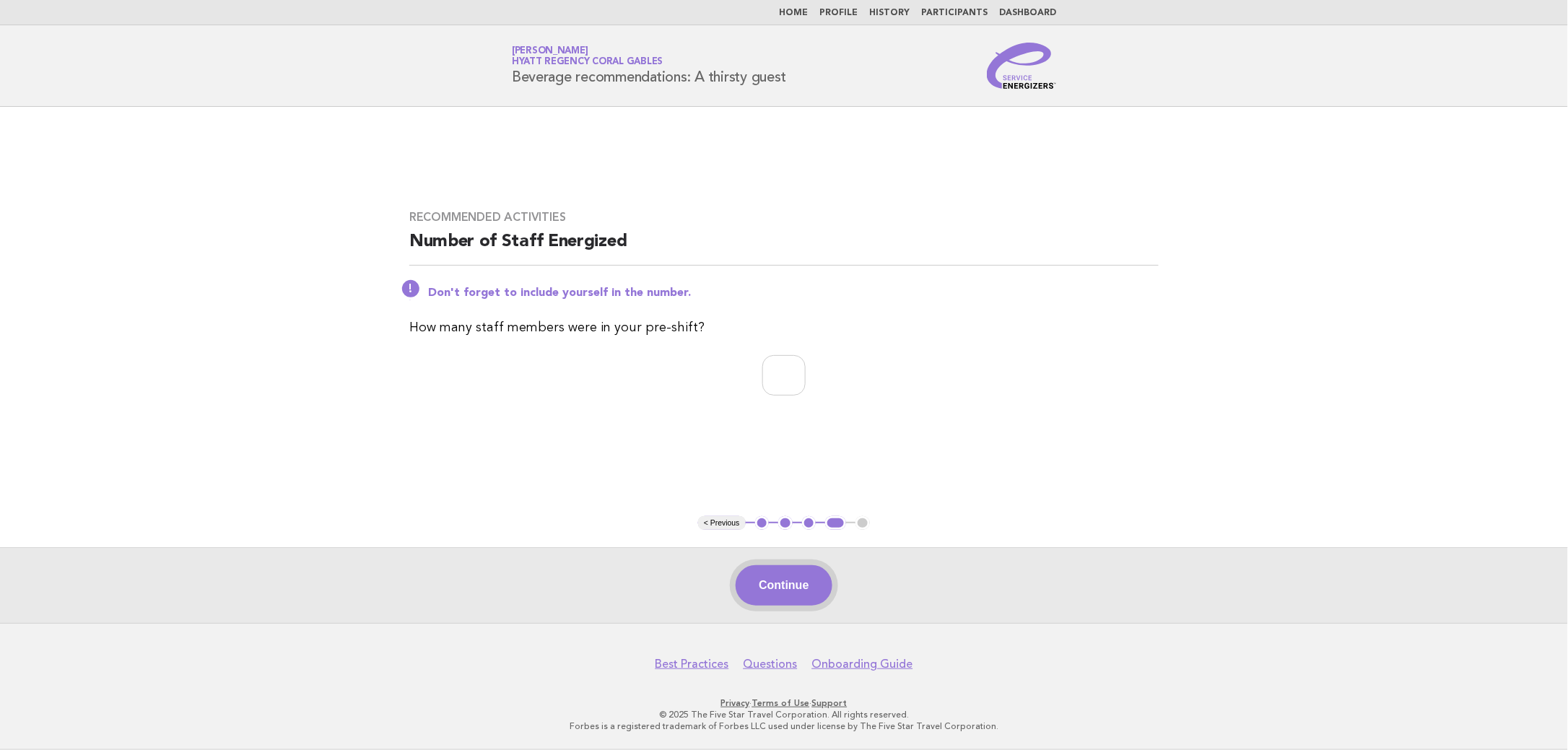
click at [810, 594] on button "Continue" at bounding box center [784, 585] width 96 height 40
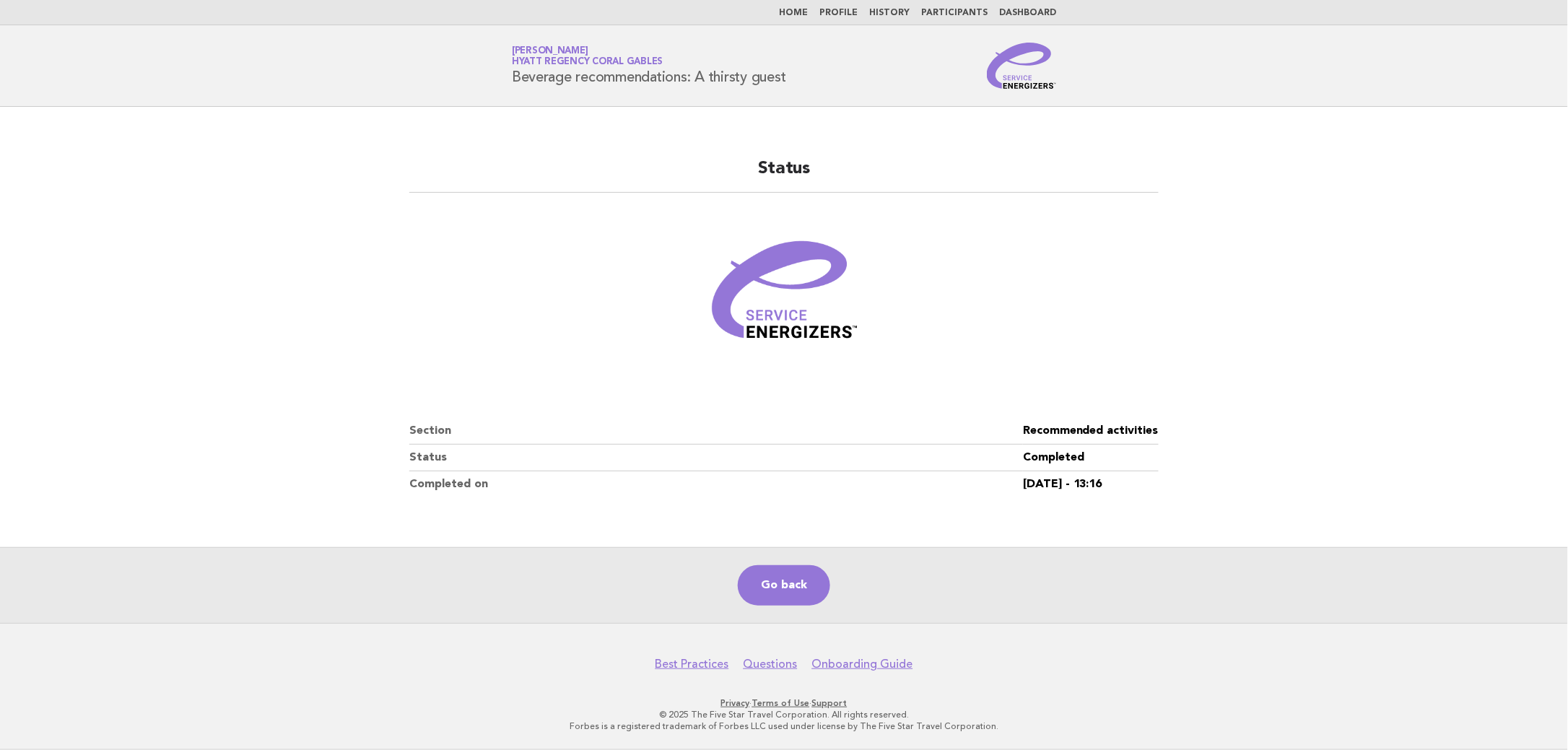
click at [808, 8] on link "Home" at bounding box center [793, 13] width 29 height 8
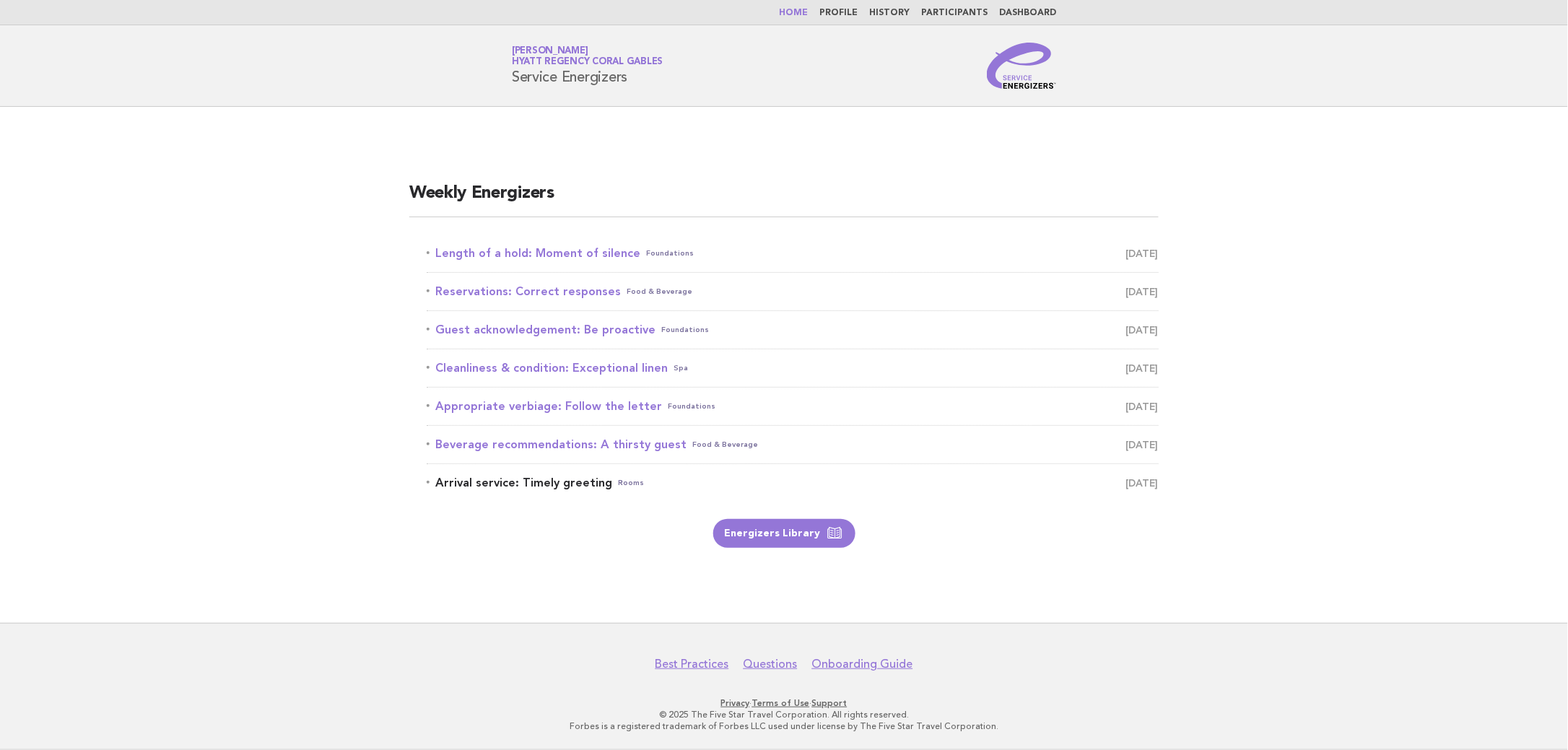
click at [605, 491] on link "Arrival service: Timely greeting Rooms October 15" at bounding box center [793, 483] width 732 height 20
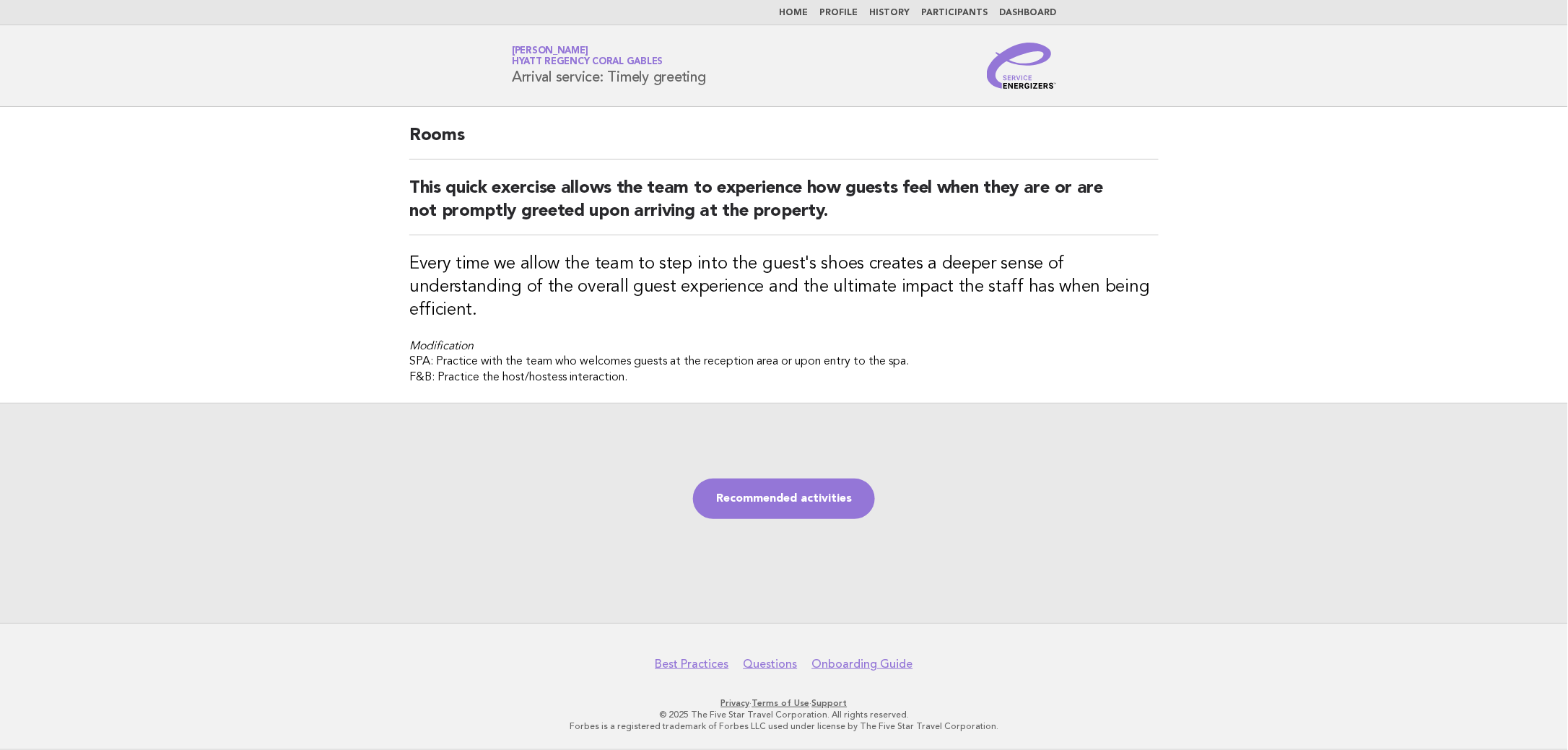
click at [759, 521] on div "Recommended activities" at bounding box center [784, 513] width 1568 height 220
click at [799, 500] on link "Recommended activities" at bounding box center [784, 499] width 182 height 40
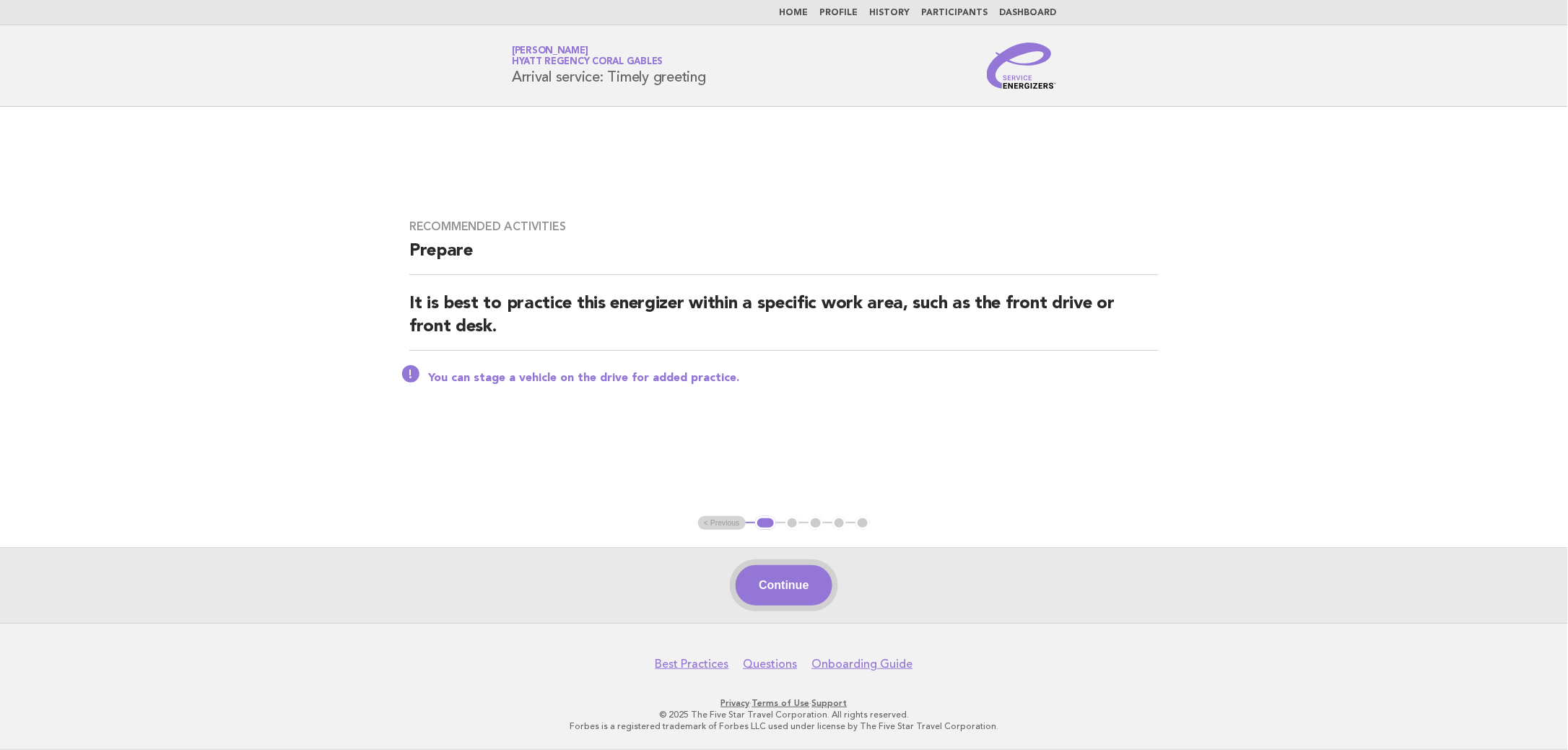
click at [823, 596] on button "Continue" at bounding box center [784, 585] width 96 height 40
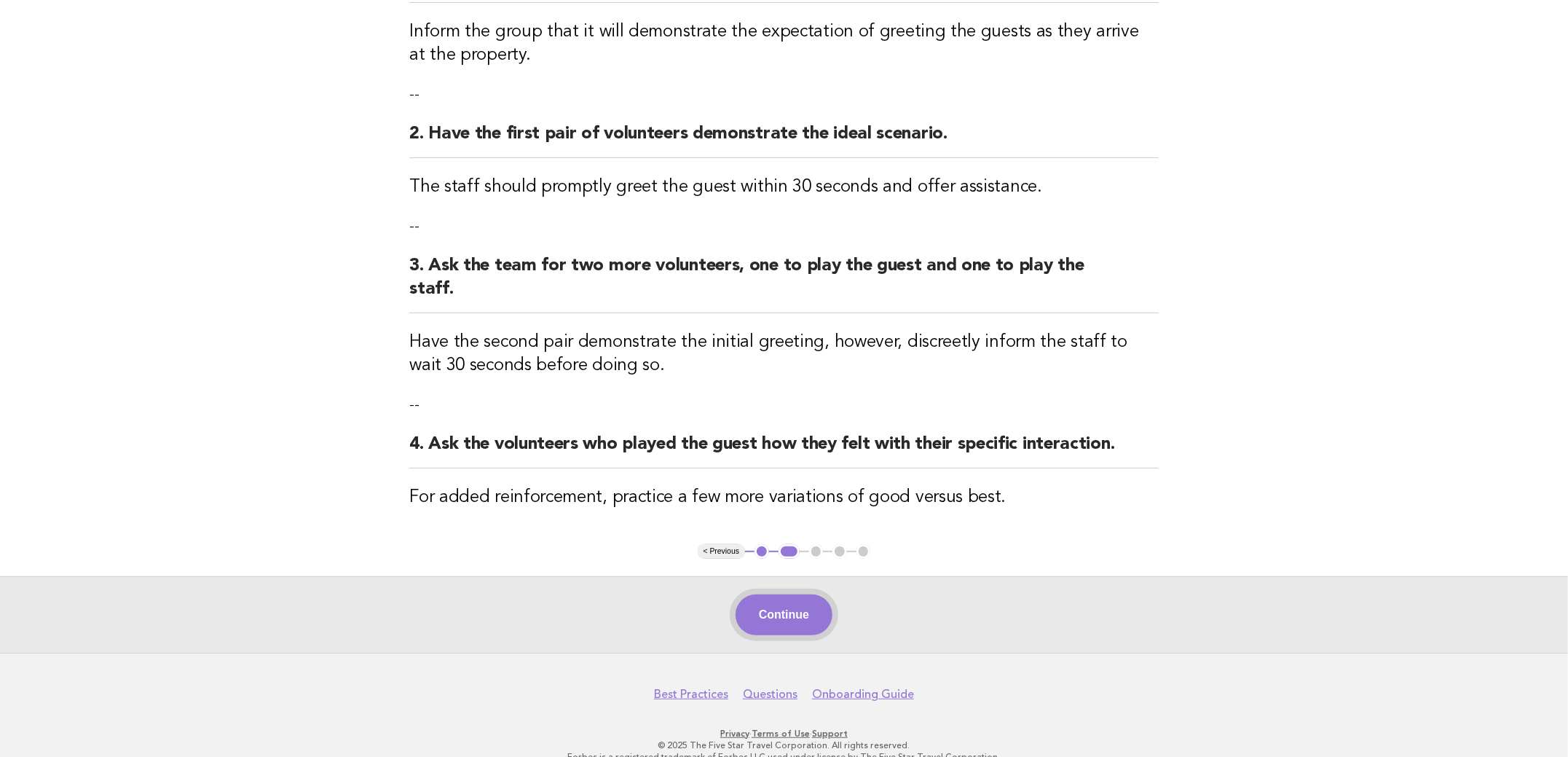
click at [807, 599] on button "Continue" at bounding box center [784, 615] width 97 height 40
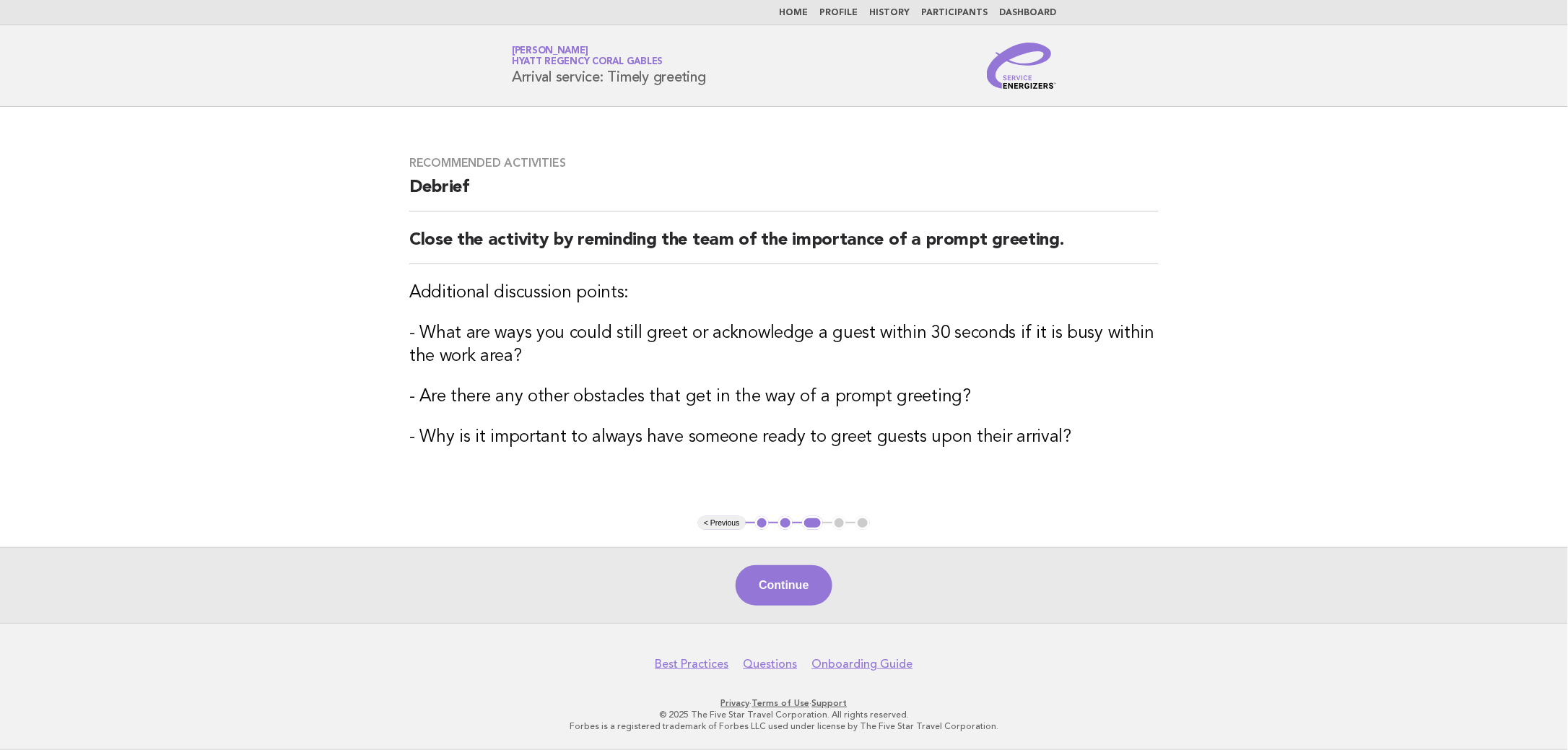
click at [779, 560] on div "Continue" at bounding box center [784, 585] width 1568 height 76
click at [817, 581] on button "Continue" at bounding box center [784, 585] width 96 height 40
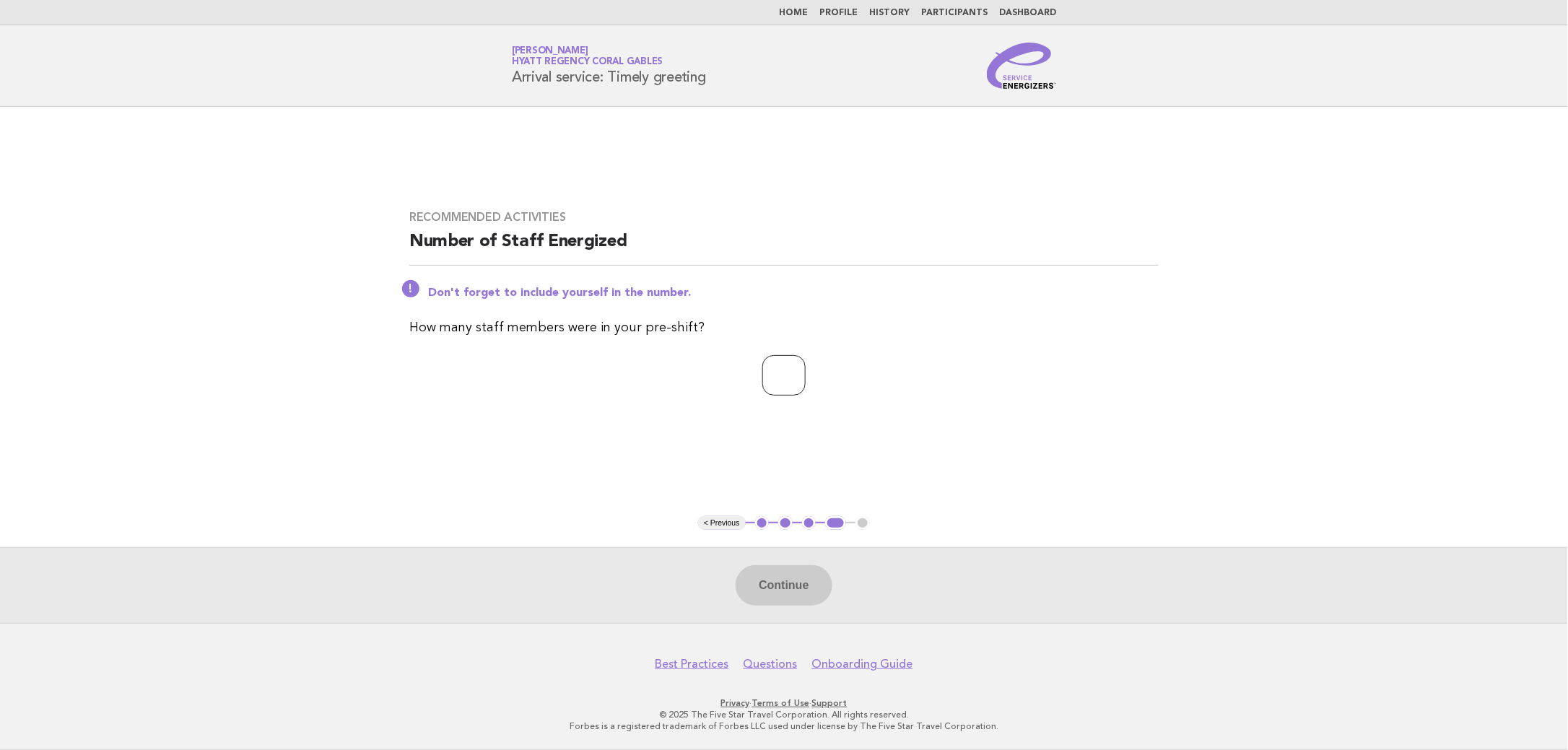
click at [805, 370] on input "*" at bounding box center [784, 375] width 43 height 40
type input "*"
click at [805, 370] on input "*" at bounding box center [784, 375] width 43 height 40
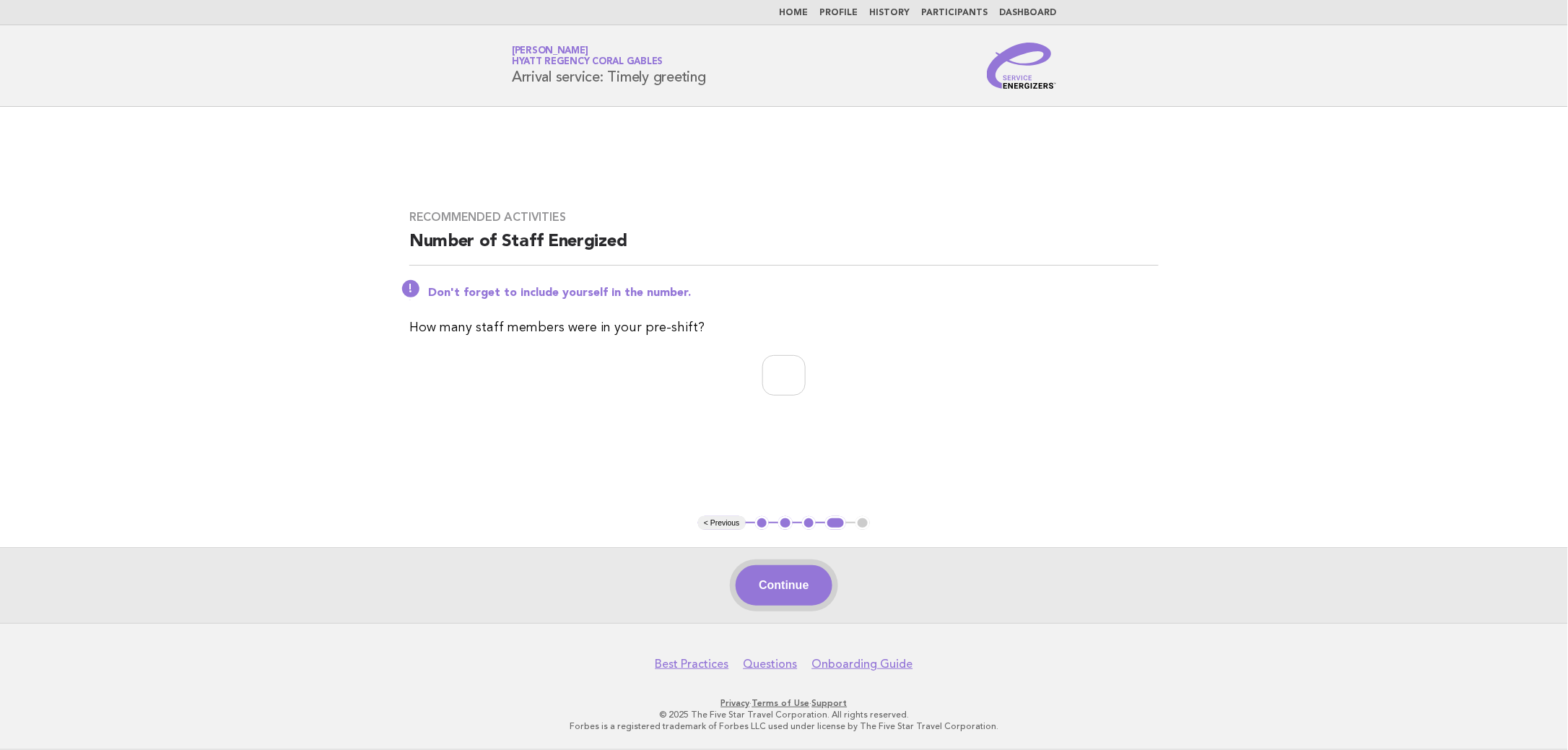
click at [791, 592] on button "Continue" at bounding box center [784, 585] width 96 height 40
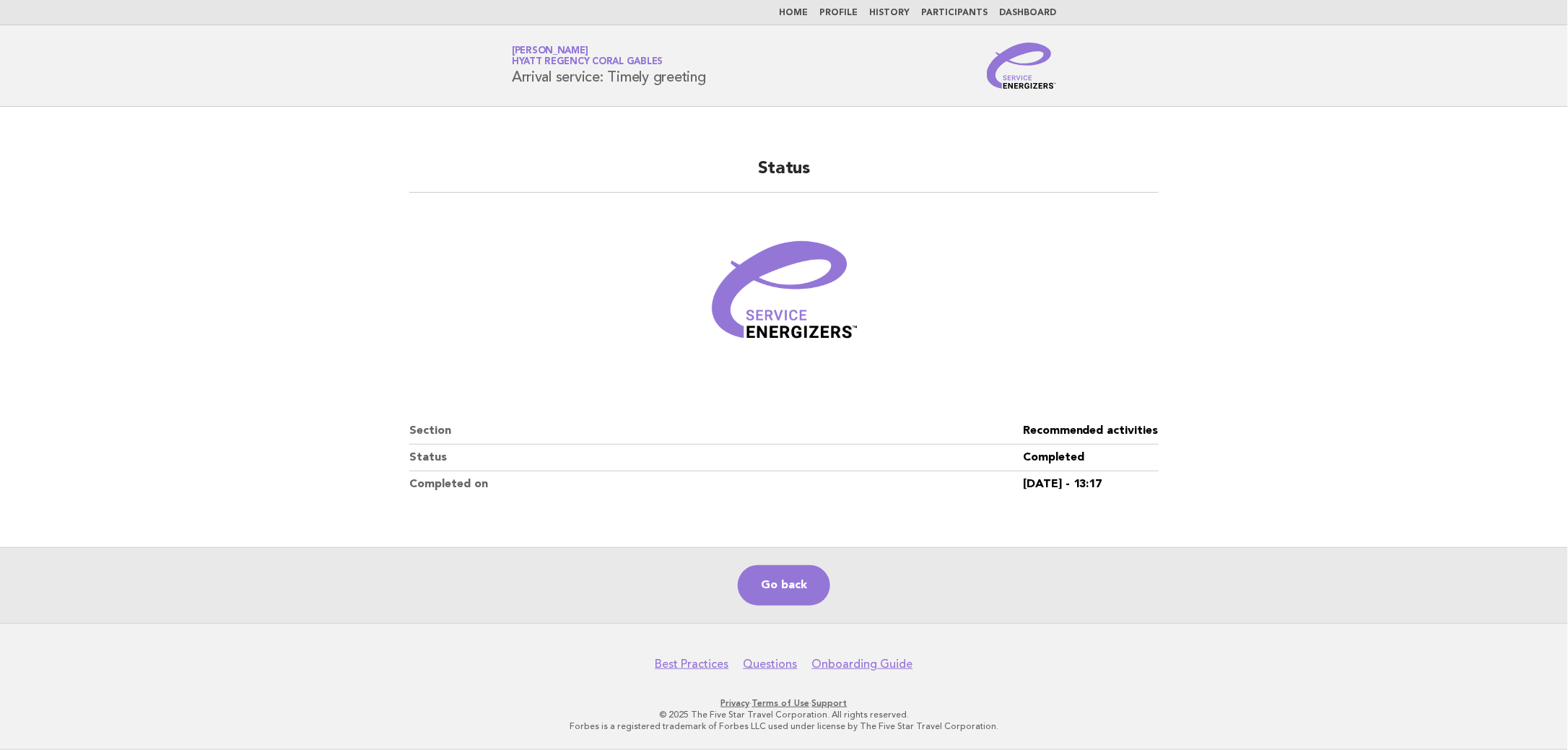
click at [801, 11] on link "Home" at bounding box center [793, 13] width 29 height 8
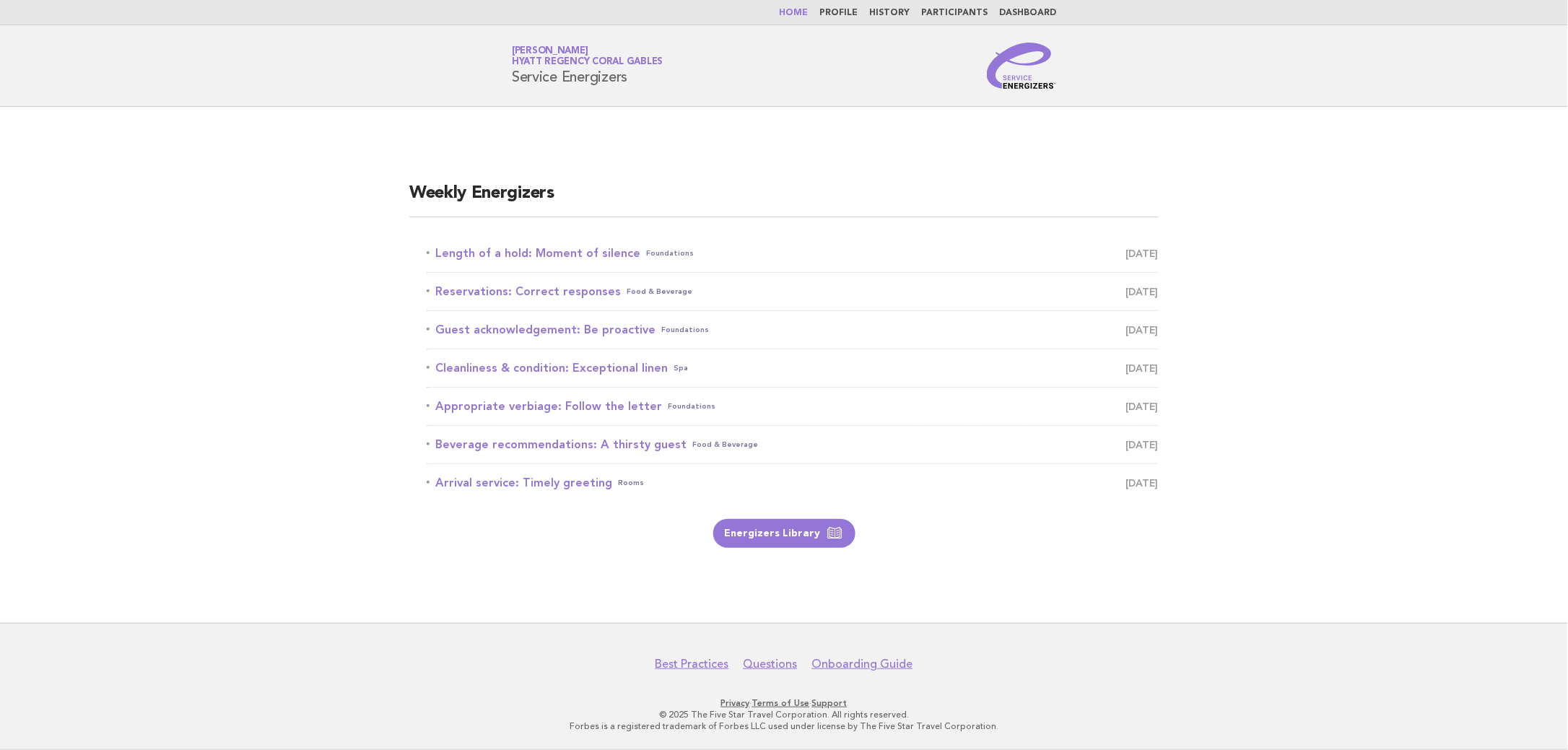
drag, startPoint x: 964, startPoint y: 7, endPoint x: 1240, endPoint y: 79, distance: 285.2
click at [964, 8] on link "Participants" at bounding box center [954, 13] width 66 height 8
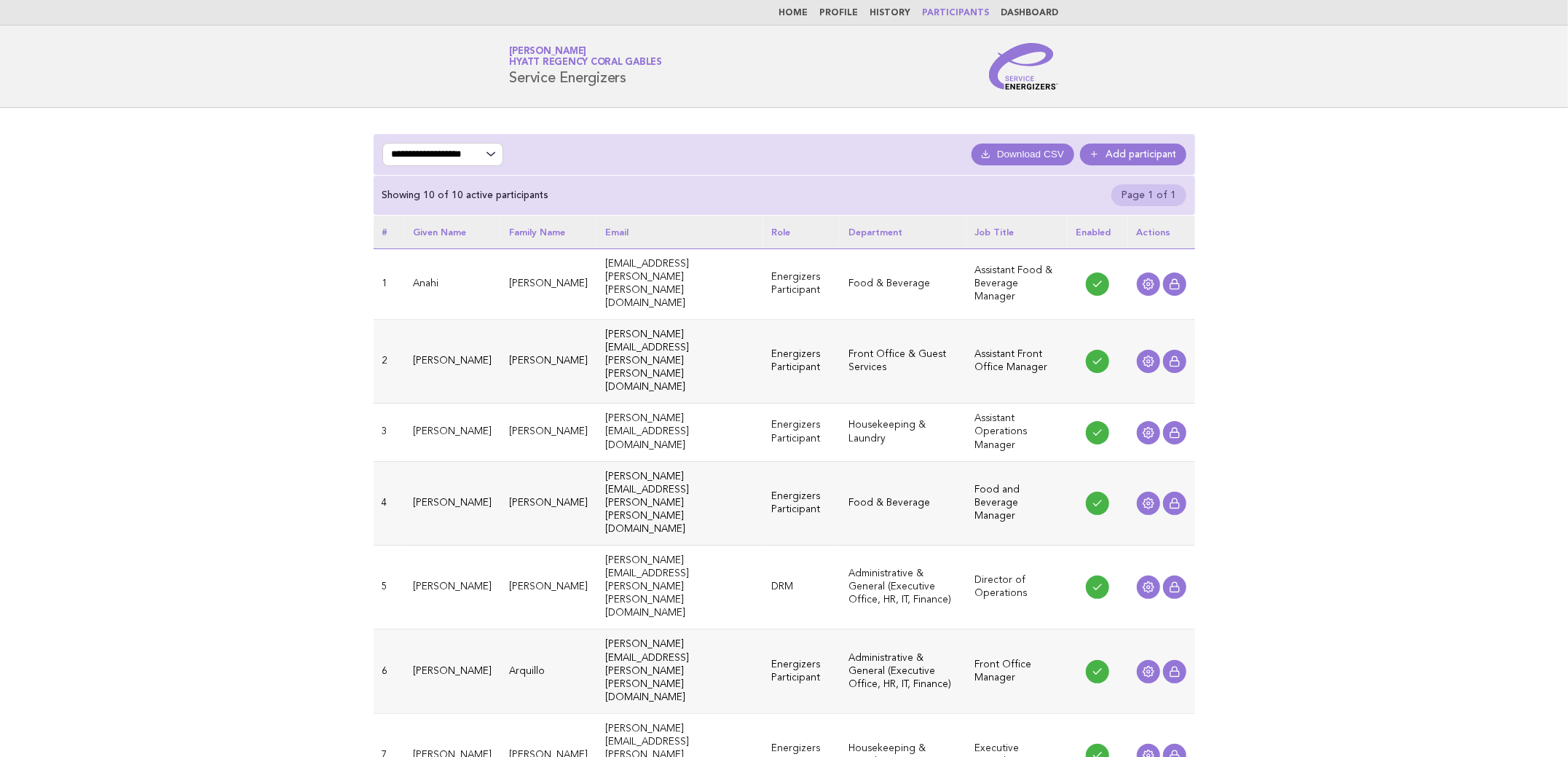
scroll to position [90, 0]
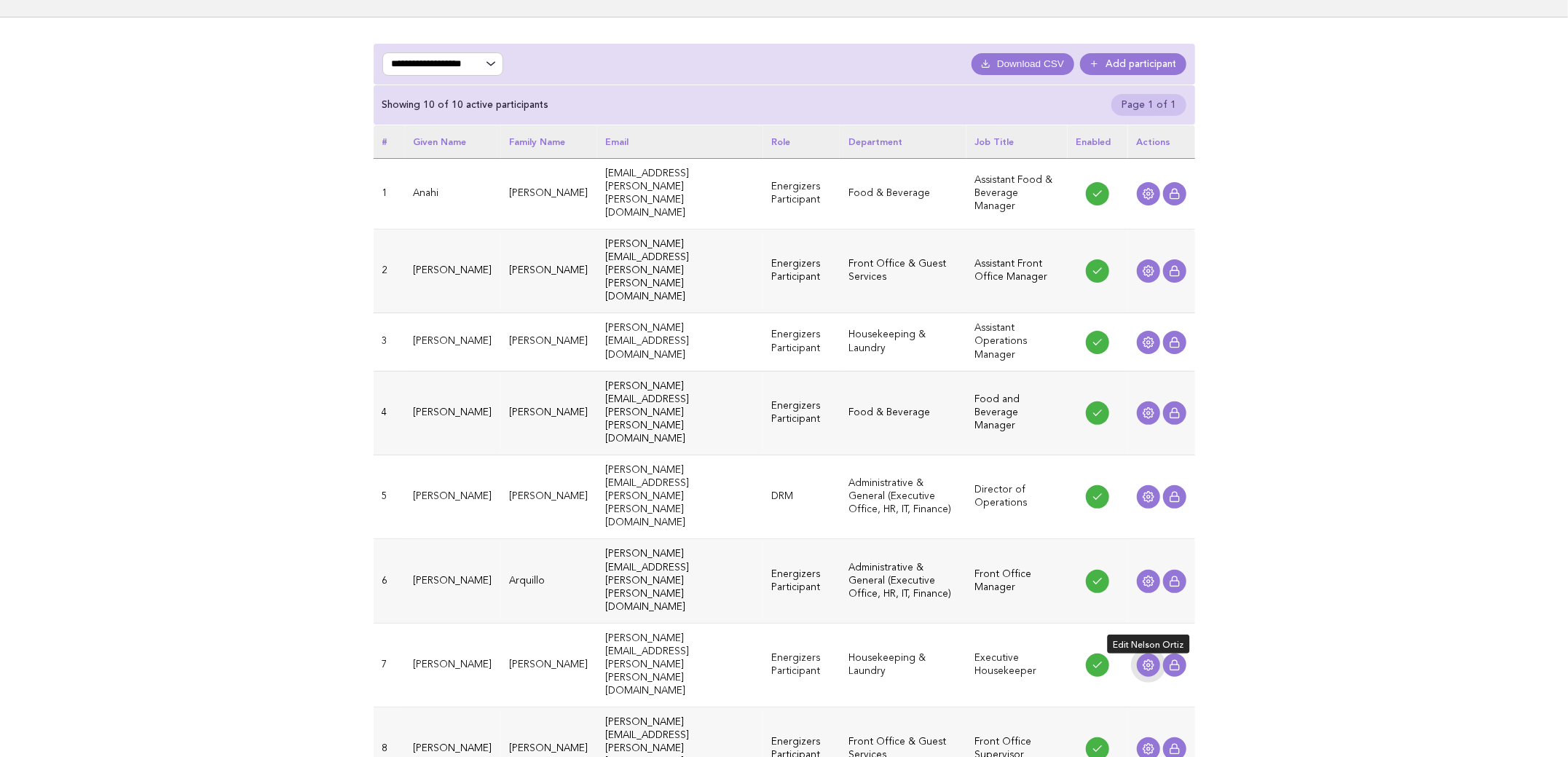
drag, startPoint x: 1146, startPoint y: 486, endPoint x: 1157, endPoint y: 483, distance: 11.4
click at [1146, 659] on icon at bounding box center [1149, 665] width 12 height 12
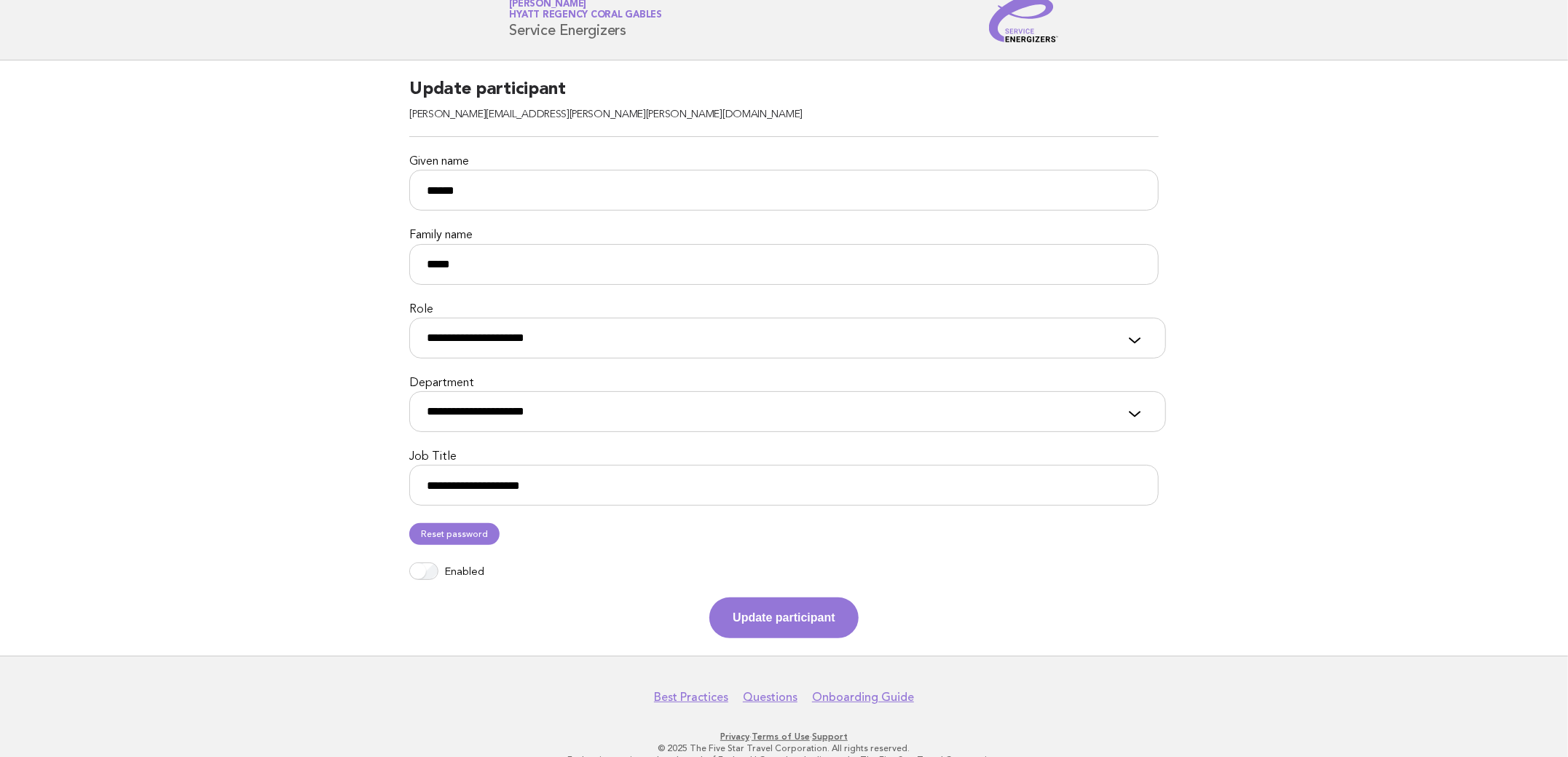
scroll to position [73, 0]
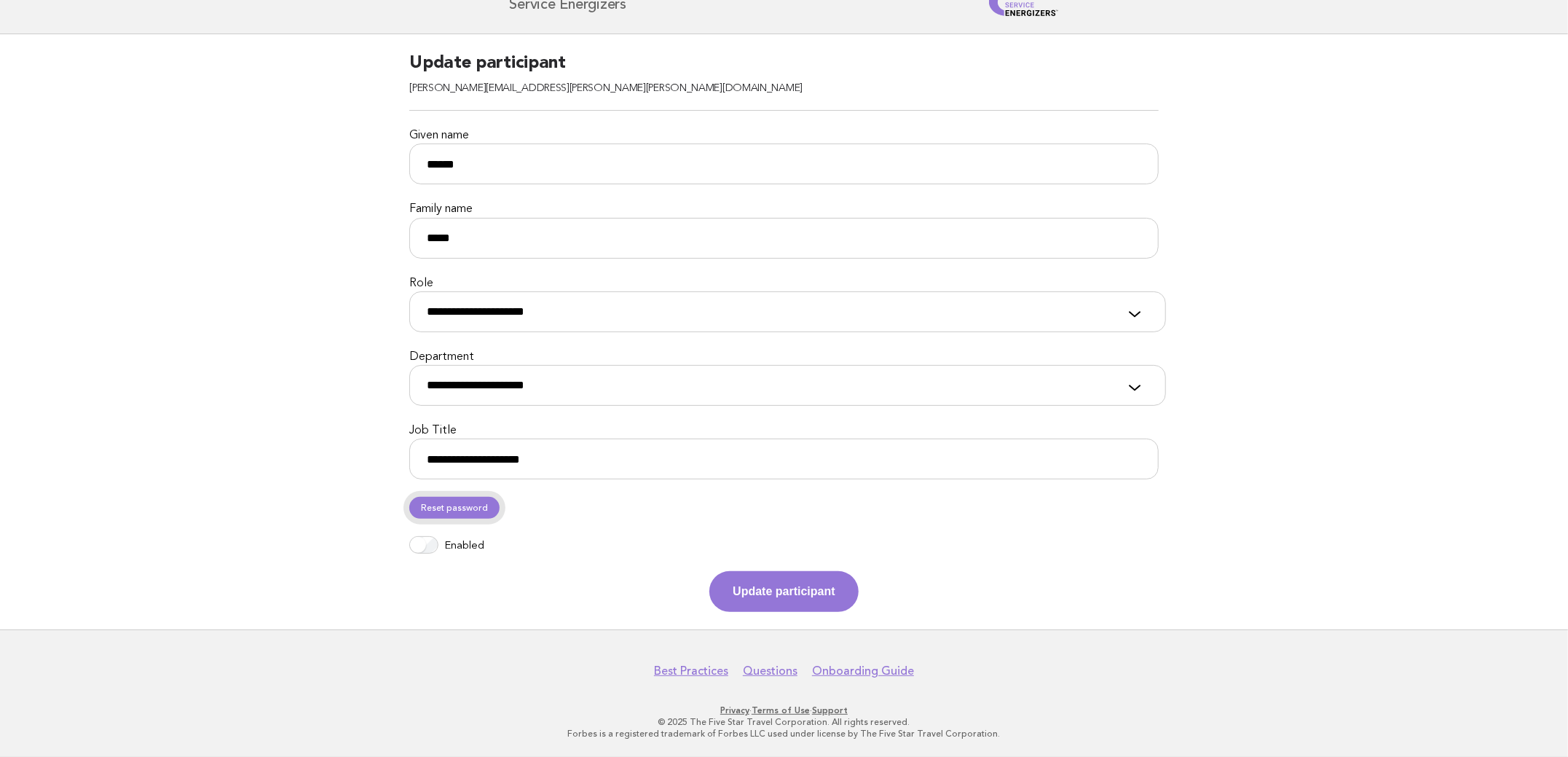
click at [466, 511] on link "Reset password" at bounding box center [454, 507] width 90 height 22
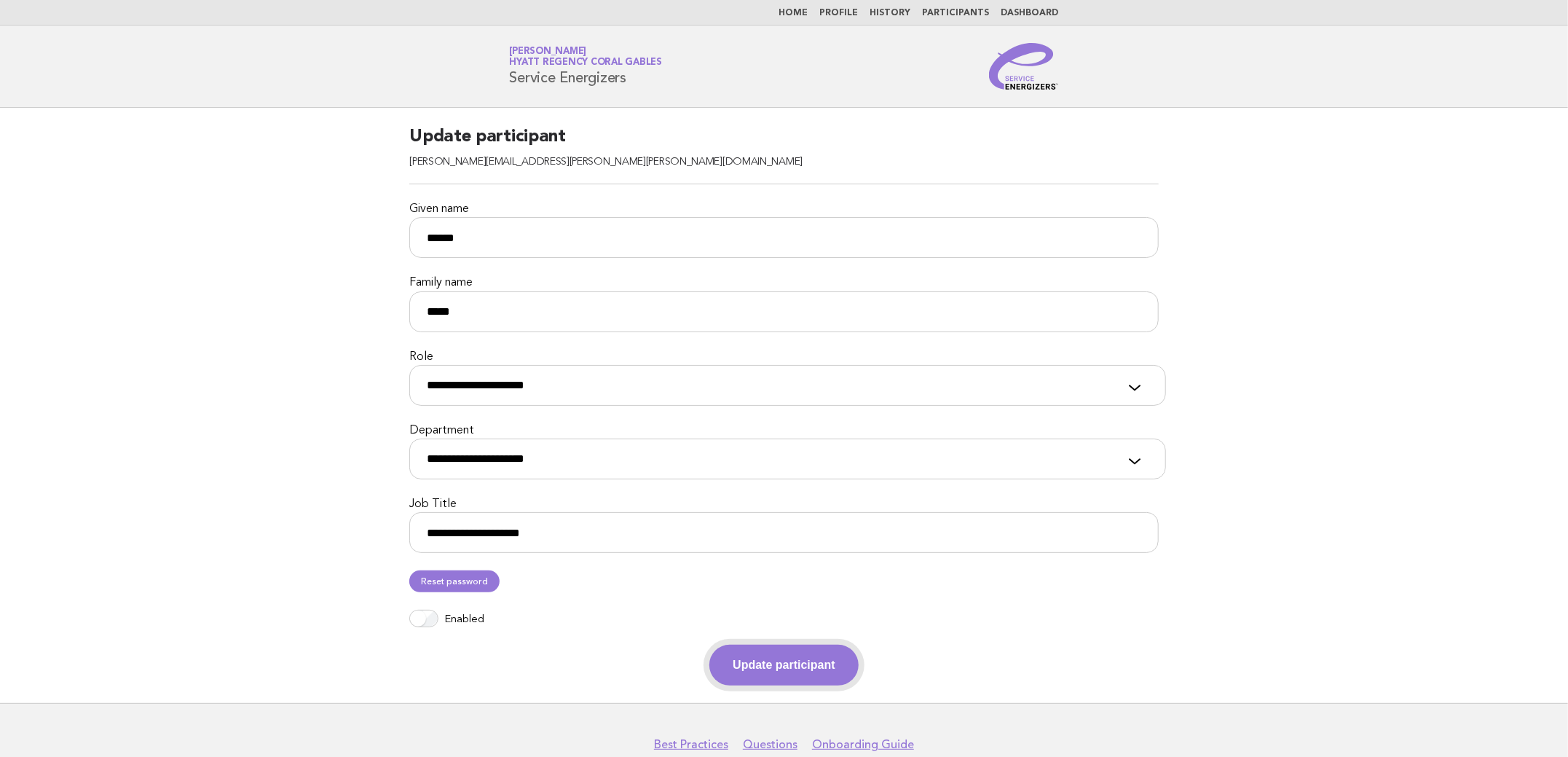
click at [771, 657] on button "Update participant" at bounding box center [784, 665] width 148 height 40
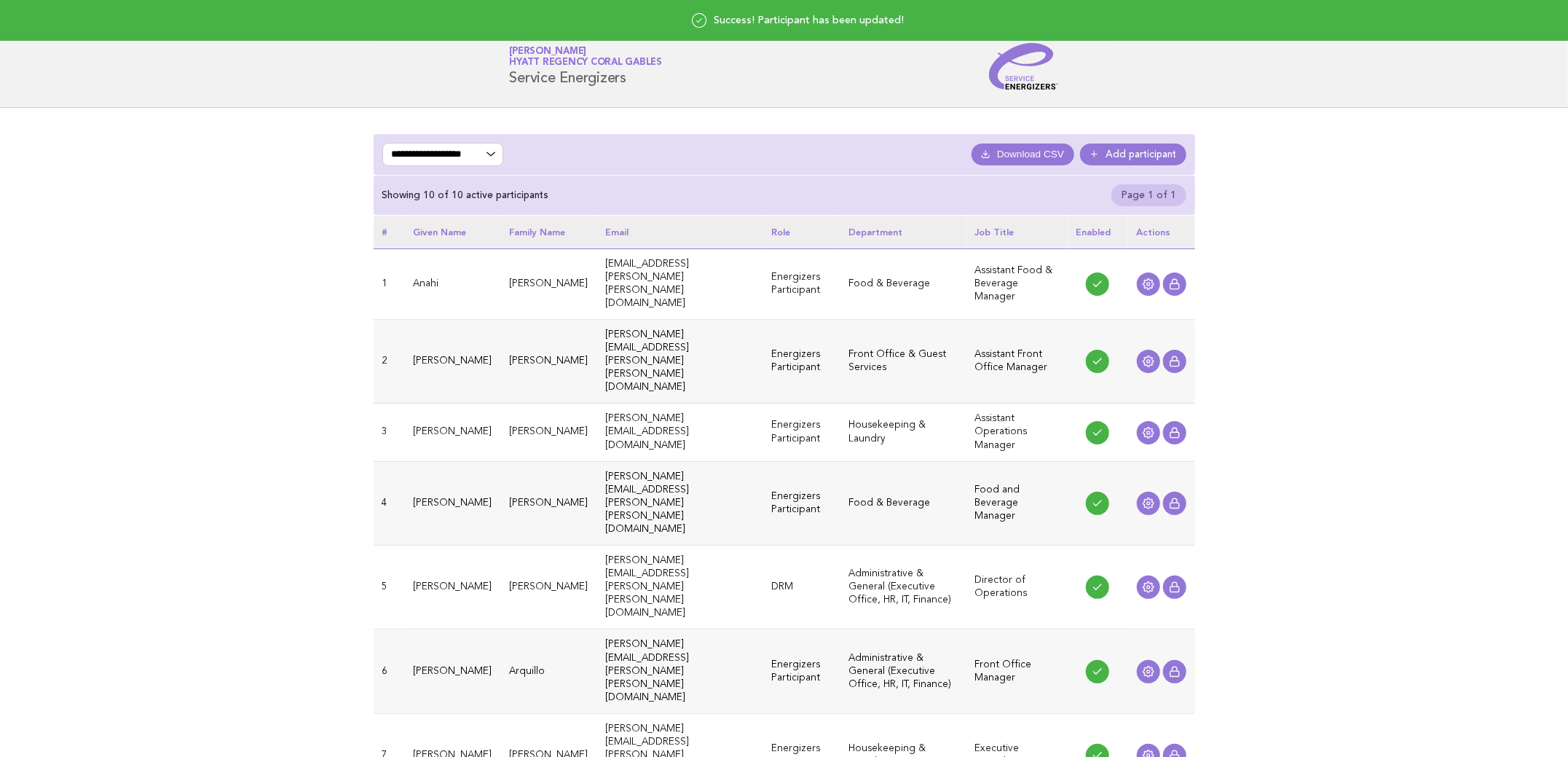
scroll to position [90, 0]
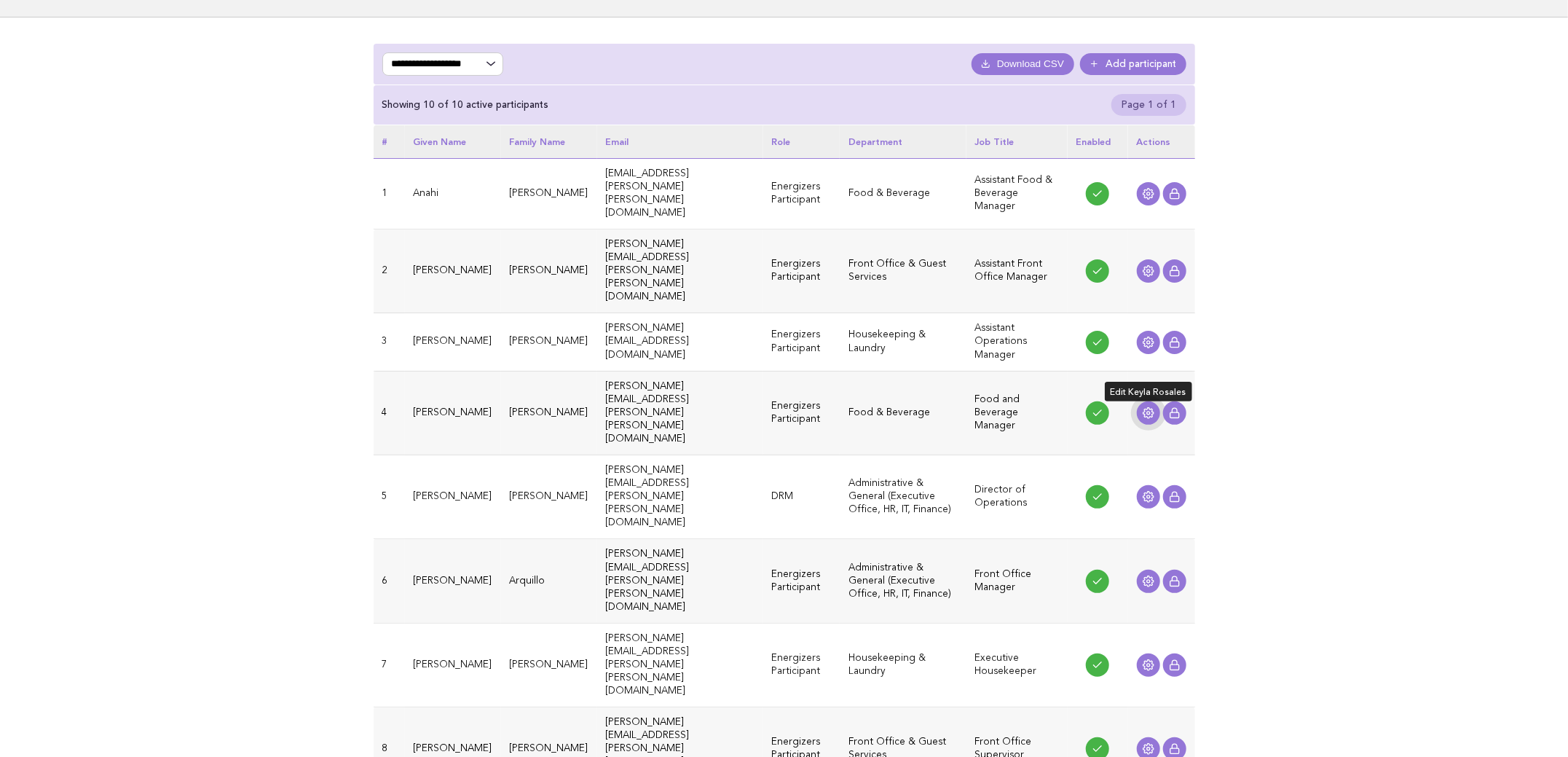
click at [1149, 411] on circle at bounding box center [1148, 412] width 3 height 3
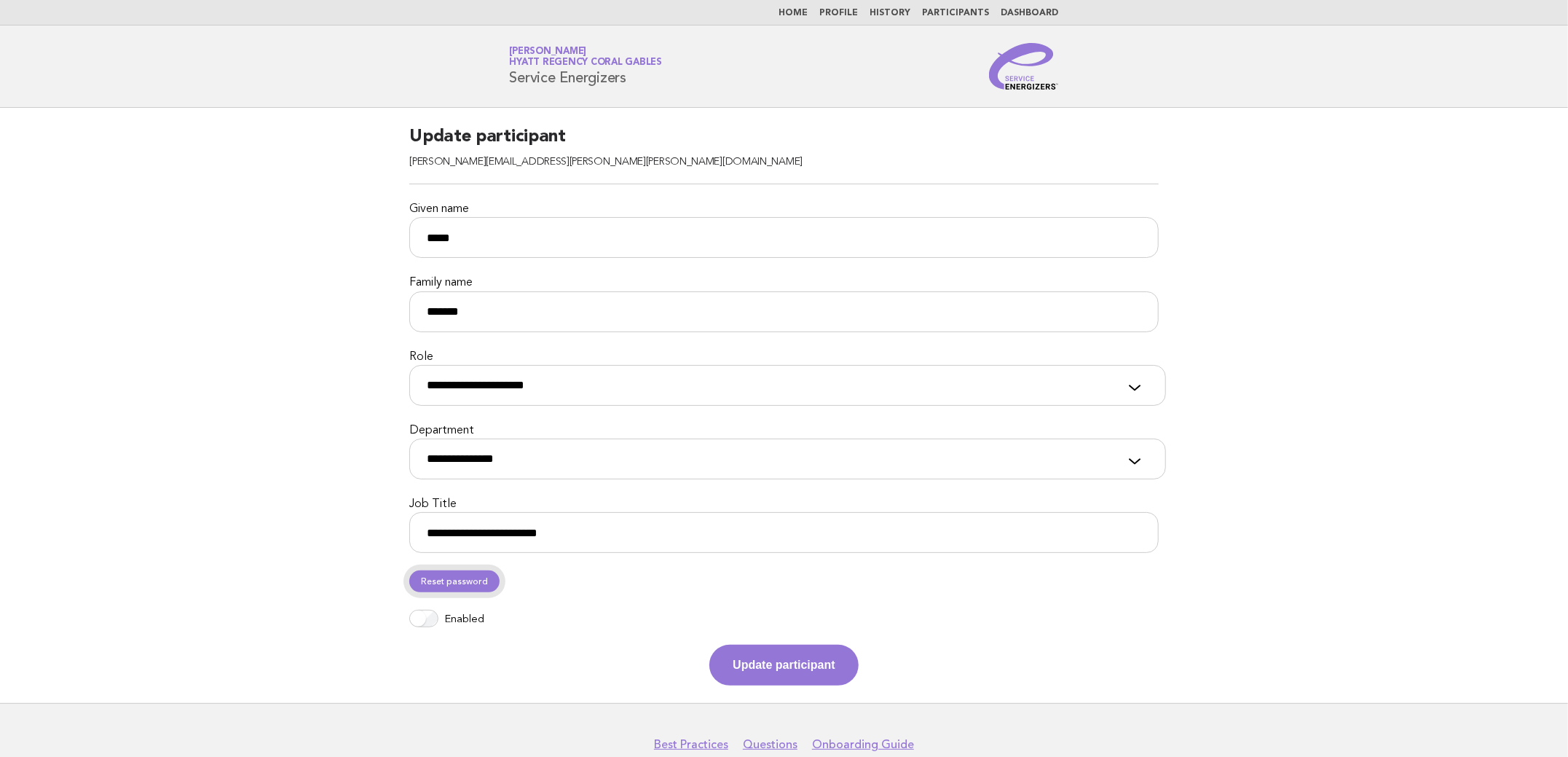
click at [425, 587] on link "Reset password" at bounding box center [454, 582] width 90 height 22
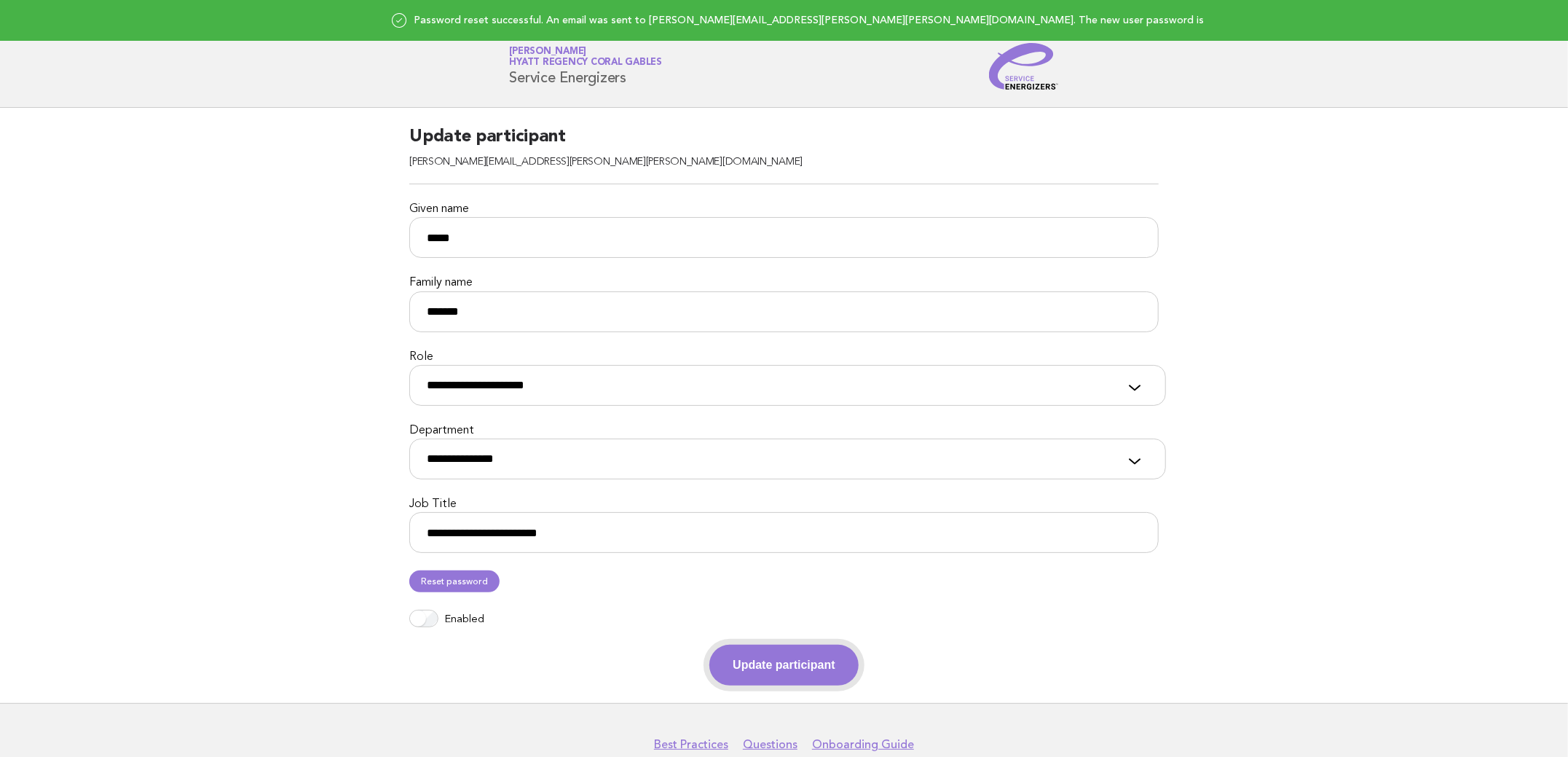
click at [776, 656] on button "Update participant" at bounding box center [784, 665] width 148 height 40
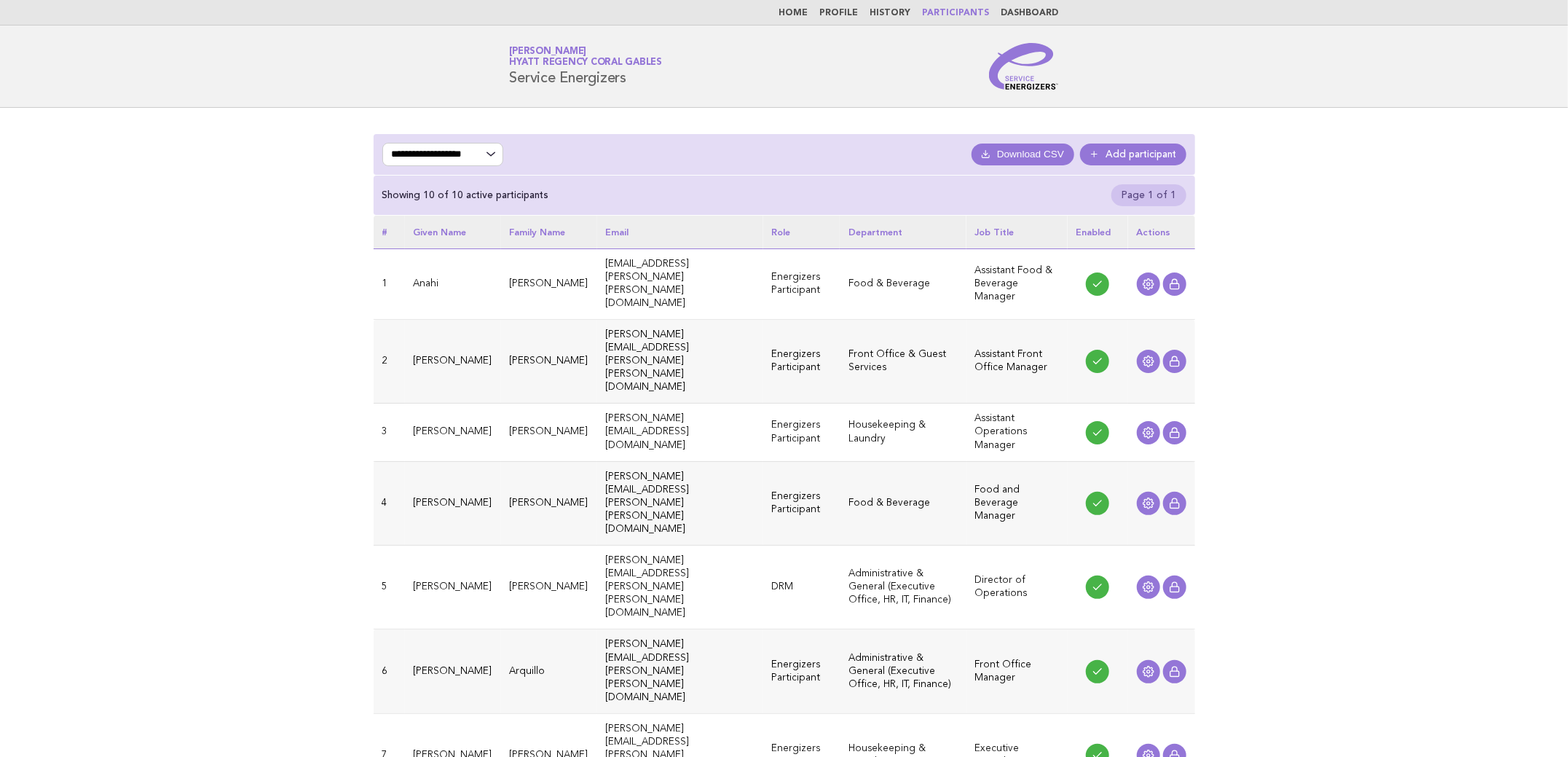
click at [1316, 289] on div "**********" at bounding box center [784, 591] width 1568 height 966
